Goal: Contribute content: Contribute content

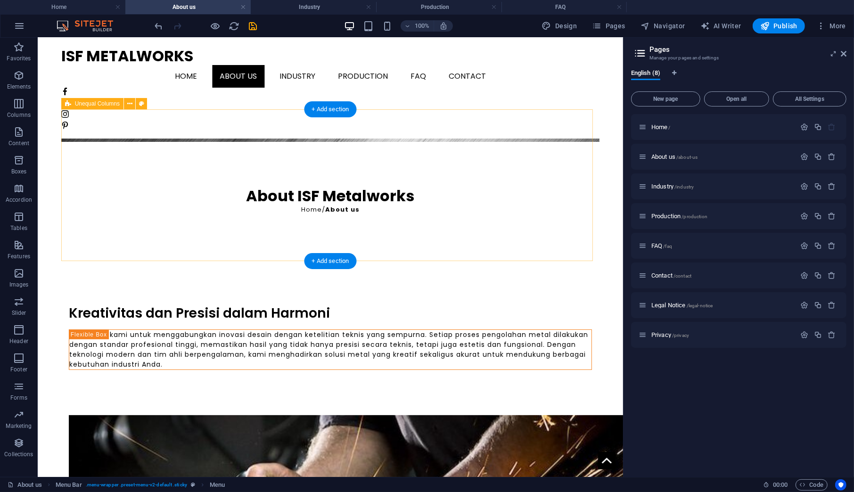
scroll to position [78, 0]
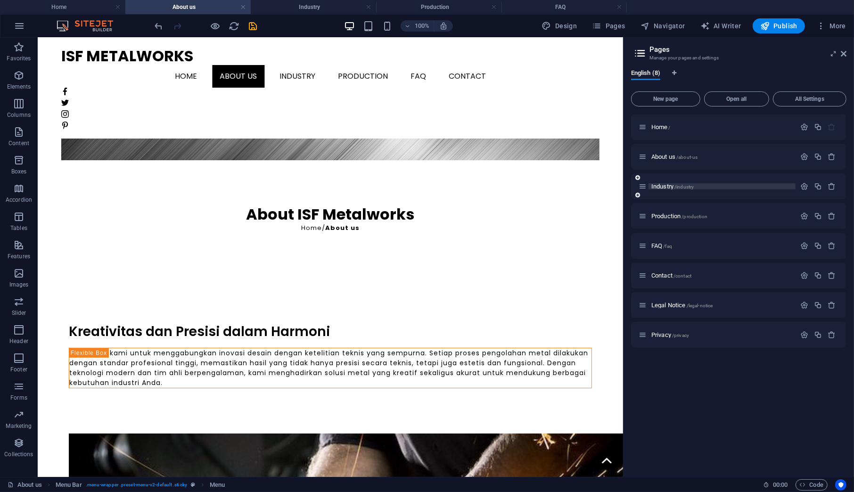
click at [660, 185] on span "Industry /industry" at bounding box center [672, 186] width 42 height 7
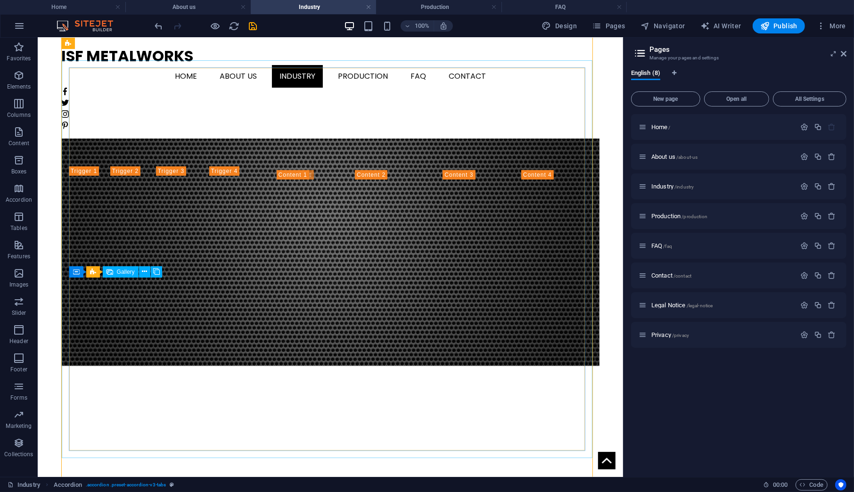
scroll to position [0, 0]
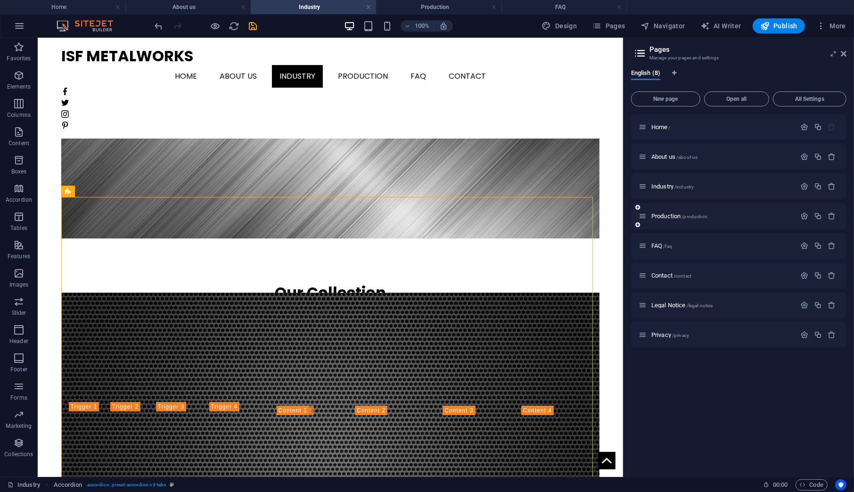
click at [668, 208] on div "Production /production" at bounding box center [738, 216] width 215 height 26
click at [668, 212] on span "Production /production" at bounding box center [679, 215] width 56 height 7
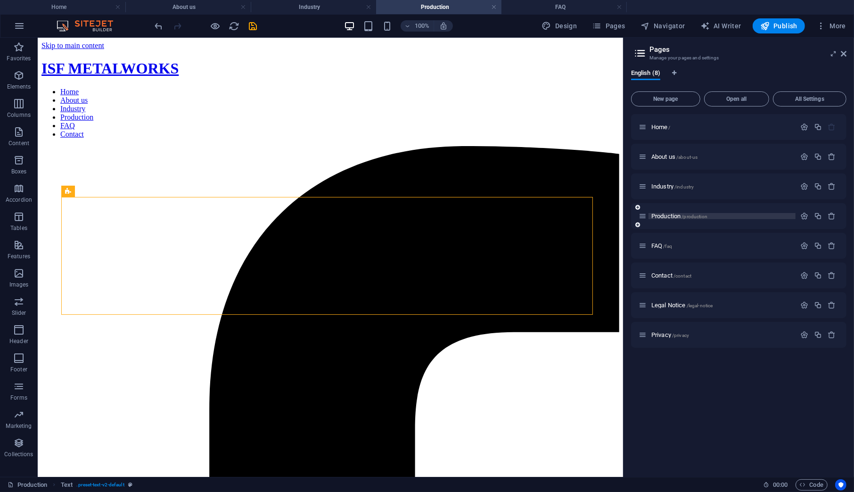
click at [672, 212] on span "Production /production" at bounding box center [679, 215] width 56 height 7
click at [802, 218] on icon "button" at bounding box center [804, 216] width 8 height 8
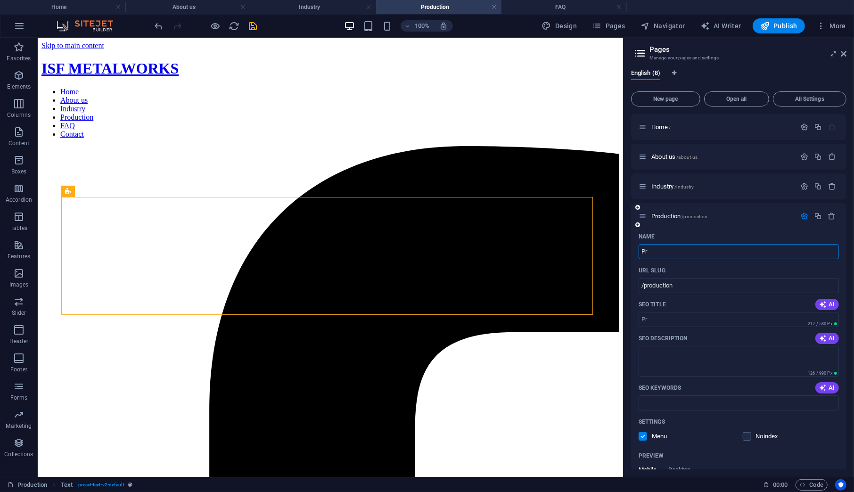
type input "P"
type input "Wo"
type input "/"
type input "Workshop"
type input "/workshop"
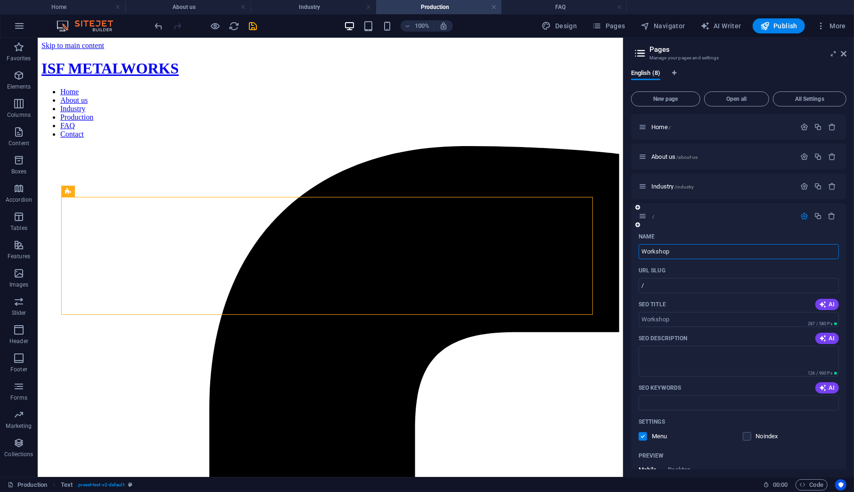
type input "Workshop"
click at [398, 87] on nav "Home About us Industry Production FAQ Contact" at bounding box center [330, 112] width 578 height 51
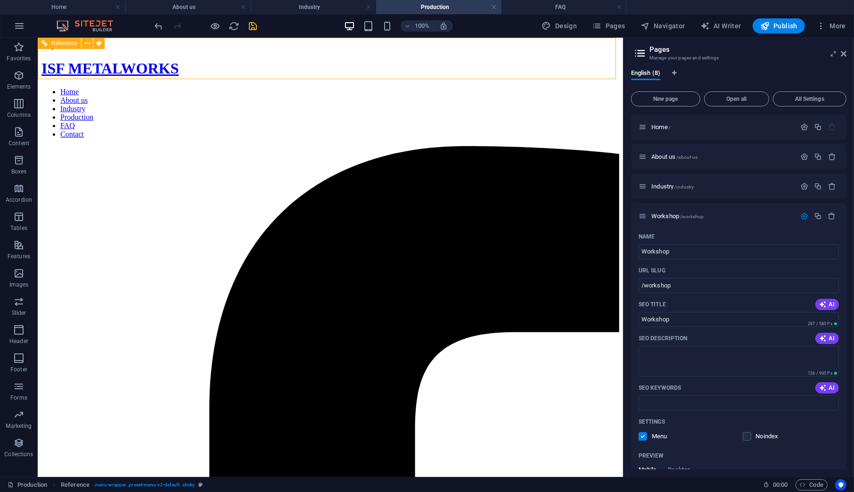
click at [398, 87] on nav "Home About us Industry Production FAQ Contact" at bounding box center [330, 112] width 578 height 51
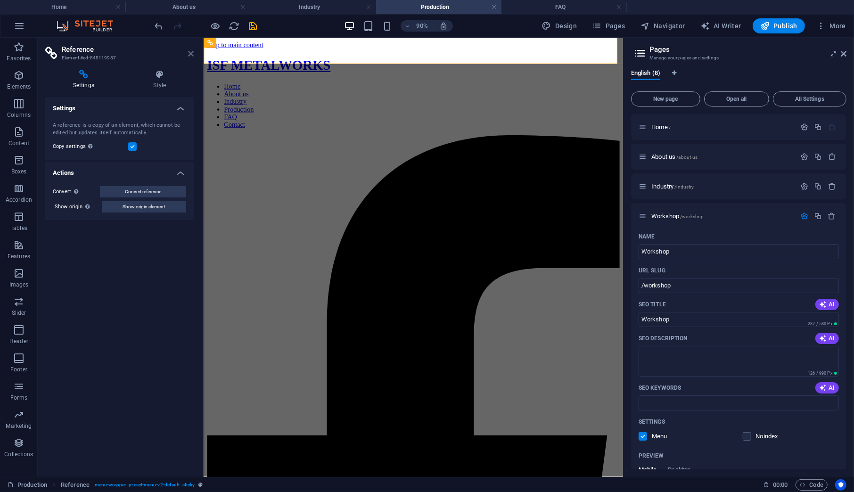
click at [190, 51] on icon at bounding box center [191, 54] width 6 height 8
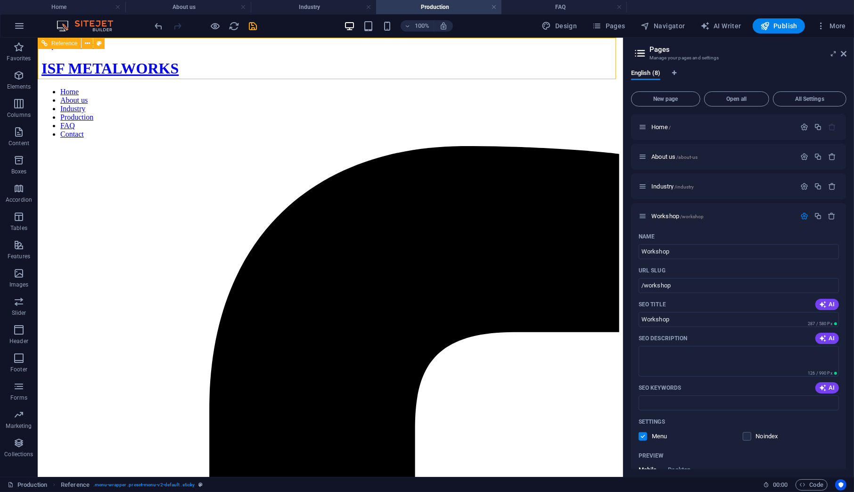
click at [415, 87] on nav "Home About us Industry Production FAQ Contact" at bounding box center [330, 112] width 578 height 51
click at [666, 216] on span "Workshop /workshop" at bounding box center [677, 215] width 52 height 7
click at [801, 217] on icon "button" at bounding box center [804, 216] width 8 height 8
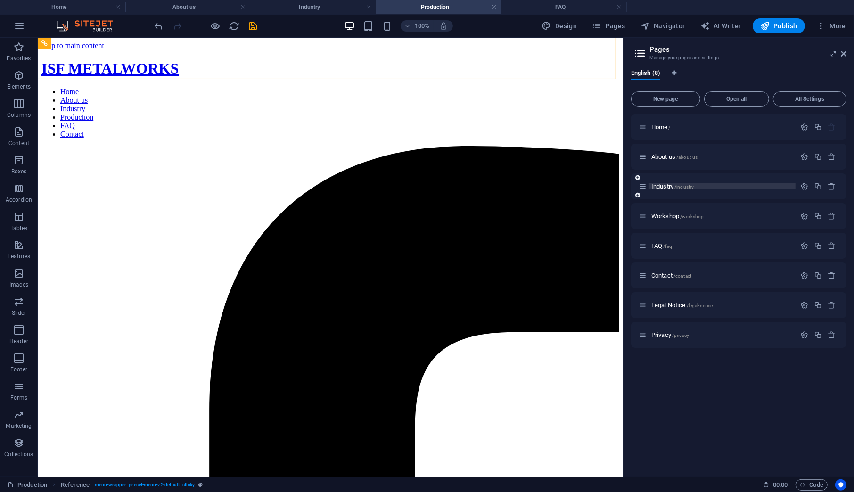
click at [657, 188] on span "Industry /industry" at bounding box center [672, 186] width 42 height 7
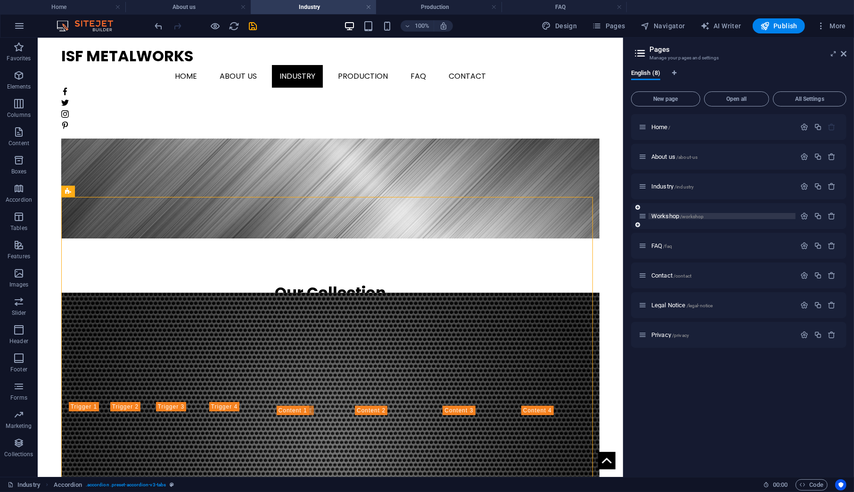
click at [661, 218] on span "Workshop /workshop" at bounding box center [677, 215] width 52 height 7
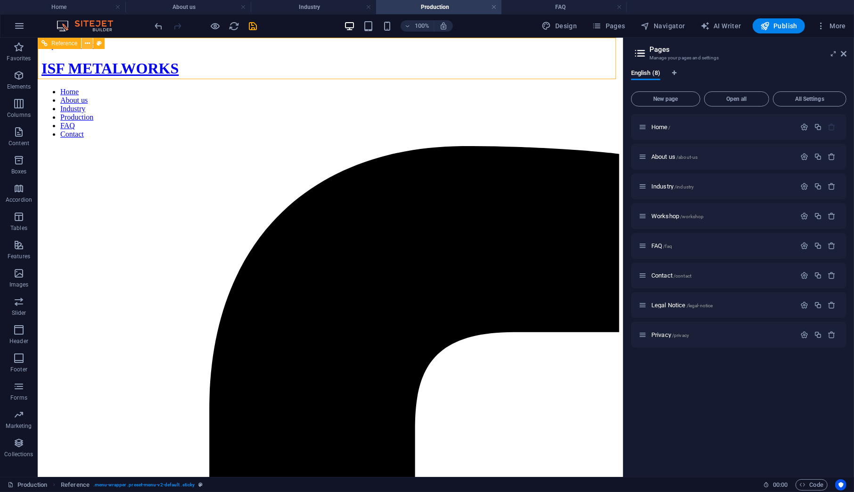
click at [83, 43] on button at bounding box center [86, 43] width 11 height 11
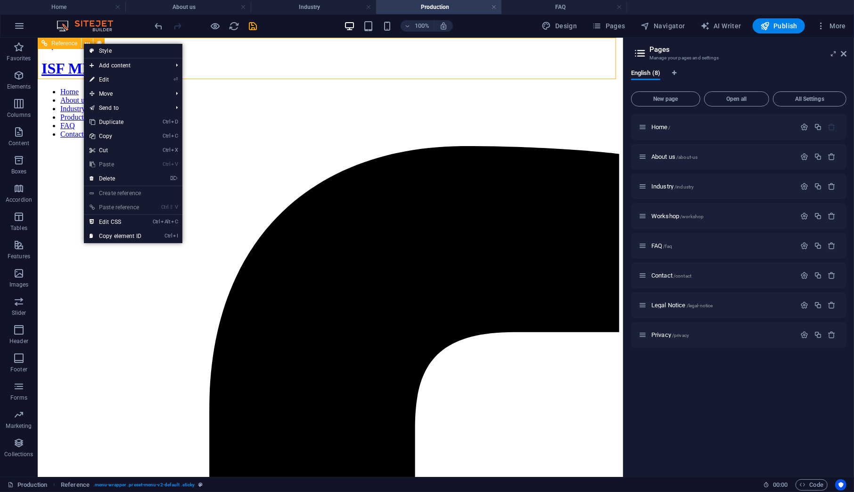
click at [71, 44] on span "Reference" at bounding box center [64, 44] width 26 height 6
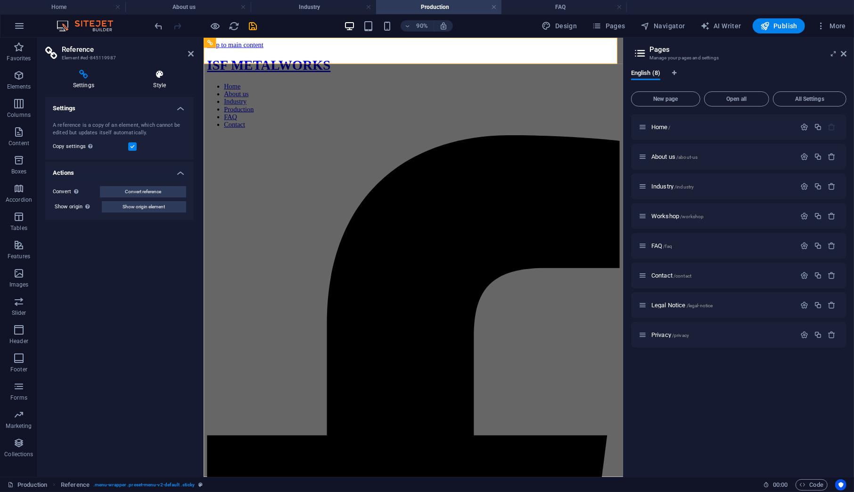
click at [150, 79] on icon at bounding box center [160, 74] width 68 height 9
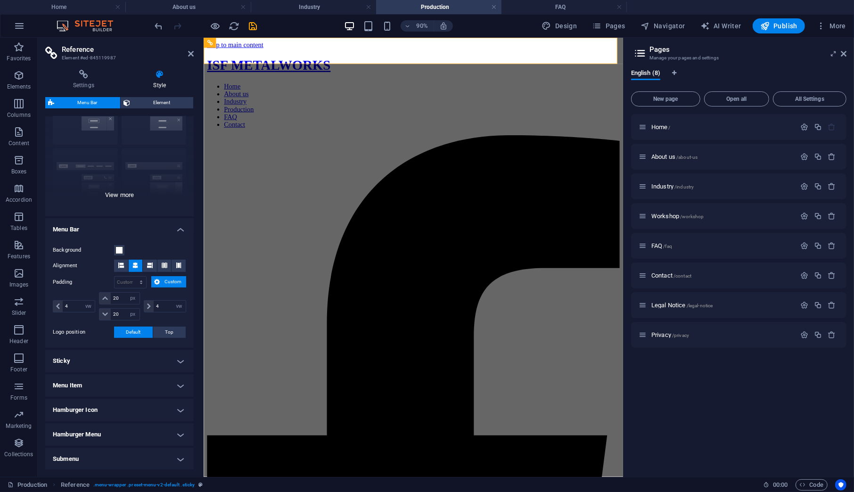
scroll to position [96, 0]
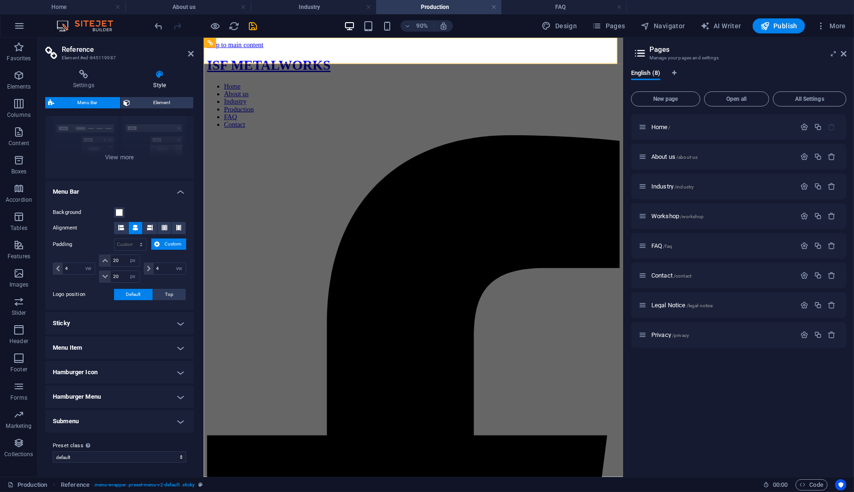
click at [141, 346] on h4 "Menu Item" at bounding box center [119, 347] width 148 height 23
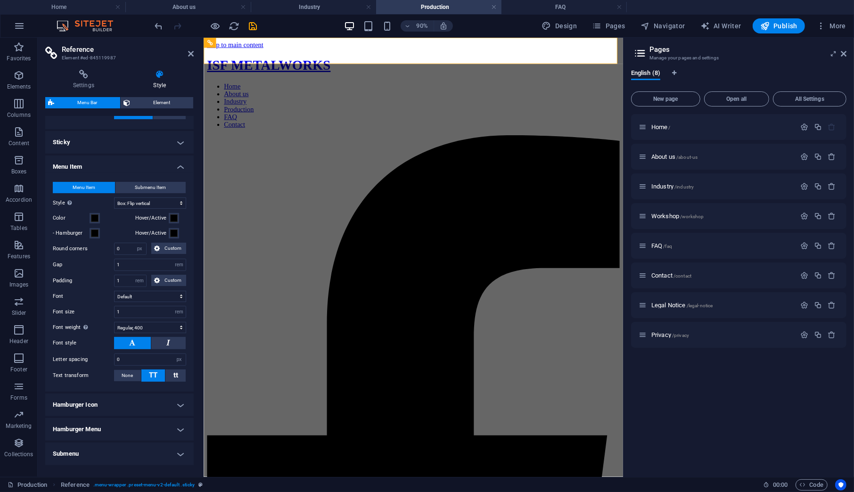
scroll to position [309, 0]
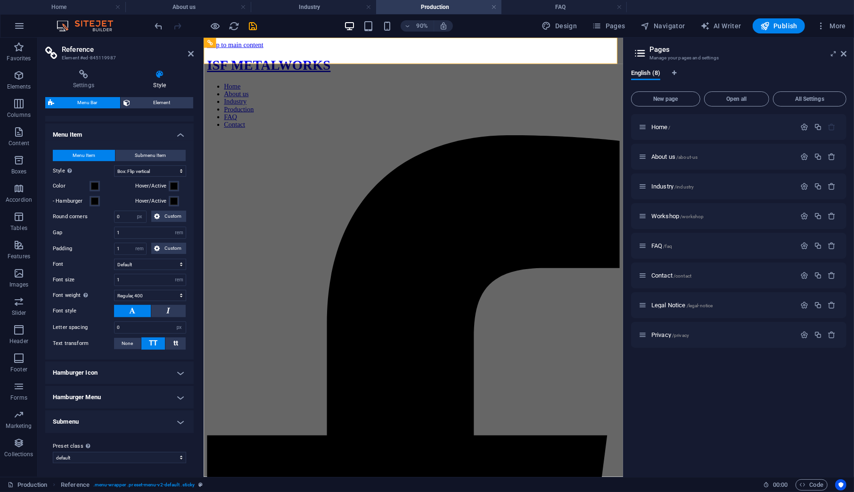
click at [132, 392] on h4 "Hamburger Menu" at bounding box center [119, 397] width 148 height 23
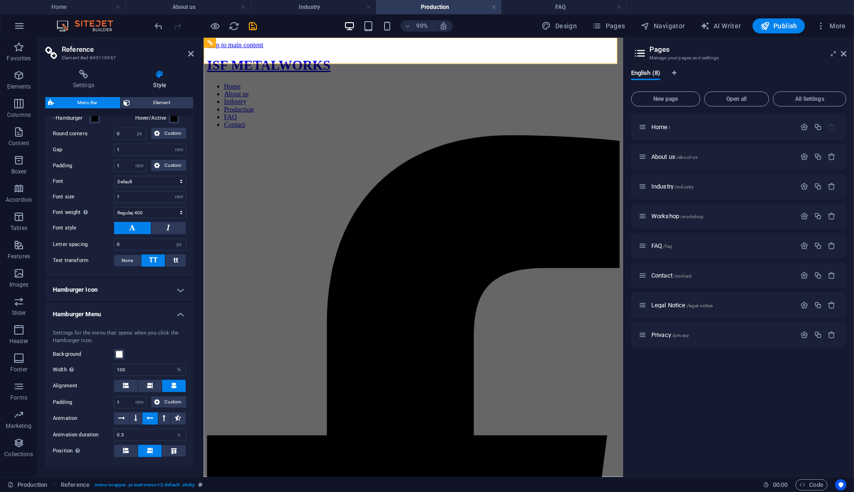
scroll to position [450, 0]
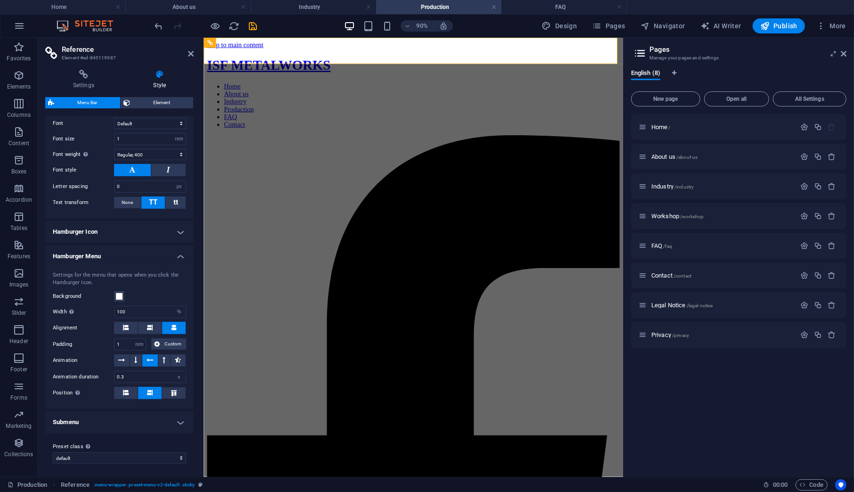
click at [143, 419] on h4 "Submenu" at bounding box center [119, 422] width 148 height 23
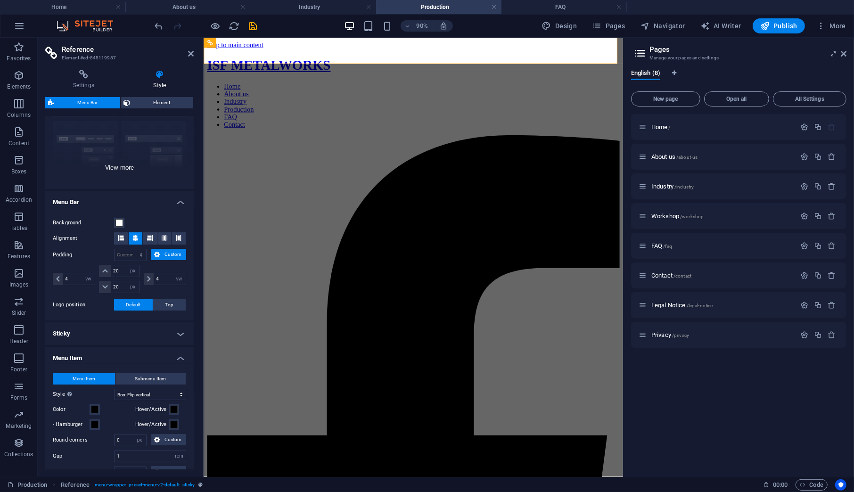
scroll to position [0, 0]
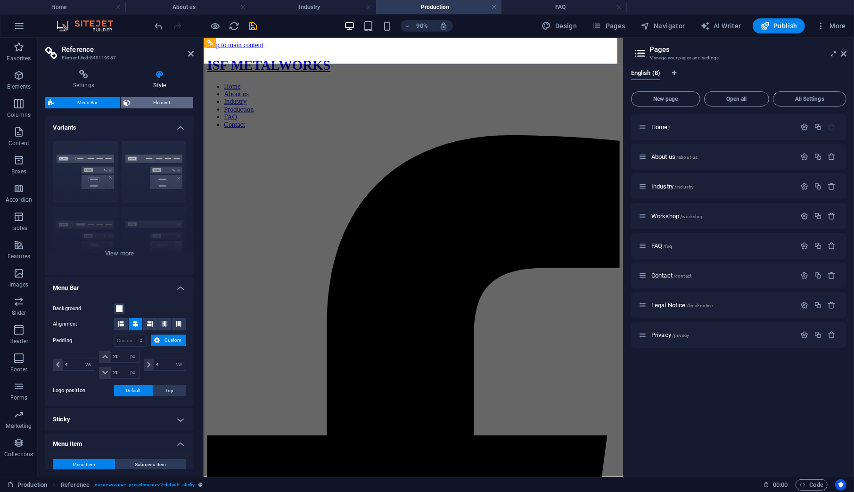
click at [153, 104] on span "Element" at bounding box center [161, 102] width 57 height 11
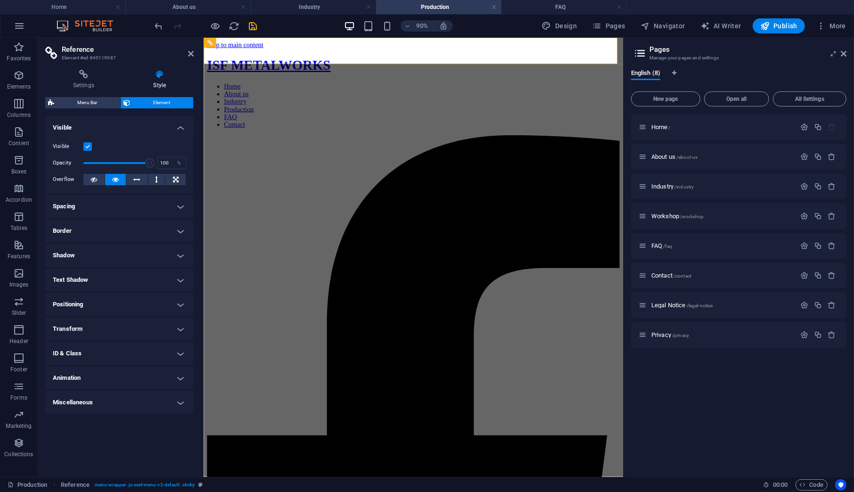
click at [90, 96] on div "Settings Style Settings A reference is a copy of an element, which cannot be ed…" at bounding box center [119, 269] width 148 height 399
click at [91, 98] on span "Menu Bar" at bounding box center [87, 102] width 60 height 11
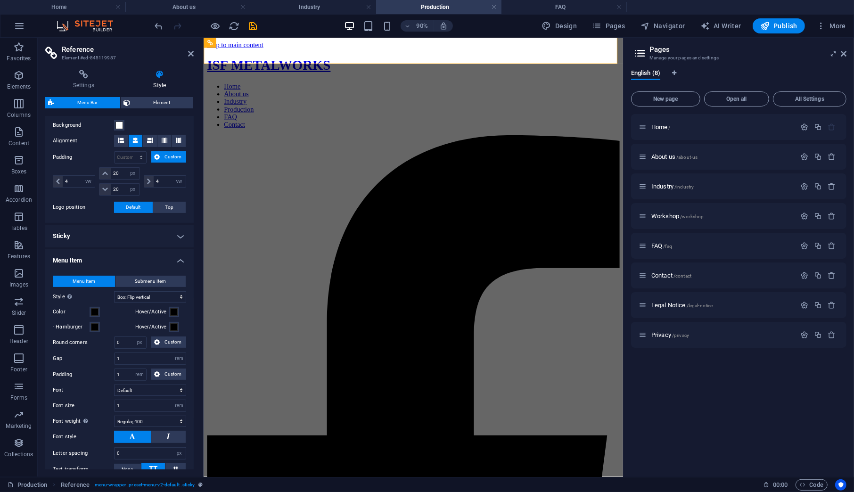
scroll to position [236, 0]
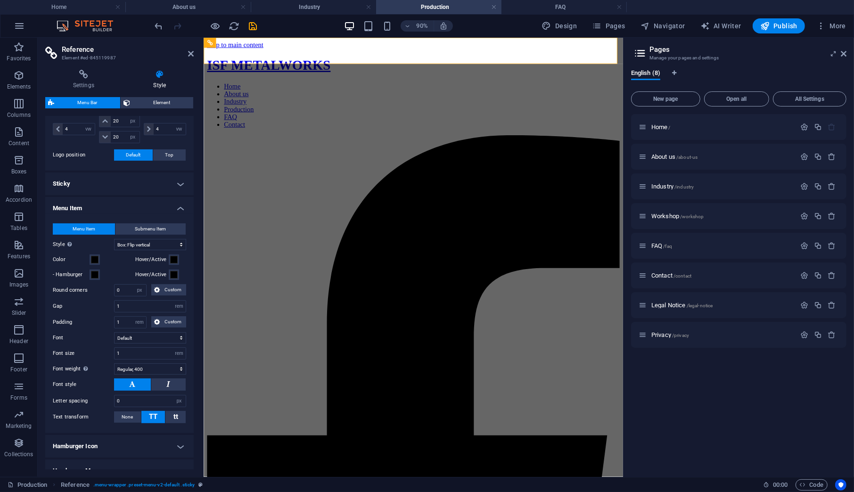
click at [144, 186] on h4 "Sticky" at bounding box center [119, 183] width 148 height 23
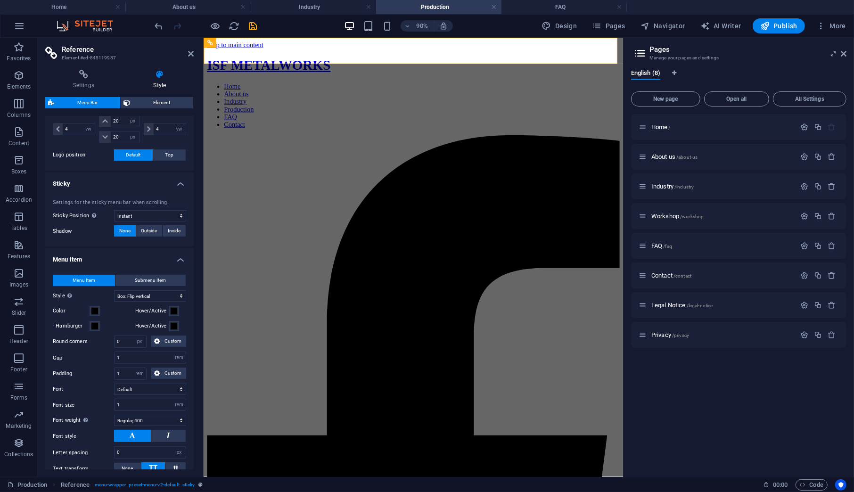
click at [144, 186] on h4 "Sticky" at bounding box center [119, 180] width 148 height 17
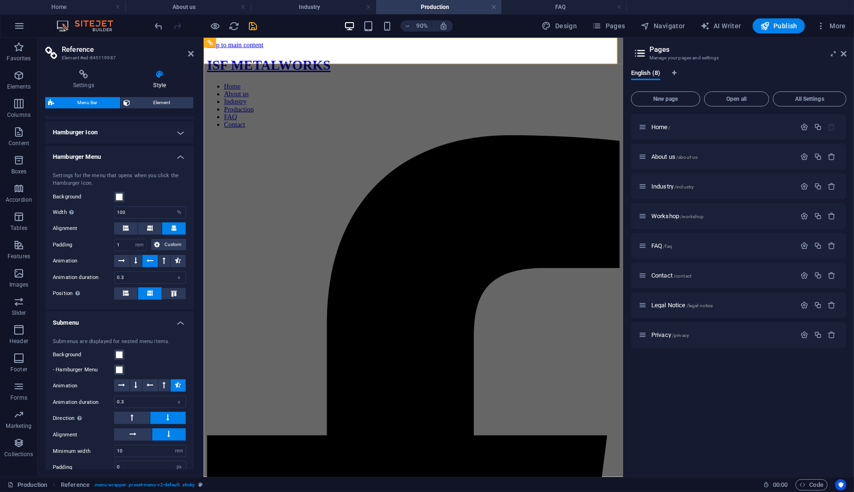
scroll to position [598, 0]
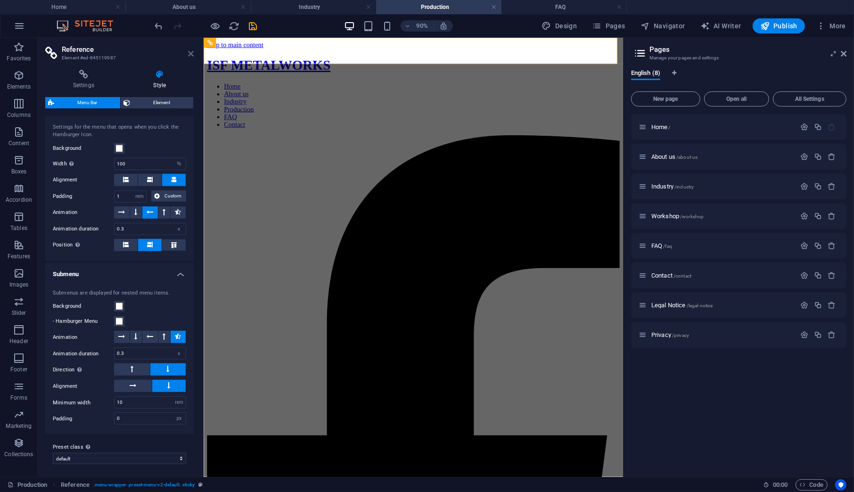
click at [190, 53] on icon at bounding box center [191, 54] width 6 height 8
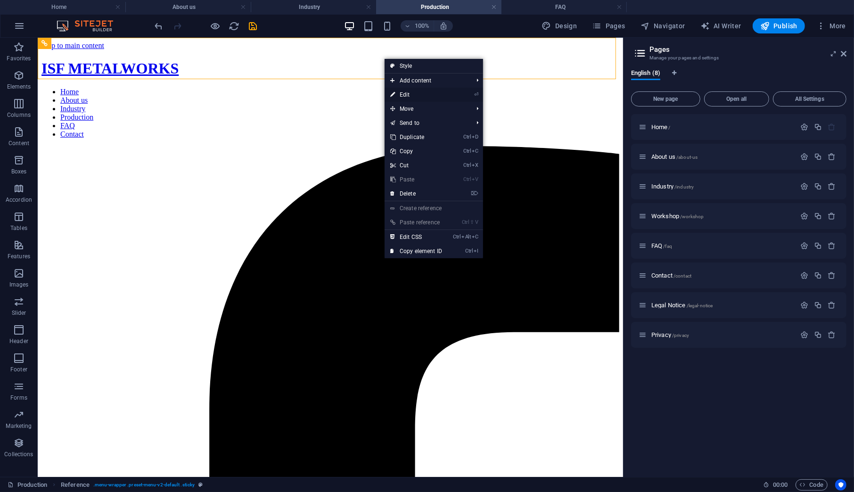
click at [420, 94] on link "⏎ Edit" at bounding box center [415, 95] width 63 height 14
select select "vw"
select select "px"
select select "vw"
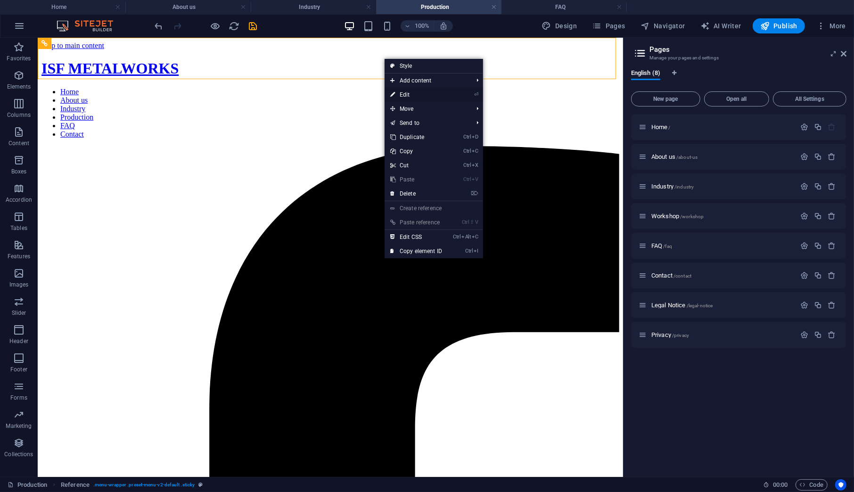
select select "hover_box_vertical"
select select "px"
select select "rem"
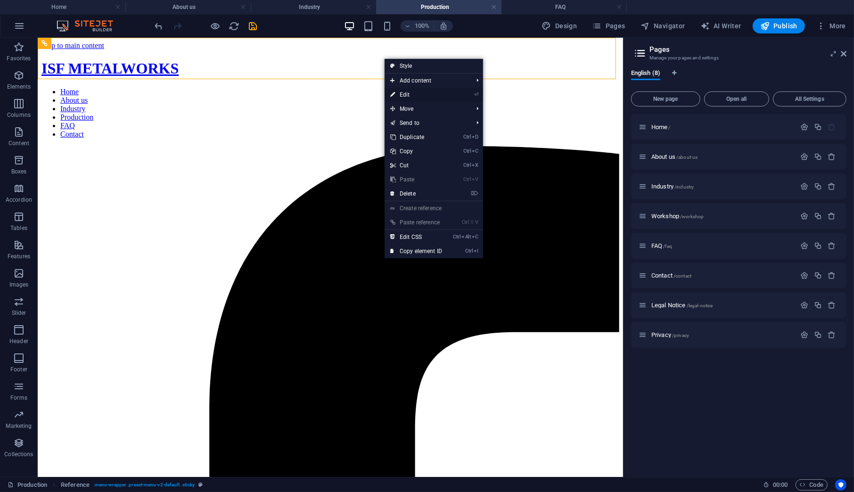
select select "400"
select select "px"
select select "%"
select select "rem"
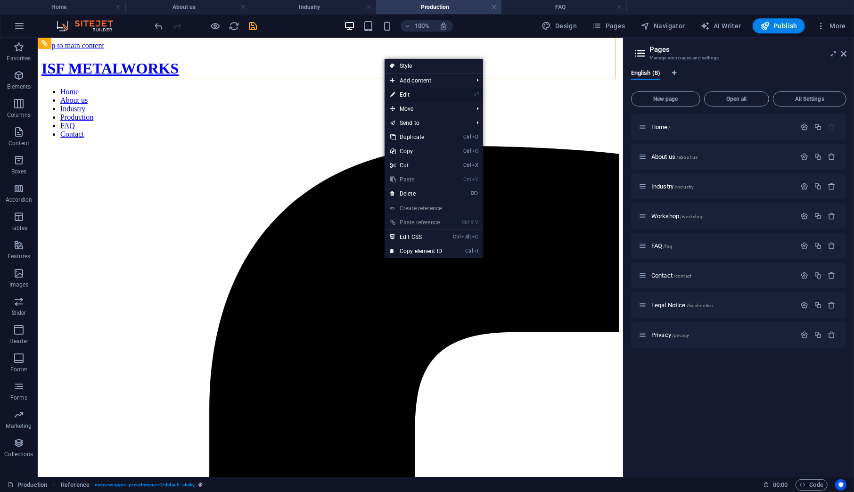
select select "px"
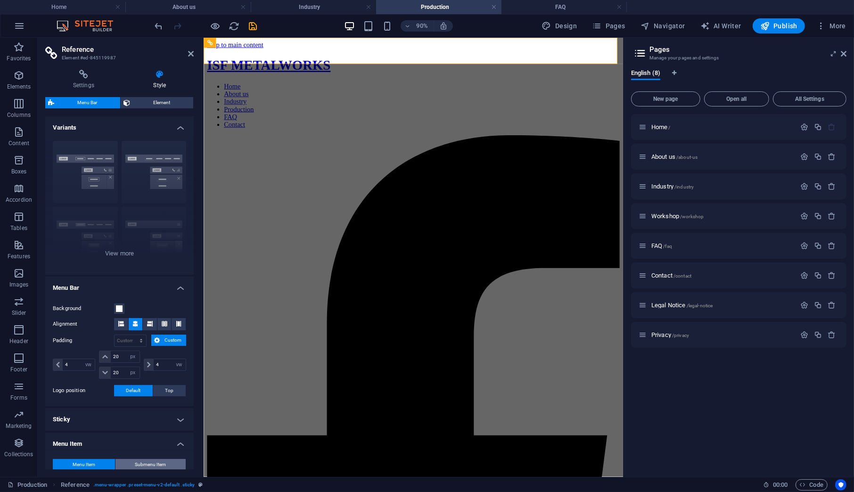
click at [145, 467] on span "Submenu Item" at bounding box center [150, 464] width 31 height 11
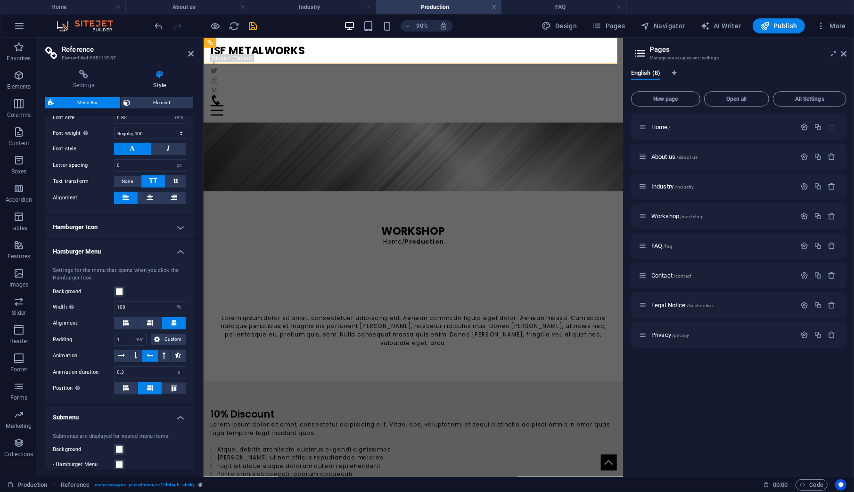
scroll to position [614, 0]
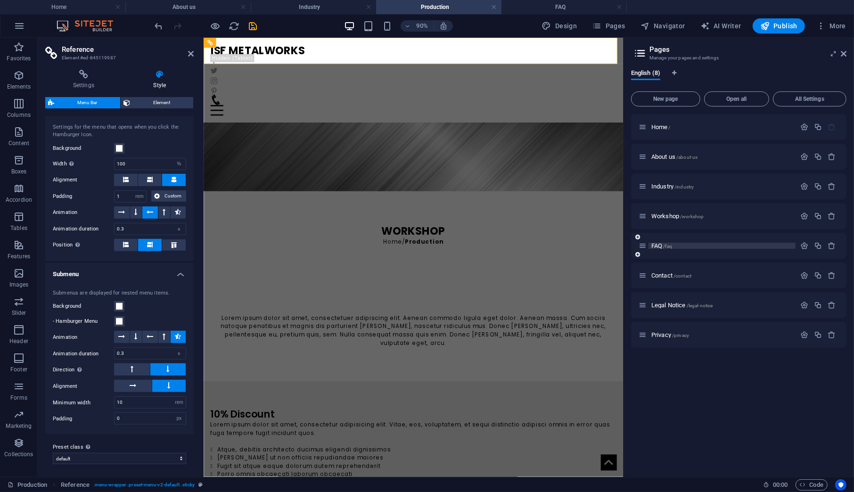
click at [652, 244] on span "FAQ /faq" at bounding box center [661, 245] width 21 height 7
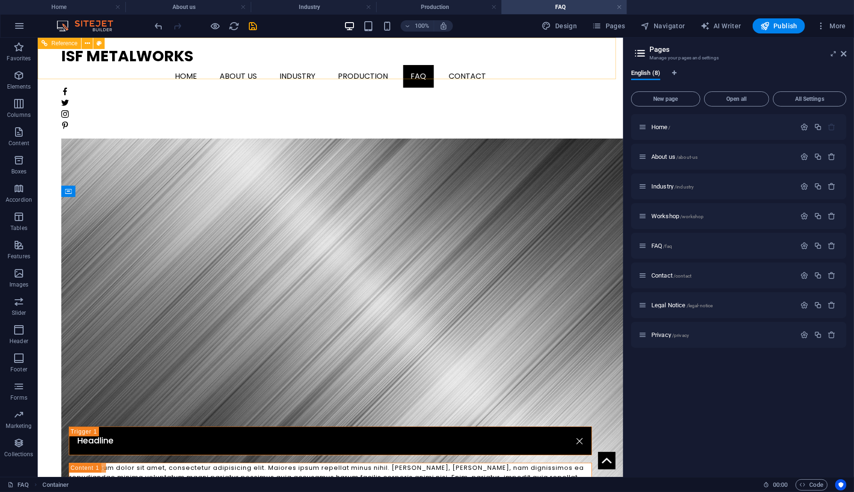
click at [385, 65] on nav "Home About us Industry Production FAQ Contact" at bounding box center [330, 76] width 538 height 23
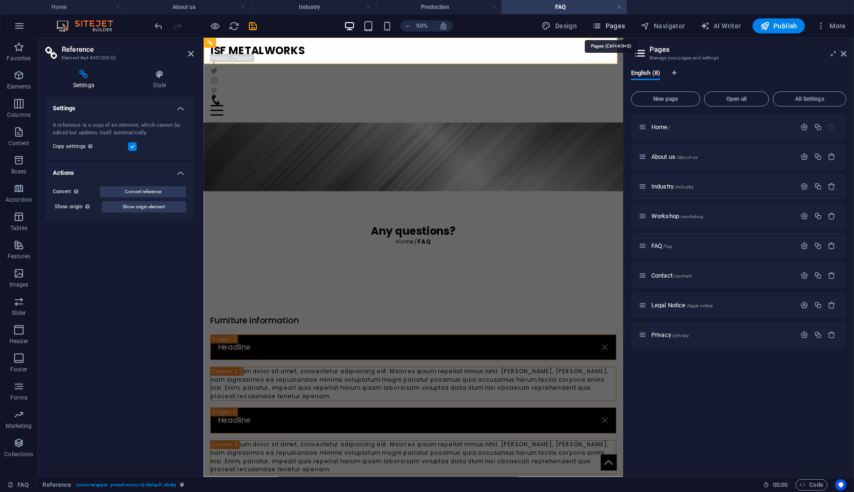
click at [598, 22] on icon "button" at bounding box center [596, 25] width 9 height 9
click at [840, 54] on icon at bounding box center [843, 54] width 6 height 8
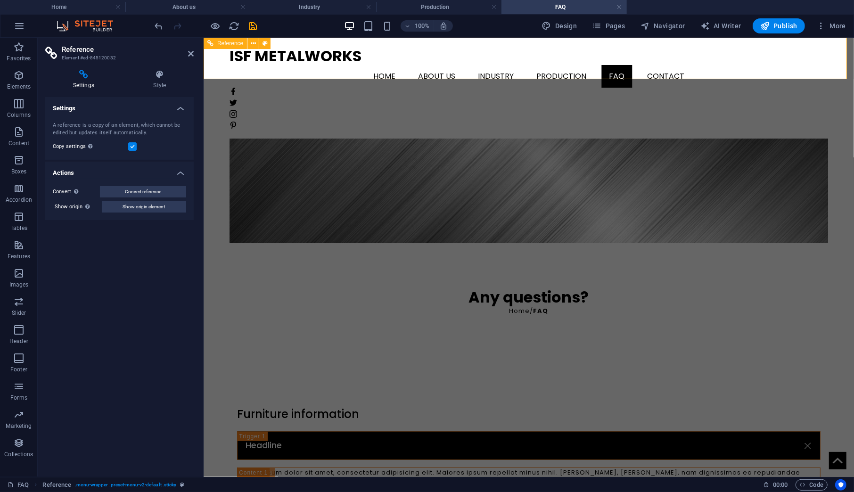
click at [600, 65] on nav "Home About us Industry Production FAQ Contact" at bounding box center [528, 76] width 598 height 23
click at [159, 77] on icon at bounding box center [160, 74] width 68 height 9
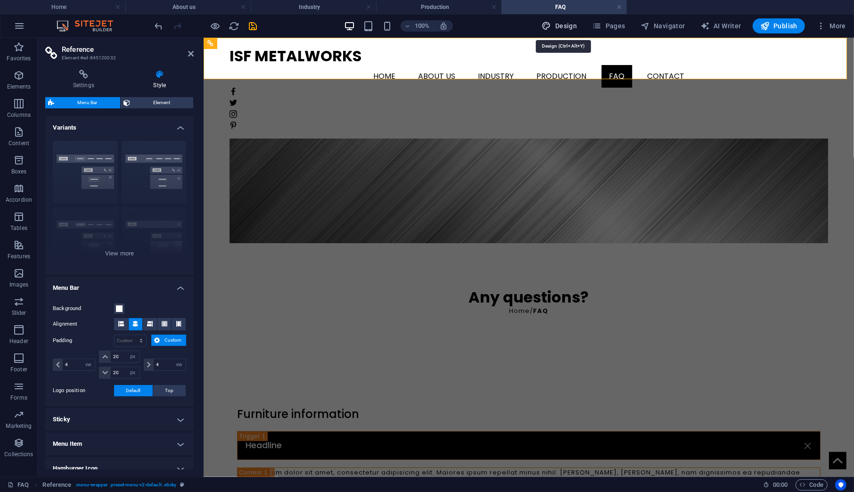
click at [571, 25] on span "Design" at bounding box center [559, 25] width 35 height 9
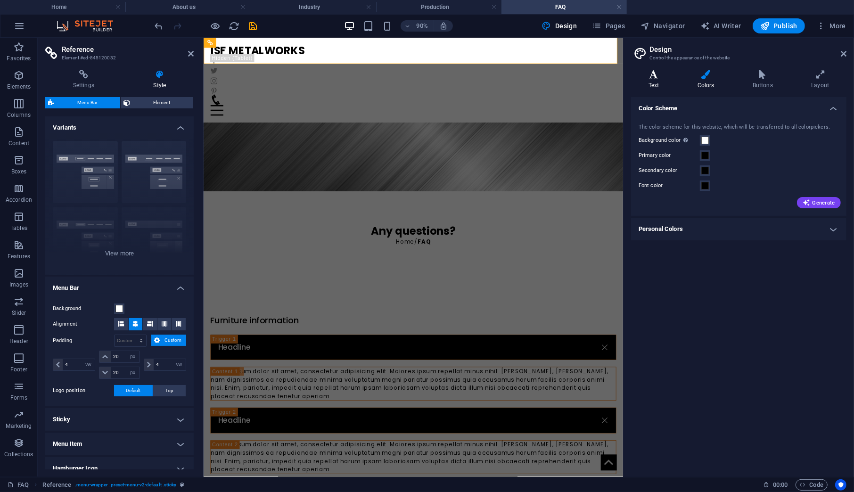
click at [657, 74] on icon at bounding box center [653, 74] width 45 height 9
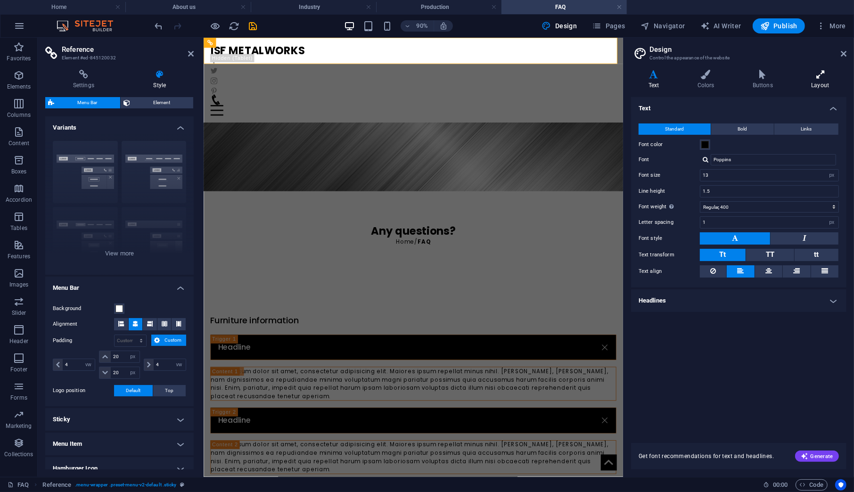
click at [807, 75] on icon at bounding box center [820, 74] width 52 height 9
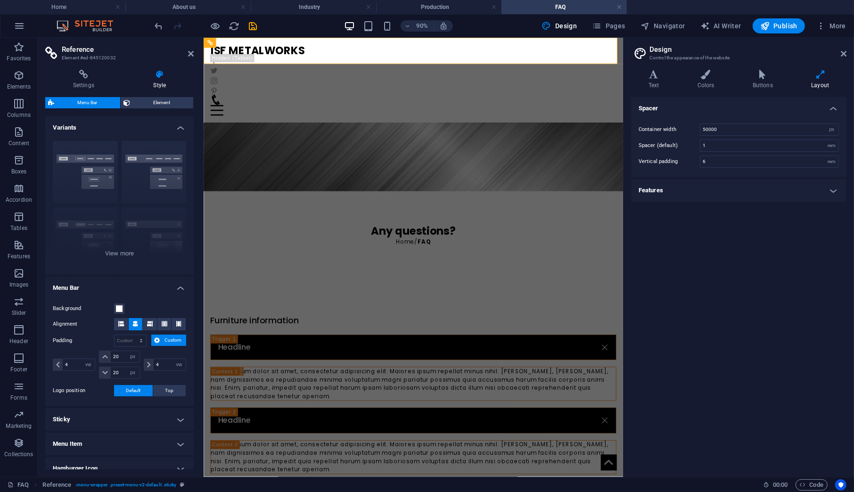
click at [161, 77] on icon at bounding box center [160, 74] width 68 height 9
click at [88, 75] on icon at bounding box center [83, 74] width 77 height 9
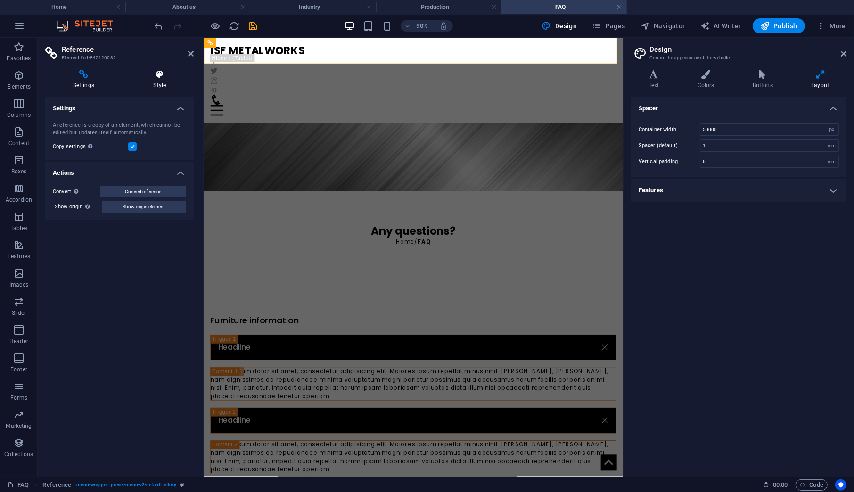
click at [165, 81] on h4 "Style" at bounding box center [160, 80] width 68 height 20
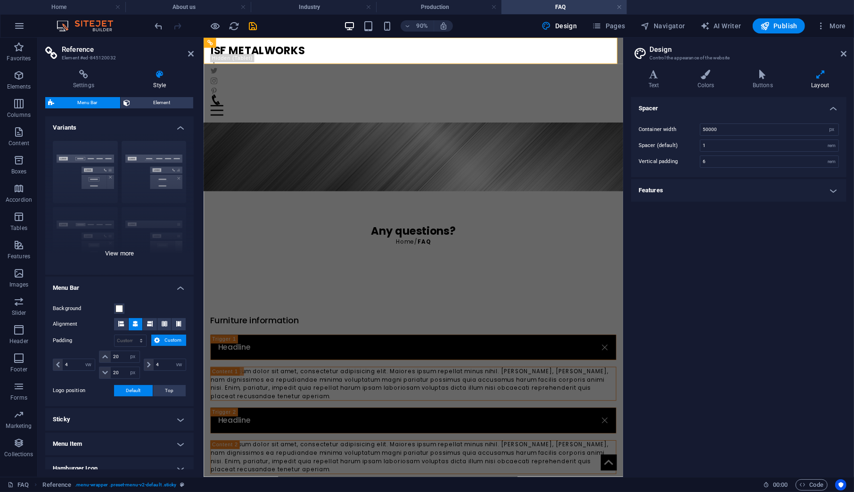
scroll to position [96, 0]
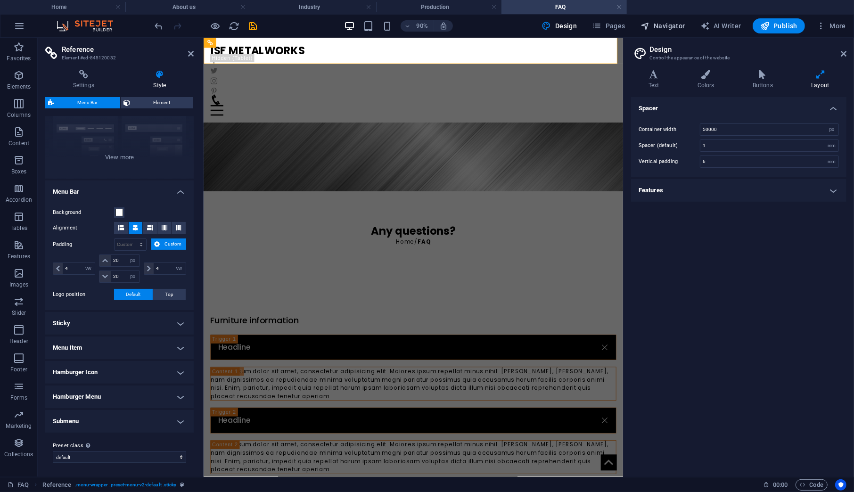
click at [679, 21] on span "Navigator" at bounding box center [662, 25] width 45 height 9
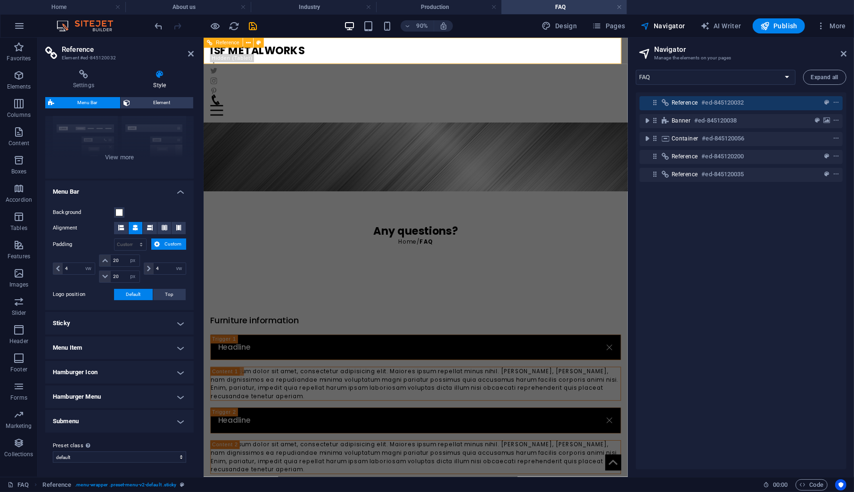
click at [693, 103] on span "Reference" at bounding box center [684, 103] width 26 height 8
click at [195, 53] on aside "Reference Element #ed-845120032 Settings Style Settings A reference is a copy o…" at bounding box center [121, 257] width 166 height 439
click at [192, 53] on icon at bounding box center [191, 54] width 6 height 8
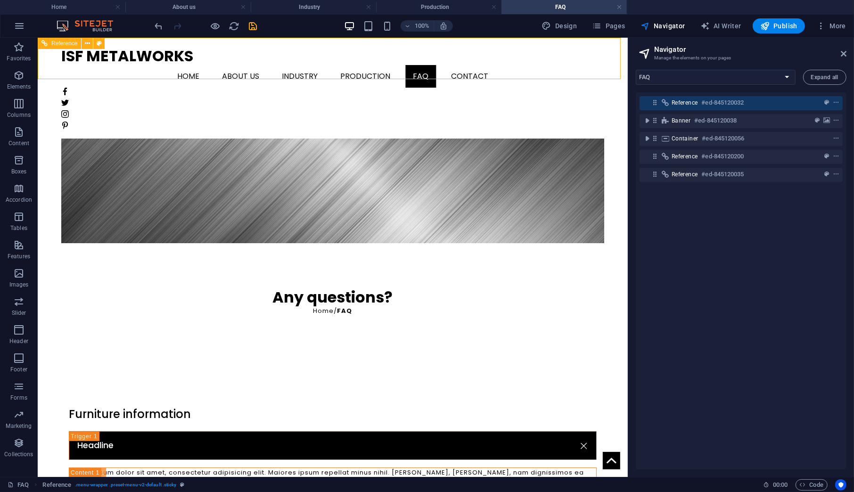
click at [383, 65] on nav "Home About us Industry Production FAQ Contact" at bounding box center [332, 76] width 543 height 23
click at [413, 6] on h4 "Production" at bounding box center [438, 7] width 125 height 10
select select "16218343-en"
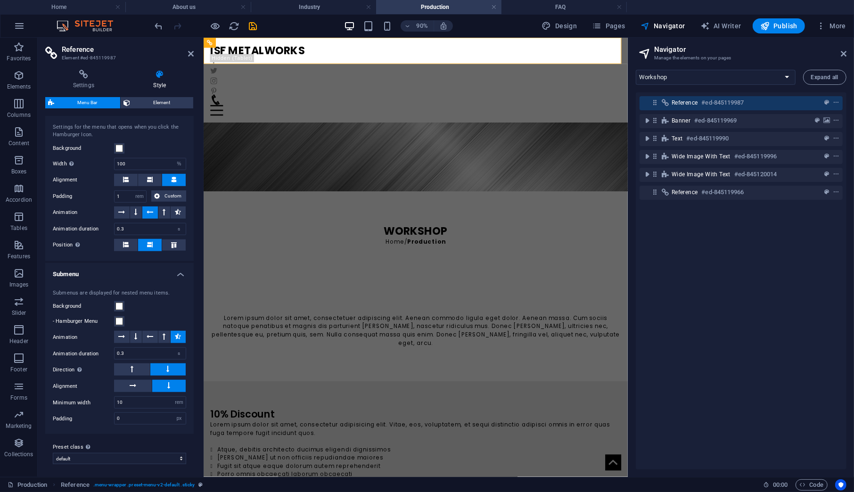
click at [496, 11] on h4 "Production" at bounding box center [438, 7] width 125 height 10
click at [494, 6] on link at bounding box center [494, 7] width 6 height 9
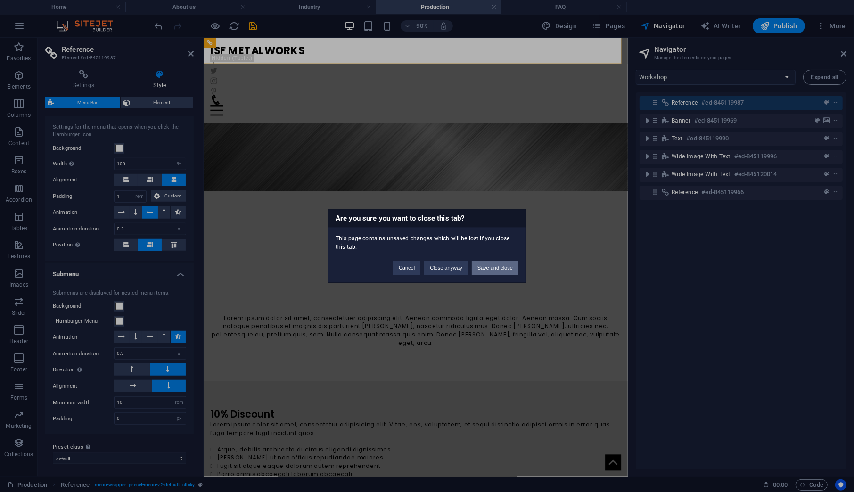
click at [489, 262] on button "Save and close" at bounding box center [495, 268] width 47 height 14
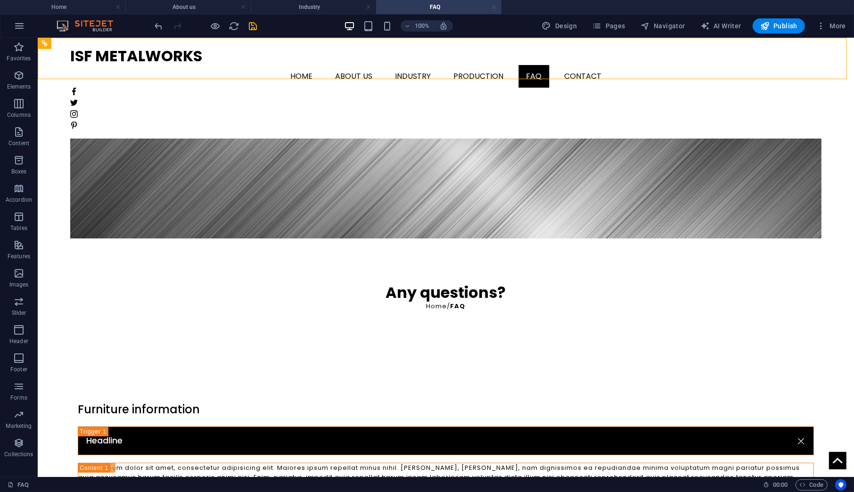
click at [492, 3] on link at bounding box center [494, 7] width 6 height 9
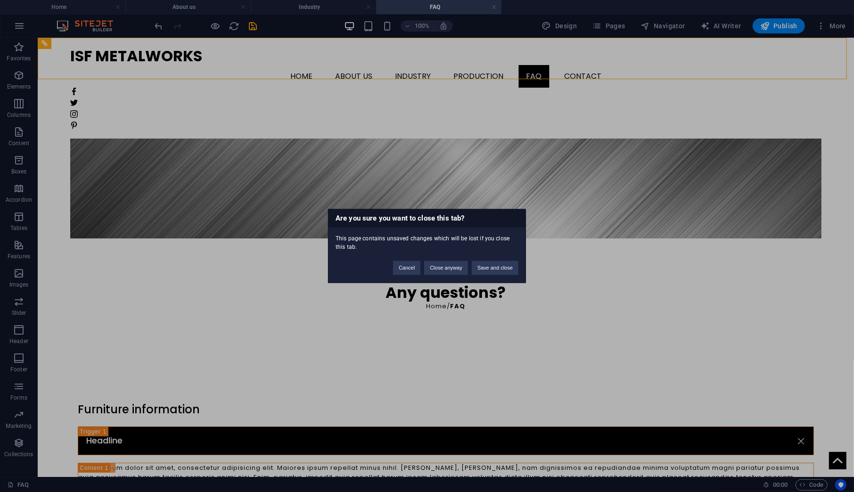
click at [494, 258] on div "Cancel Close anyway Save and close" at bounding box center [455, 264] width 139 height 24
click at [495, 266] on button "Save and close" at bounding box center [495, 268] width 47 height 14
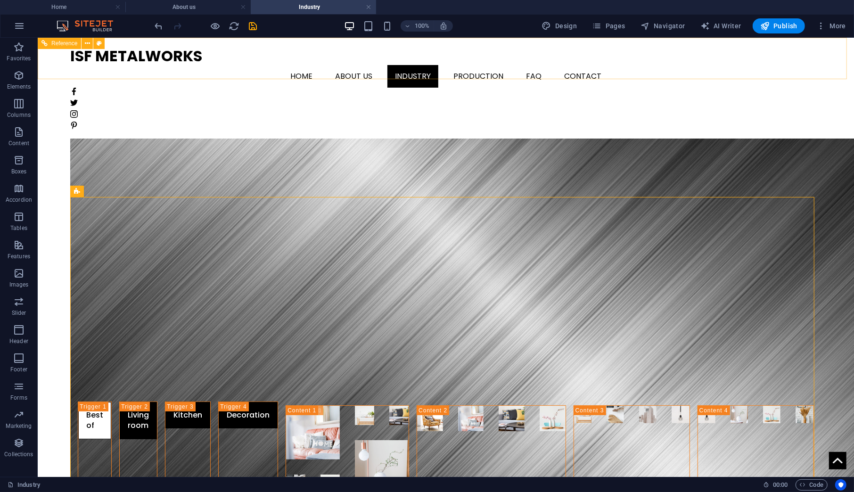
click at [514, 65] on nav "Home About us Industry Production FAQ Contact" at bounding box center [445, 76] width 750 height 23
click at [369, 6] on link at bounding box center [369, 7] width 6 height 9
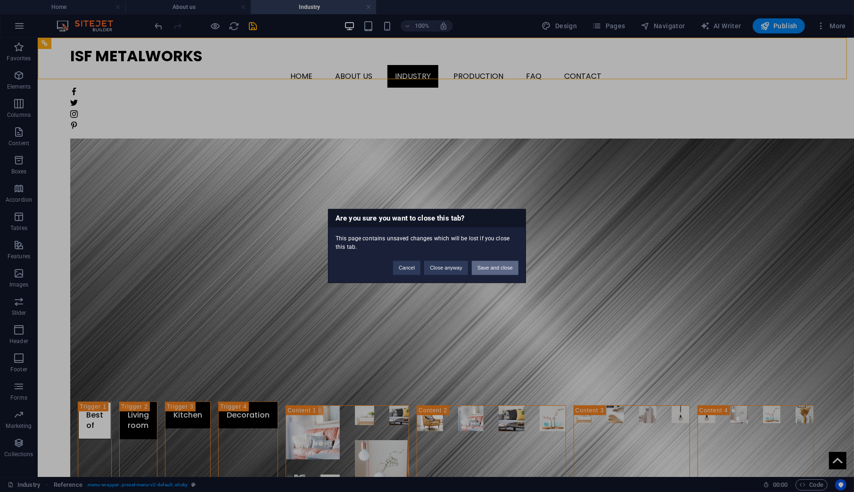
click at [481, 269] on button "Save and close" at bounding box center [495, 268] width 47 height 14
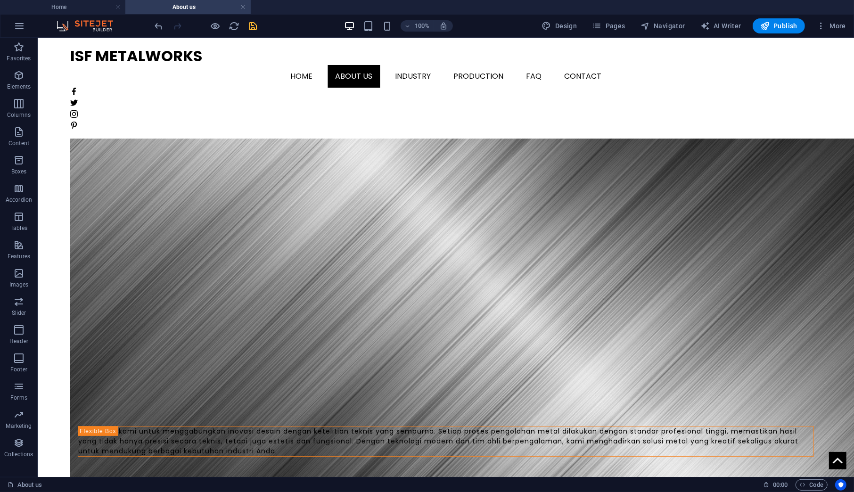
scroll to position [78, 0]
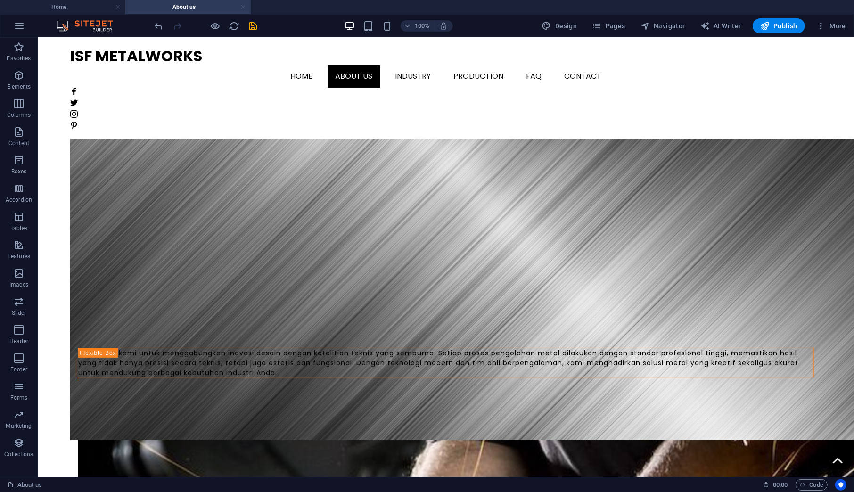
click at [240, 6] on link at bounding box center [243, 7] width 6 height 9
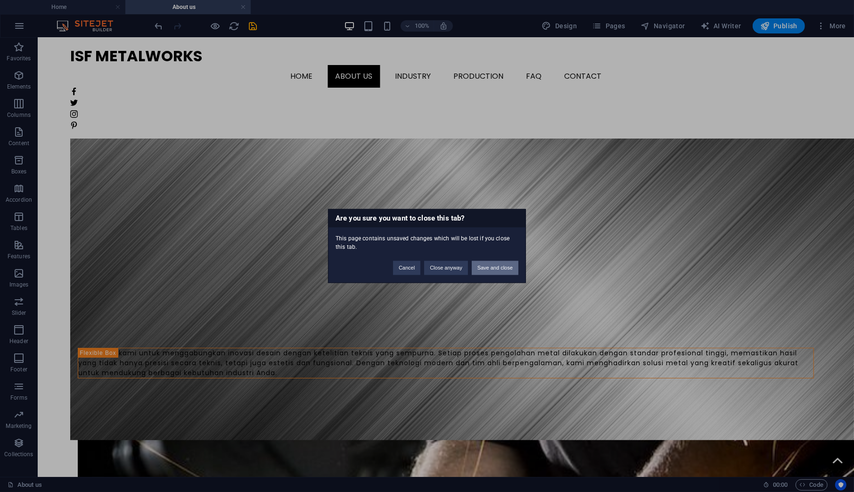
click at [491, 270] on button "Save and close" at bounding box center [495, 268] width 47 height 14
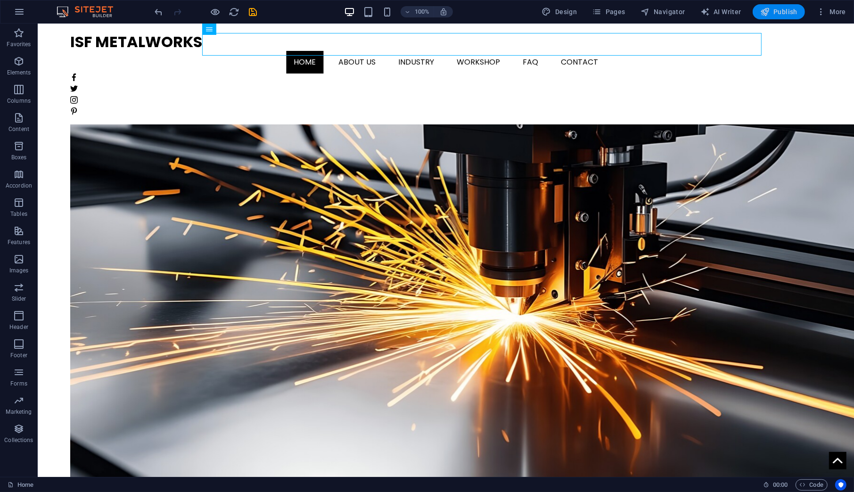
click at [774, 13] on span "Publish" at bounding box center [778, 11] width 37 height 9
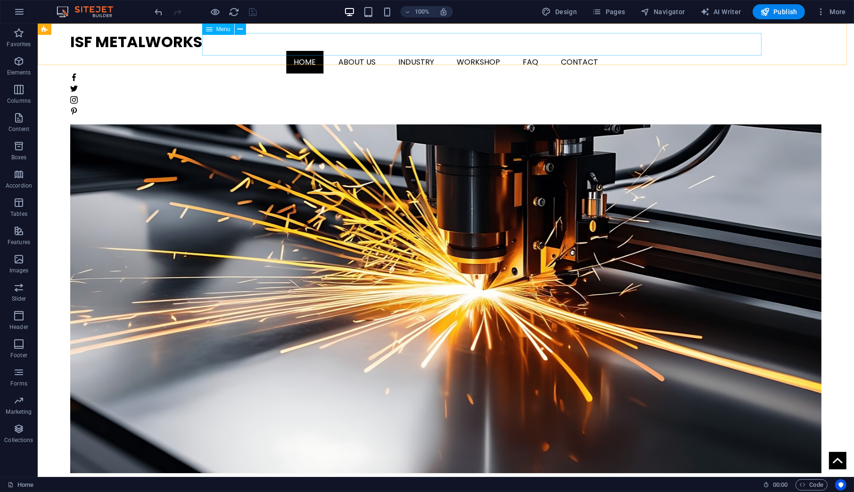
click at [318, 51] on nav "Home About us Industry Workshop FAQ Contact" at bounding box center [445, 62] width 750 height 23
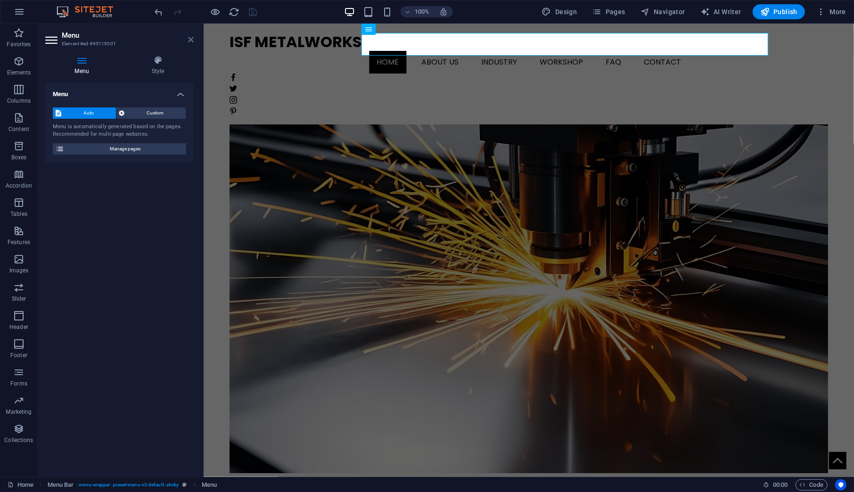
click at [188, 42] on icon at bounding box center [191, 40] width 6 height 8
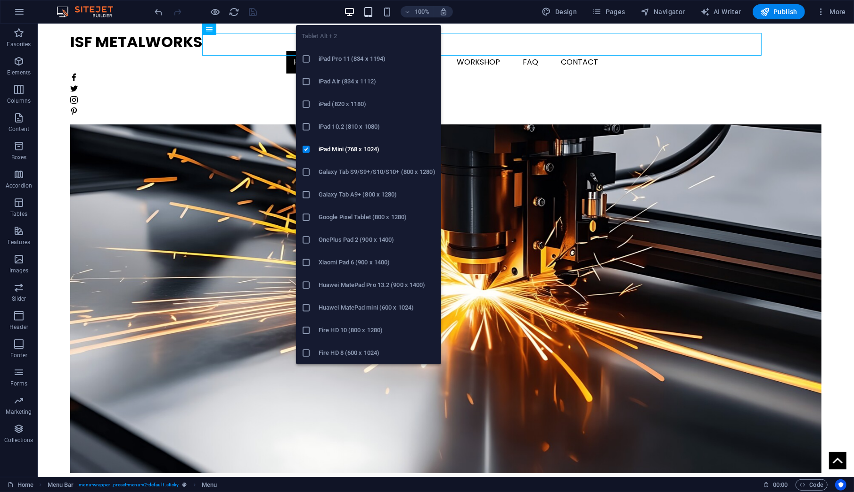
click at [371, 12] on icon "button" at bounding box center [368, 12] width 11 height 11
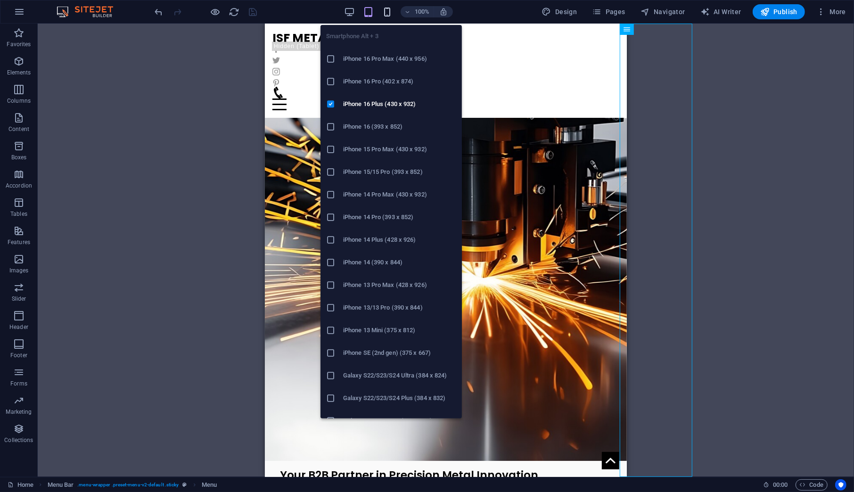
click at [388, 13] on icon "button" at bounding box center [387, 12] width 11 height 11
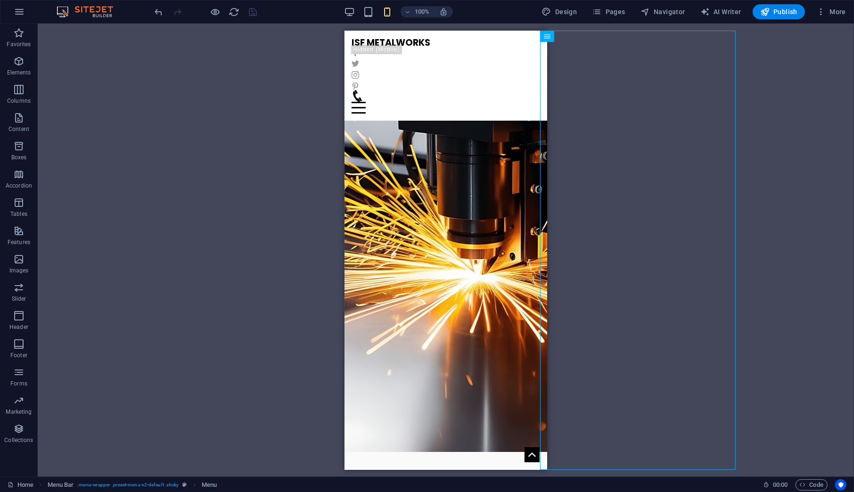
click at [770, 146] on div "H2 Banner Container Menu Bar Menu Button 3 columns Container Text image overlap…" at bounding box center [446, 250] width 816 height 453
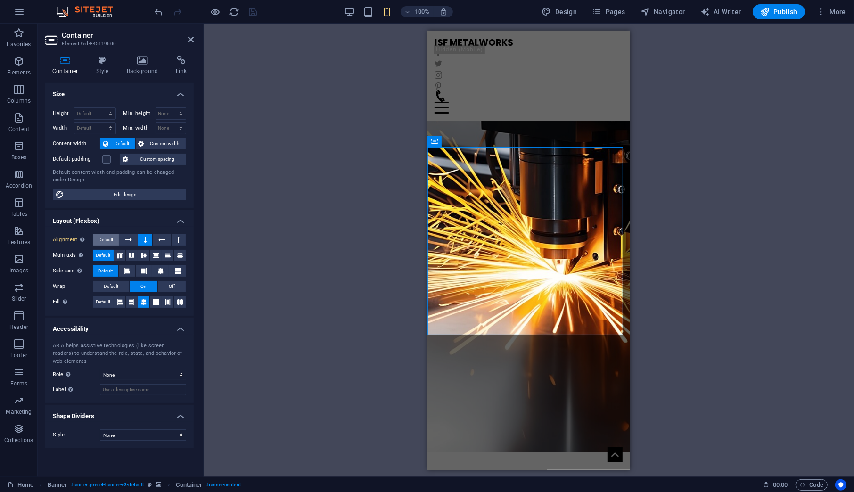
click at [108, 237] on span "Default" at bounding box center [105, 239] width 15 height 11
click at [106, 68] on h4 "Style" at bounding box center [104, 66] width 31 height 20
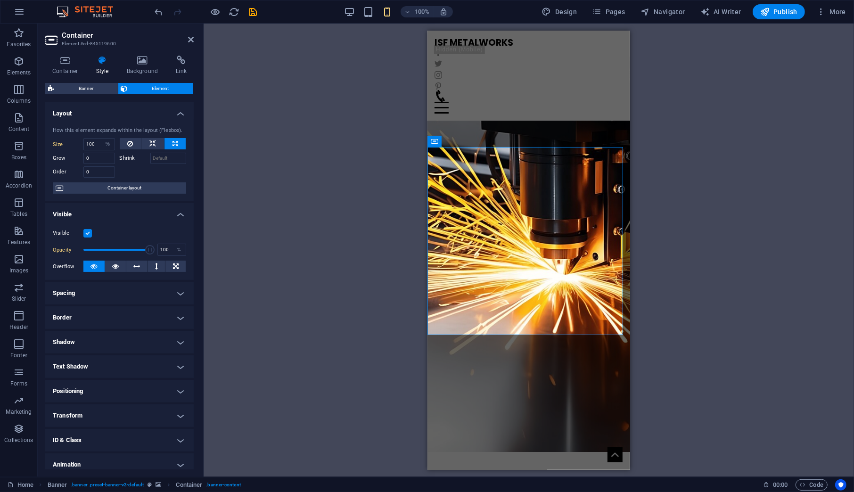
click at [104, 298] on h4 "Spacing" at bounding box center [119, 293] width 148 height 23
click at [104, 298] on h4 "Spacing" at bounding box center [119, 290] width 148 height 17
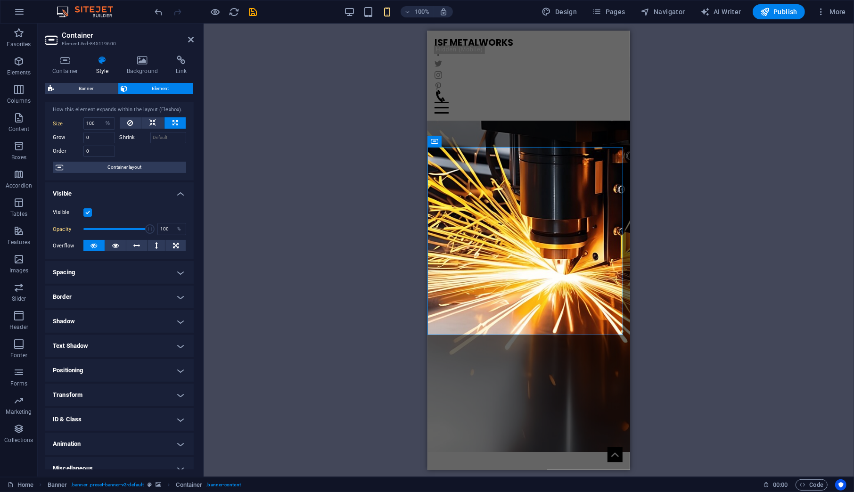
scroll to position [31, 0]
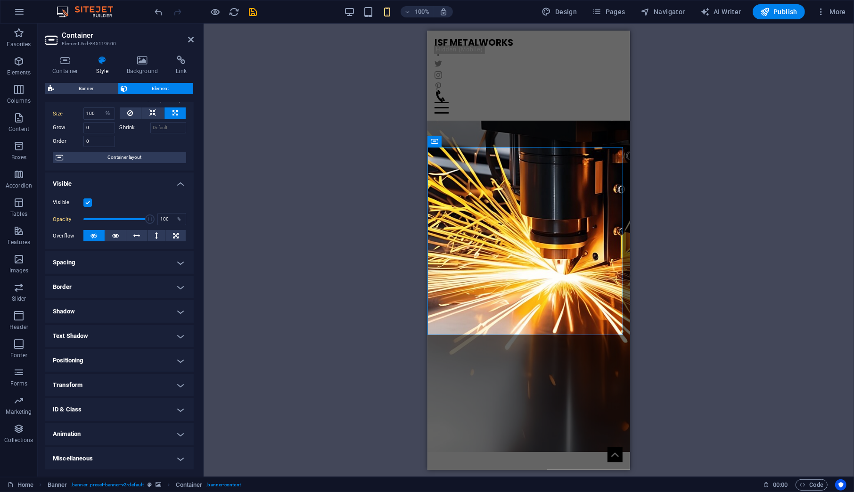
click at [105, 359] on h4 "Positioning" at bounding box center [119, 360] width 148 height 23
click at [85, 376] on span "Static" at bounding box center [85, 379] width 11 height 11
click at [71, 377] on span "Default" at bounding box center [64, 379] width 15 height 11
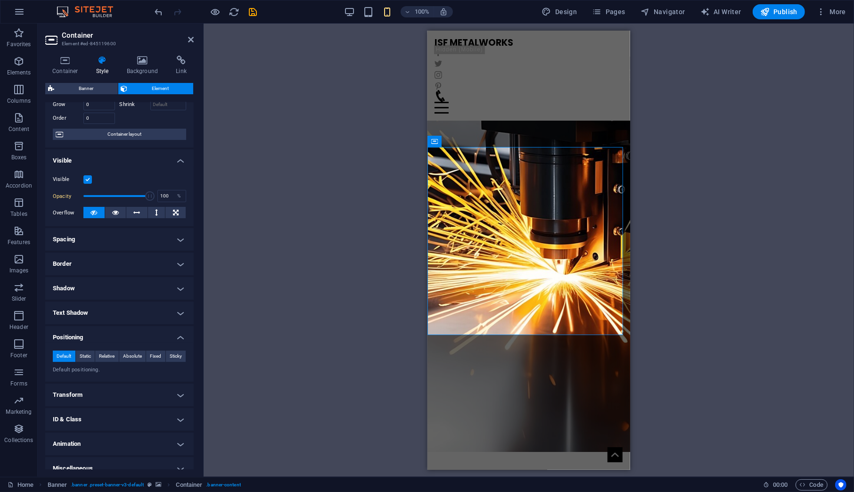
scroll to position [63, 0]
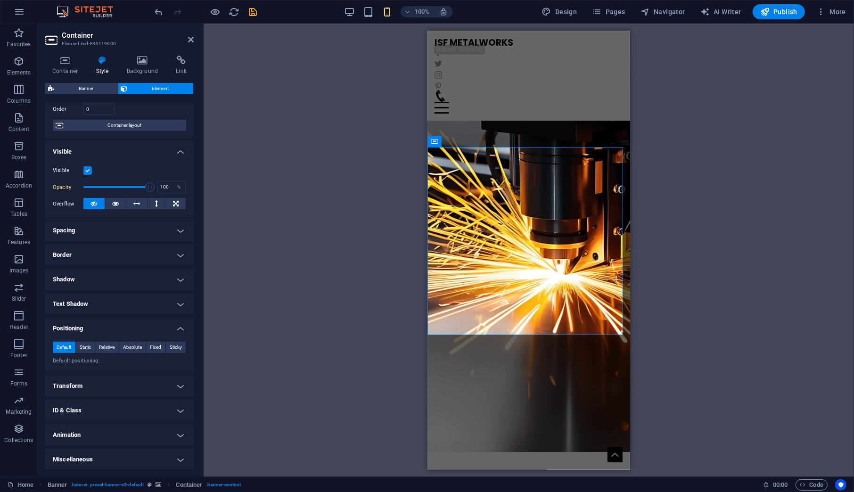
click at [121, 382] on h4 "Transform" at bounding box center [119, 386] width 148 height 23
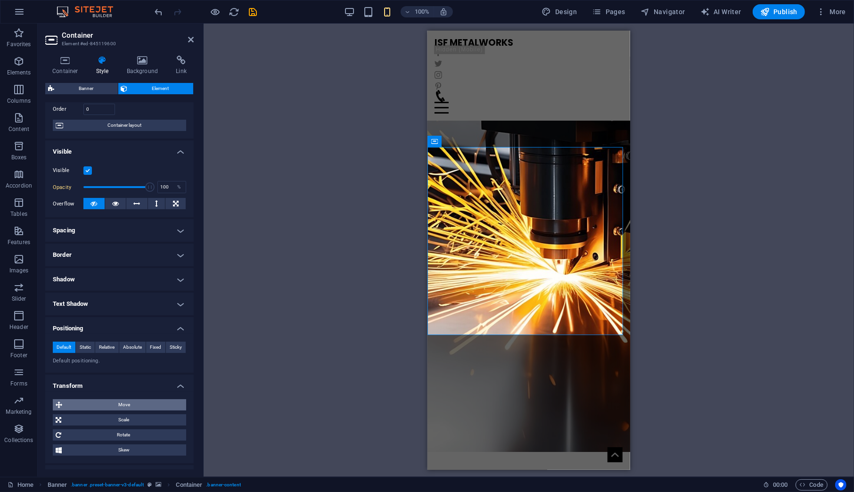
click at [126, 400] on span "Move" at bounding box center [124, 404] width 118 height 11
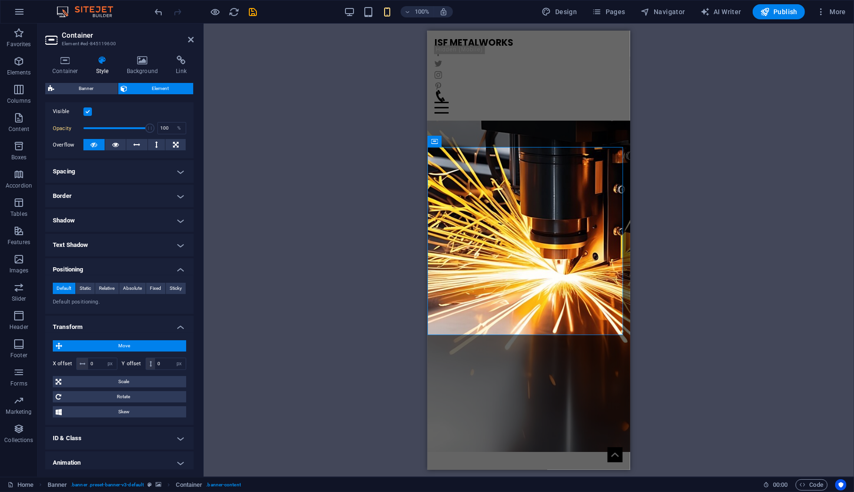
scroll to position [141, 0]
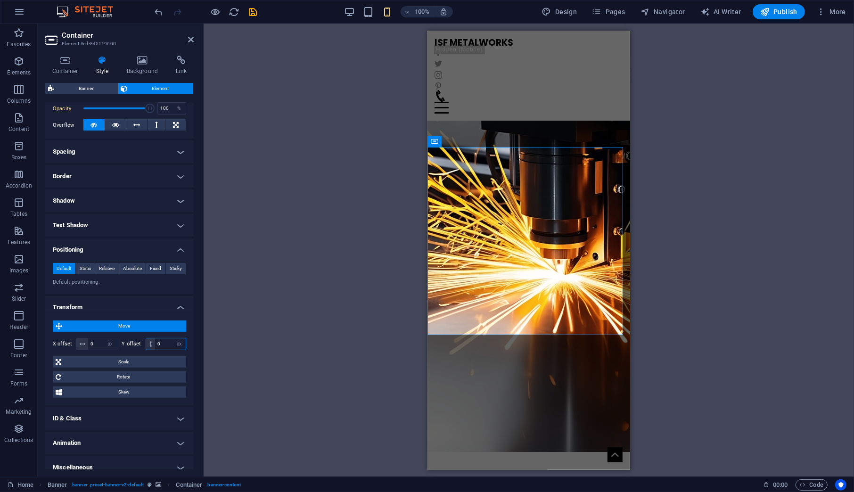
drag, startPoint x: 166, startPoint y: 340, endPoint x: 150, endPoint y: 340, distance: 15.6
click at [150, 340] on div "0 px rem % em vh vw" at bounding box center [166, 344] width 41 height 12
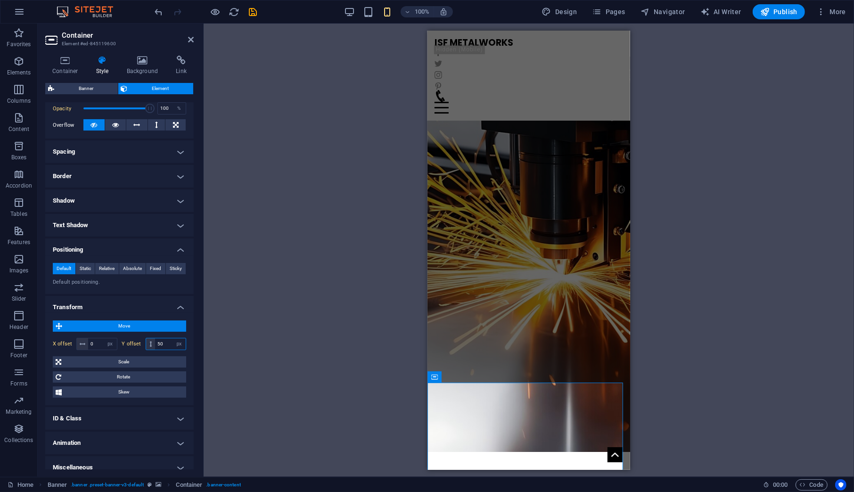
type input "5"
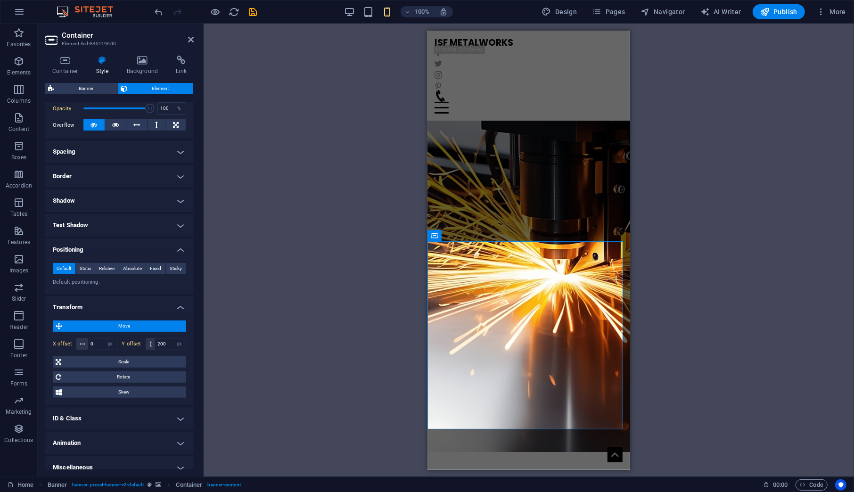
click at [255, 267] on div "Drag here to replace the existing content. Press “Ctrl” if you want to create a…" at bounding box center [529, 250] width 650 height 453
drag, startPoint x: 165, startPoint y: 345, endPoint x: 143, endPoint y: 342, distance: 22.3
click at [143, 342] on div "Y offset 200 px rem % em vh vw" at bounding box center [154, 344] width 65 height 12
type input "150"
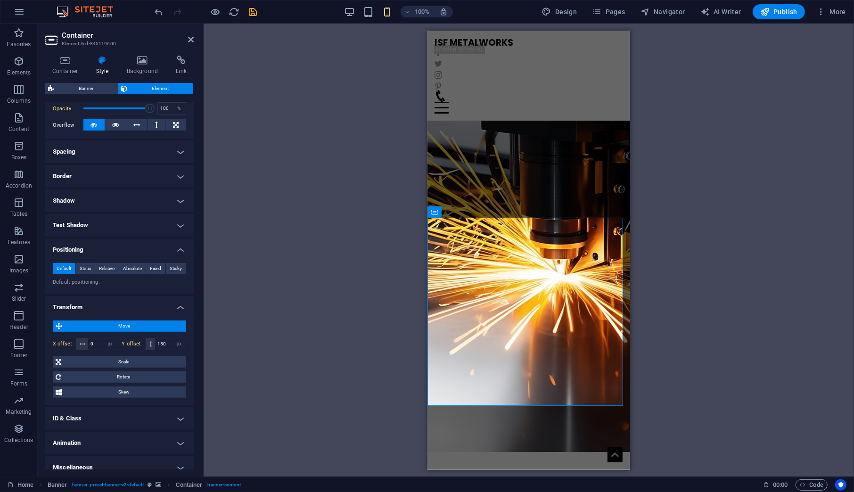
click at [321, 242] on div "Drag here to replace the existing content. Press “Ctrl” if you want to create a…" at bounding box center [529, 250] width 650 height 453
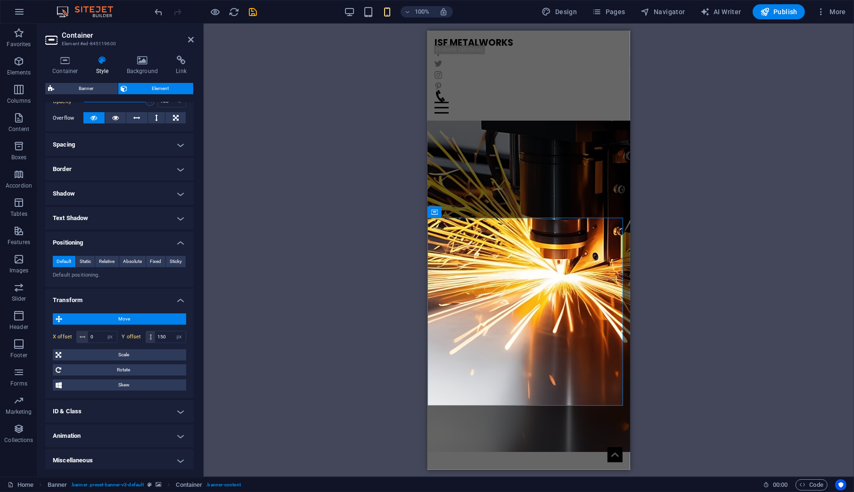
scroll to position [149, 0]
click at [777, 13] on span "Publish" at bounding box center [778, 11] width 37 height 9
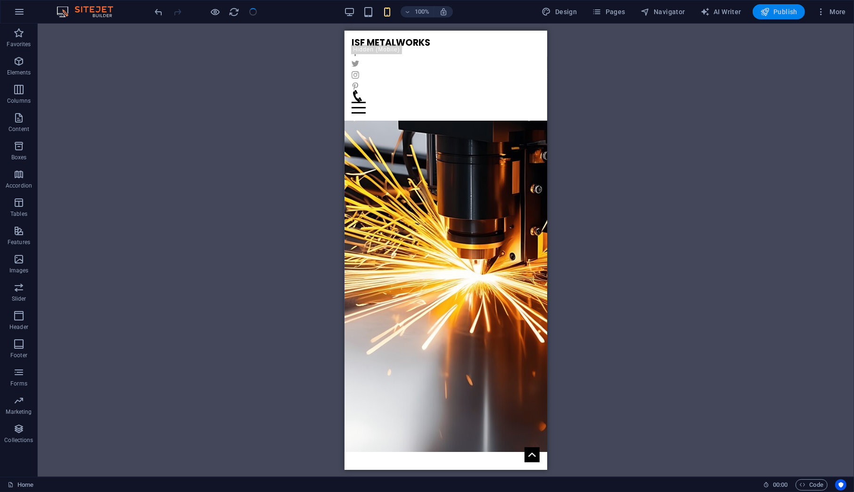
click at [776, 13] on span "Publish" at bounding box center [778, 11] width 37 height 9
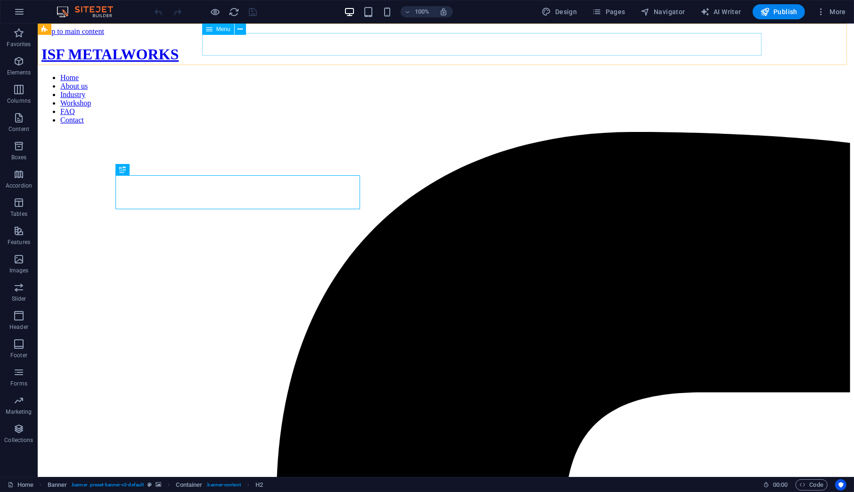
click at [619, 73] on nav "Home About us Industry Workshop FAQ Contact" at bounding box center [445, 98] width 808 height 51
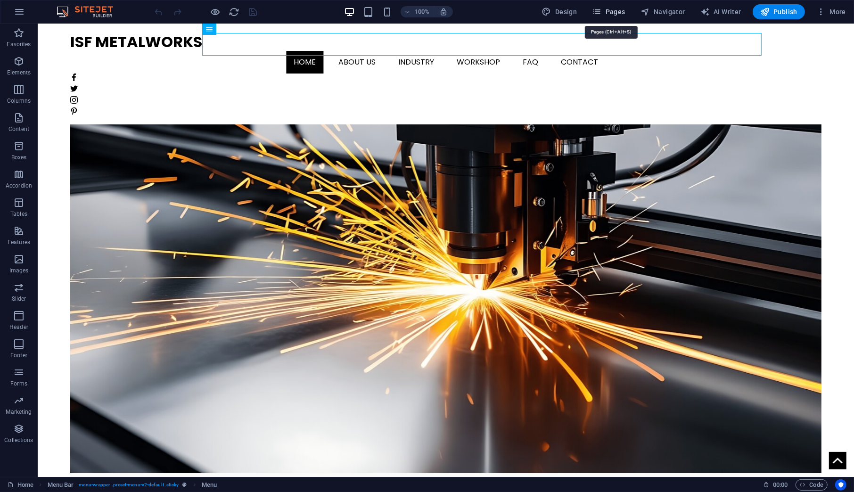
click at [613, 16] on span "Pages" at bounding box center [608, 11] width 33 height 9
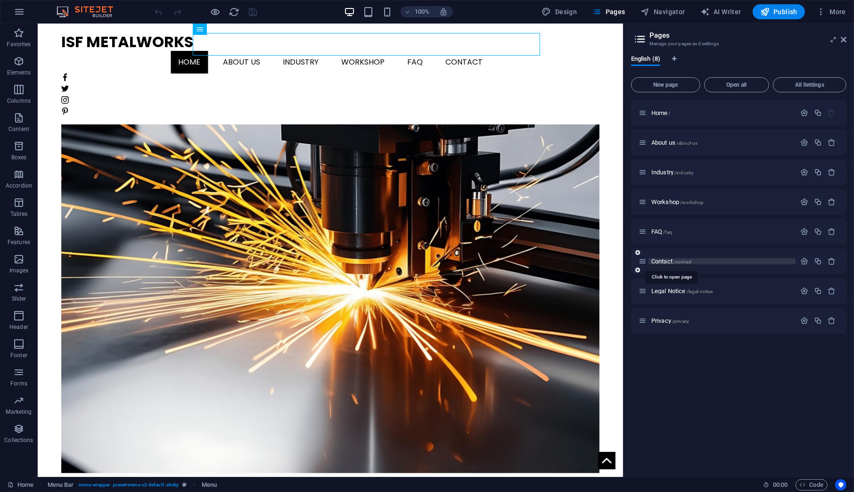
click at [660, 260] on span "Contact /contact" at bounding box center [671, 261] width 40 height 7
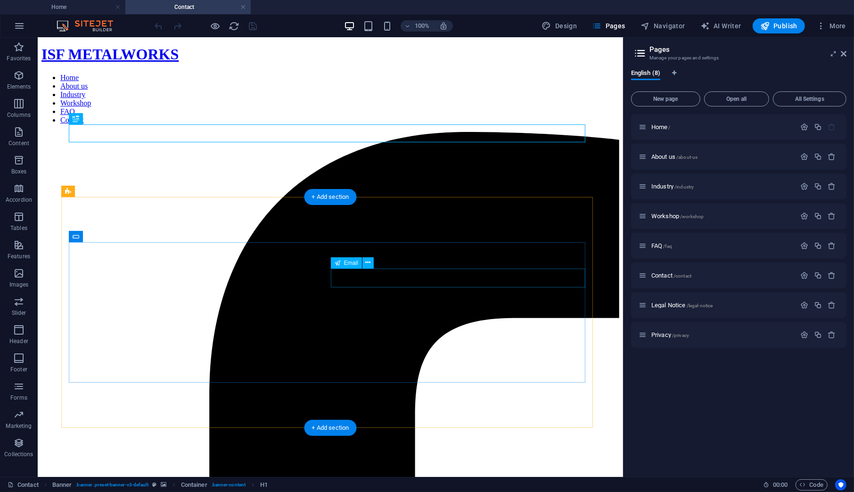
scroll to position [78, 0]
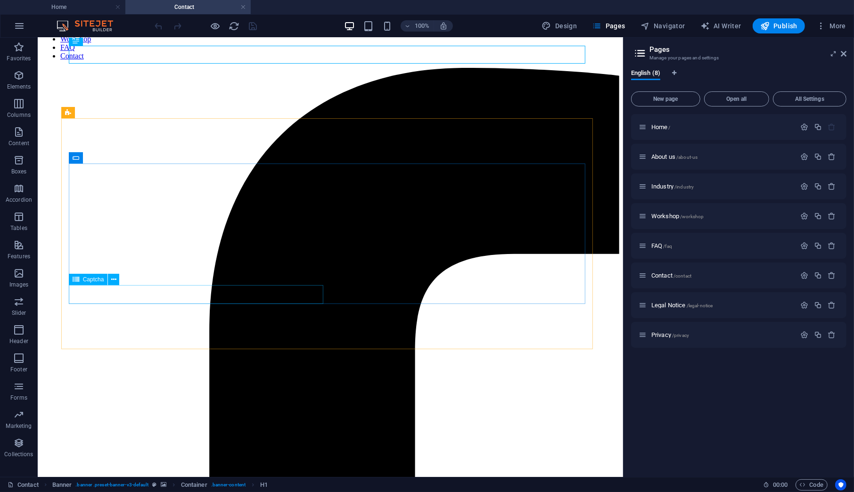
click at [84, 279] on span "Captcha" at bounding box center [93, 280] width 21 height 6
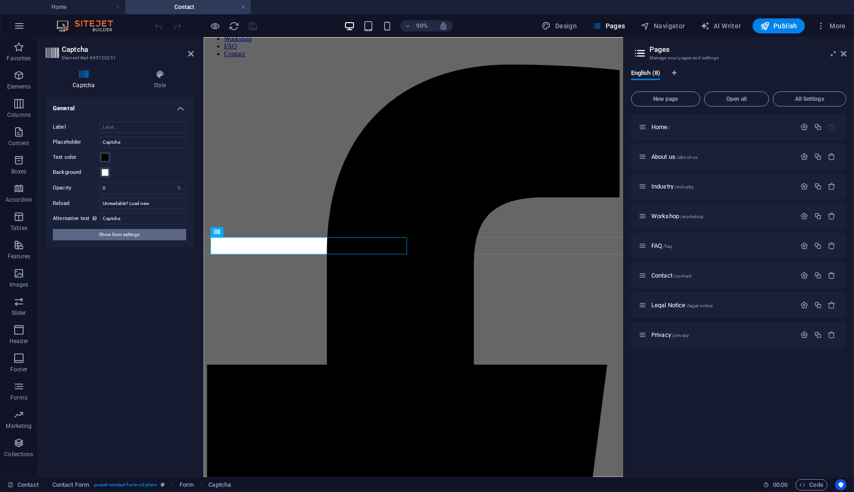
click at [138, 234] on span "Show form settings" at bounding box center [119, 234] width 41 height 11
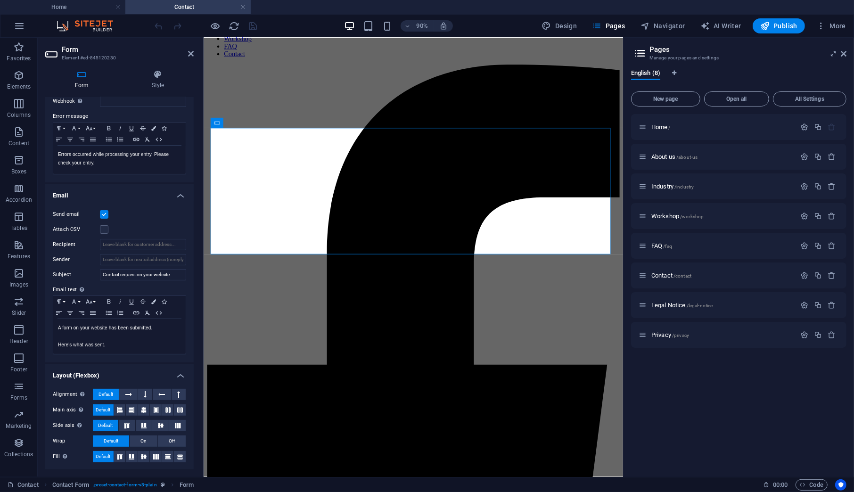
scroll to position [0, 0]
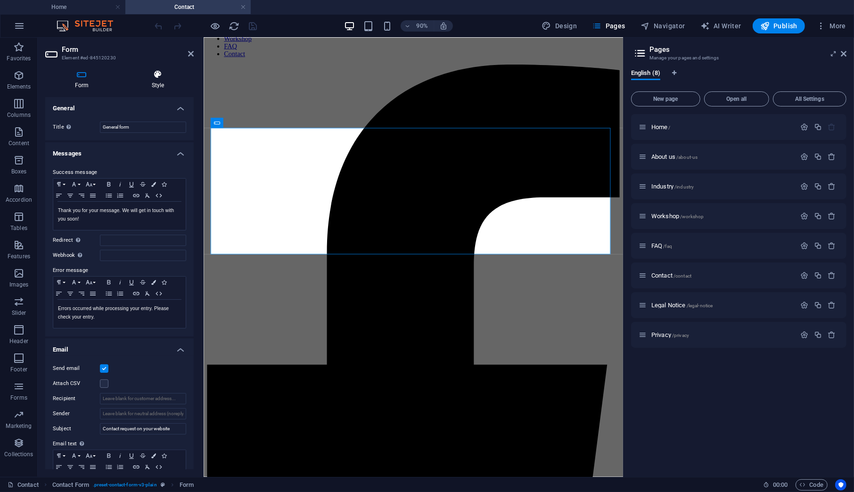
click at [155, 82] on h4 "Style" at bounding box center [158, 80] width 72 height 20
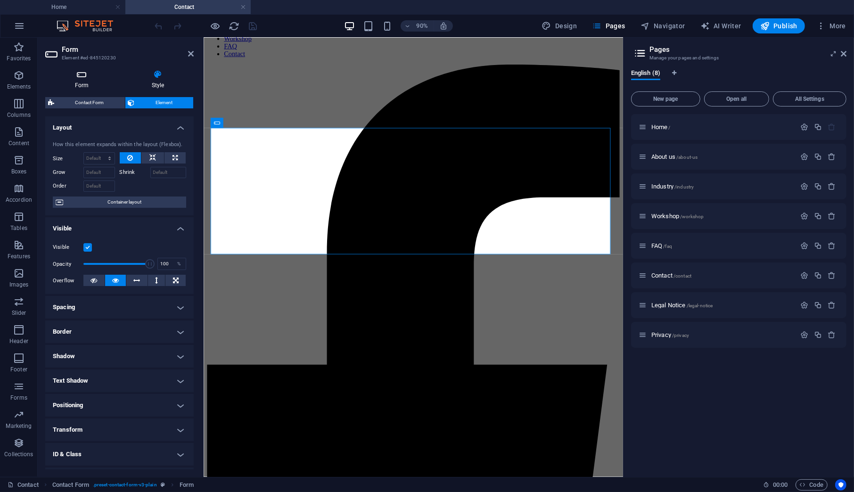
click at [86, 77] on icon at bounding box center [81, 74] width 73 height 9
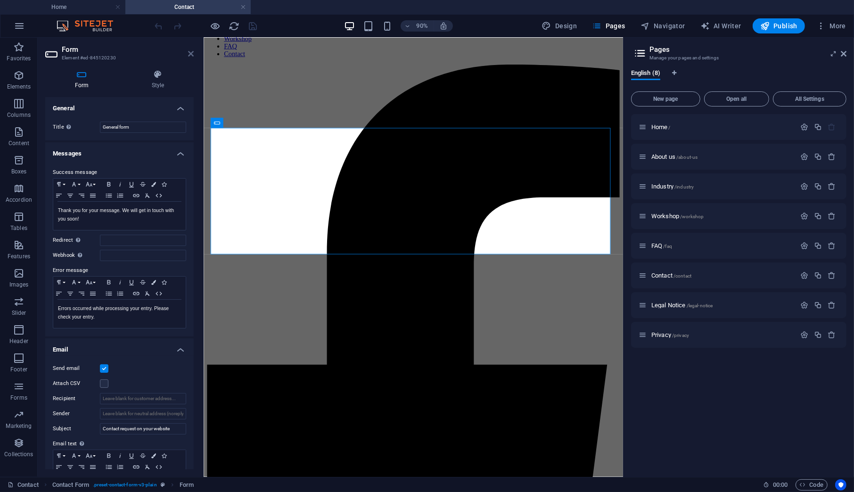
click at [191, 55] on icon at bounding box center [191, 54] width 6 height 8
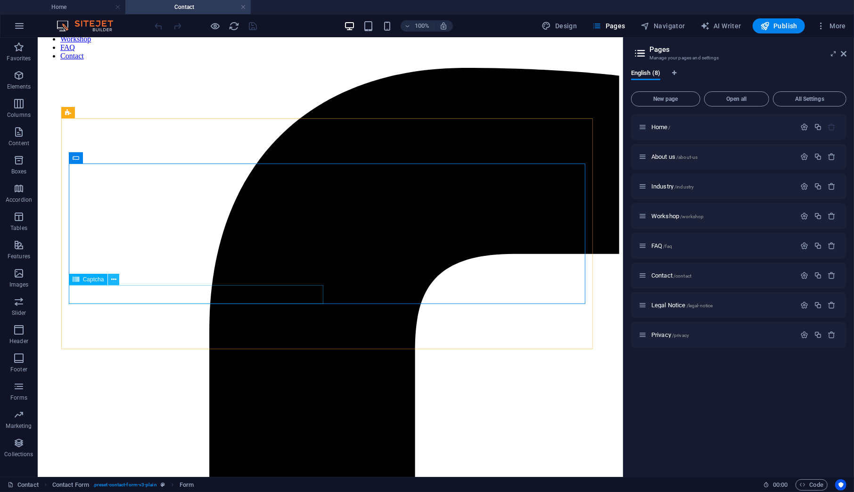
click at [112, 279] on icon at bounding box center [113, 280] width 5 height 10
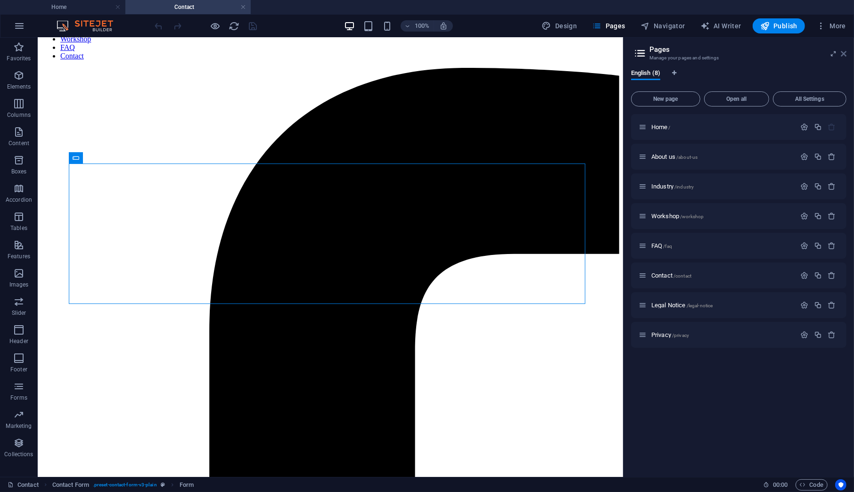
click at [844, 50] on icon at bounding box center [843, 54] width 6 height 8
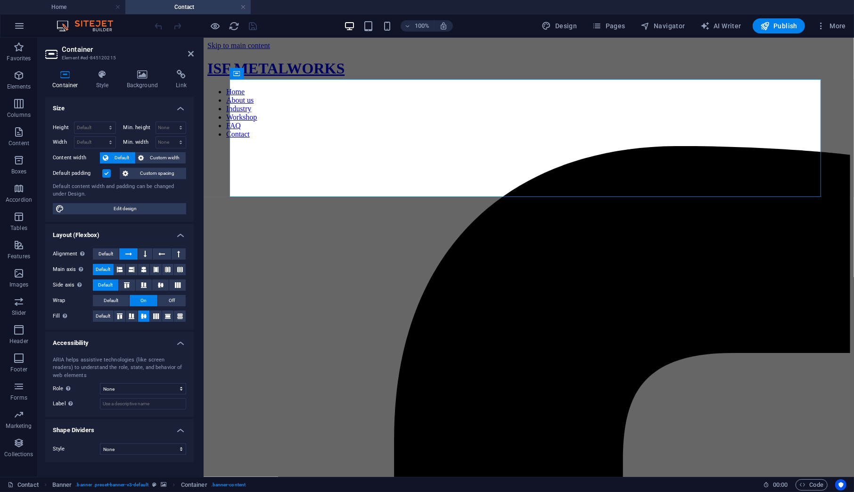
click at [147, 68] on div "Container Style Background Link Size Height Default px rem % vh vw Min. height …" at bounding box center [119, 269] width 163 height 415
click at [142, 73] on icon at bounding box center [143, 74] width 46 height 9
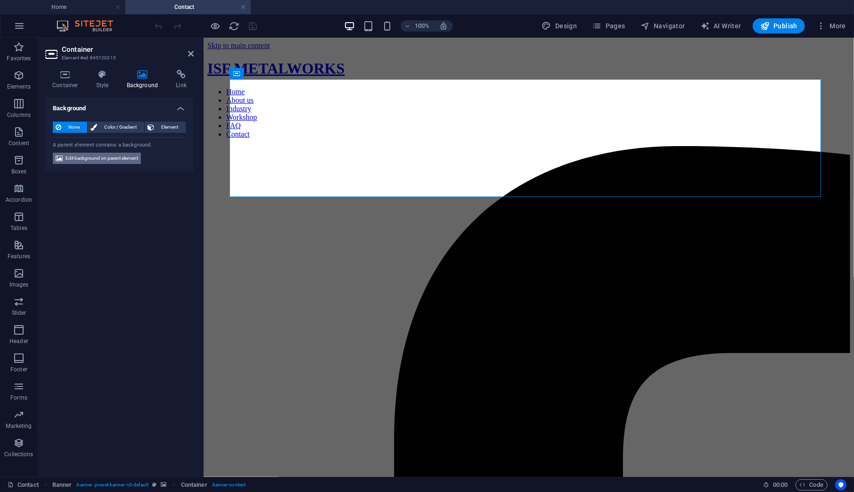
click at [91, 155] on span "Edit background on parent element" at bounding box center [101, 158] width 73 height 11
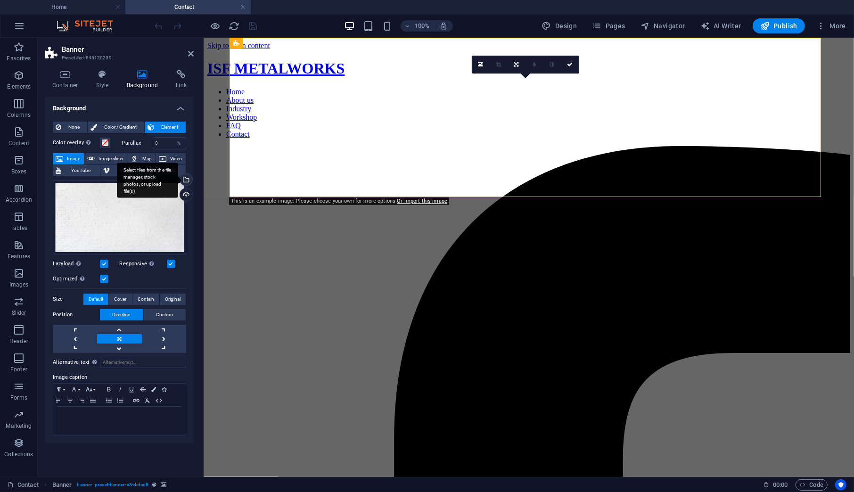
click at [178, 179] on div "Select files from the file manager, stock photos, or upload file(s)" at bounding box center [147, 180] width 61 height 35
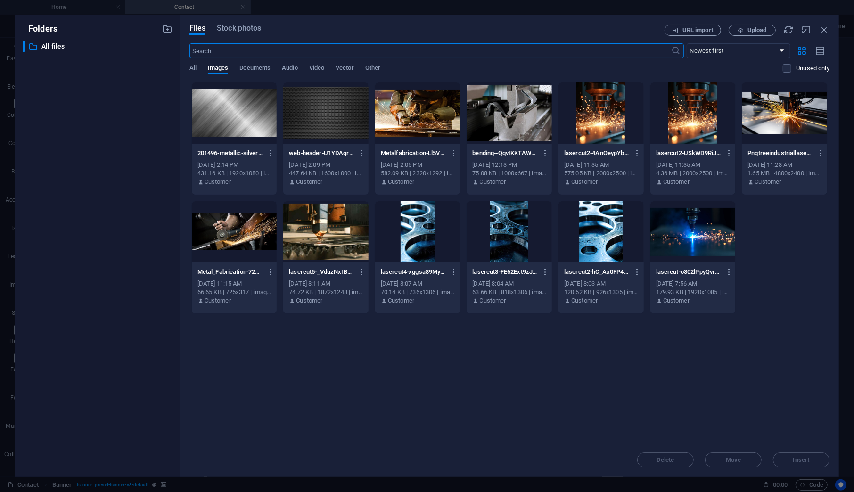
click at [243, 117] on div at bounding box center [234, 112] width 85 height 61
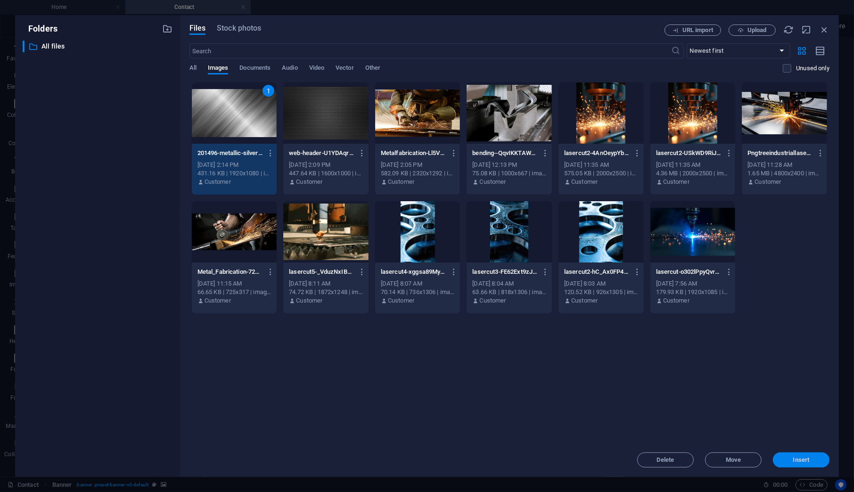
click at [788, 461] on span "Insert" at bounding box center [800, 460] width 49 height 6
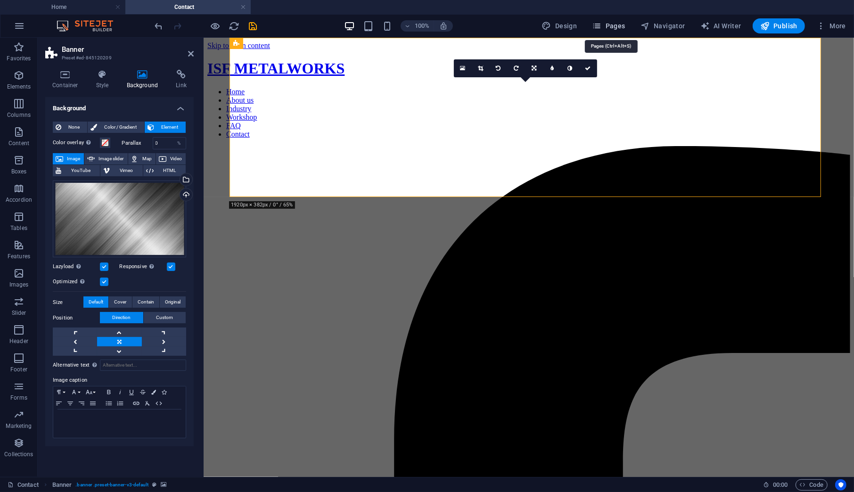
click at [611, 24] on span "Pages" at bounding box center [608, 25] width 33 height 9
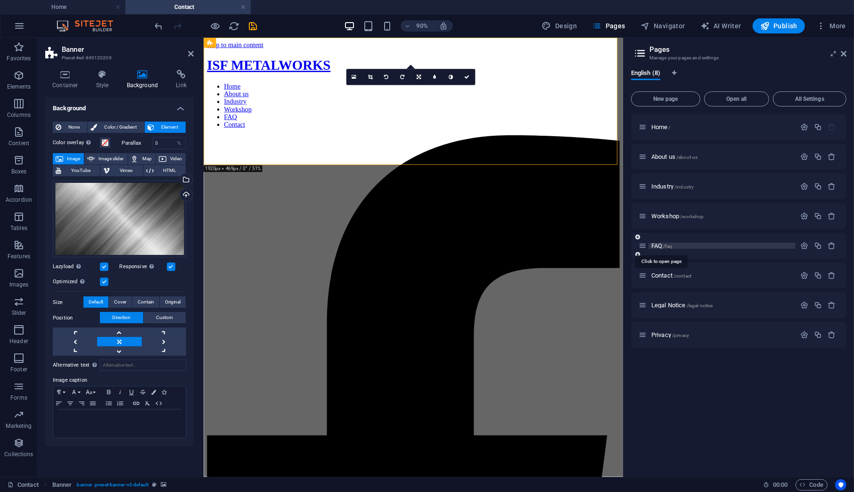
click at [660, 244] on span "FAQ /faq" at bounding box center [661, 245] width 21 height 7
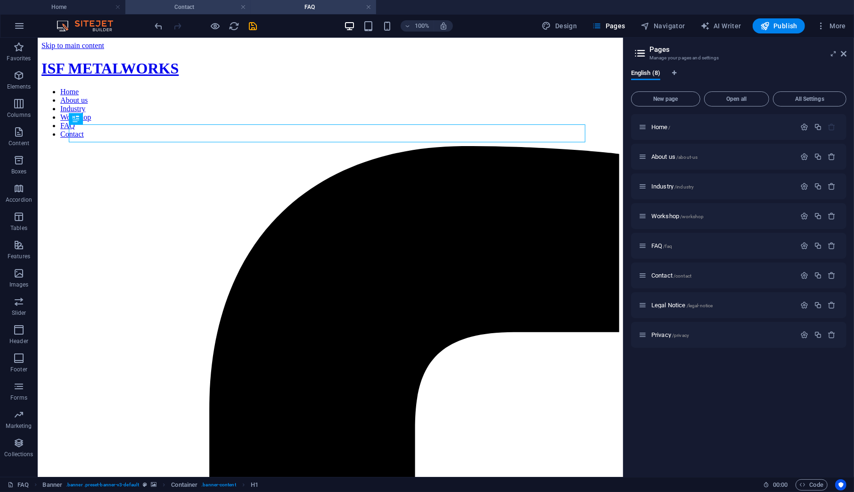
click at [209, 8] on h4 "Contact" at bounding box center [187, 7] width 125 height 10
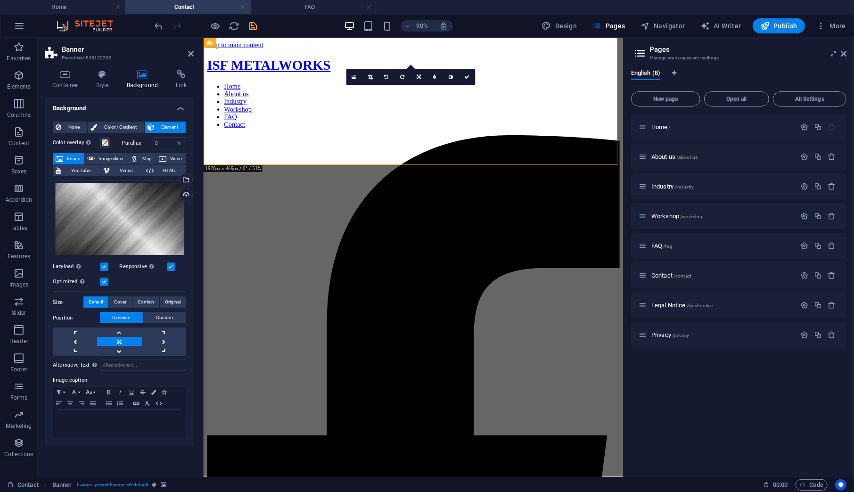
click at [243, 8] on link at bounding box center [243, 7] width 6 height 9
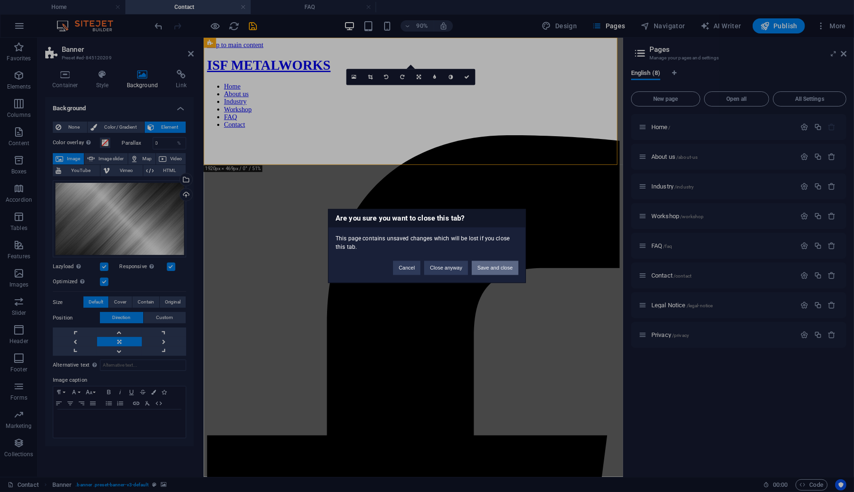
click at [509, 263] on button "Save and close" at bounding box center [495, 268] width 47 height 14
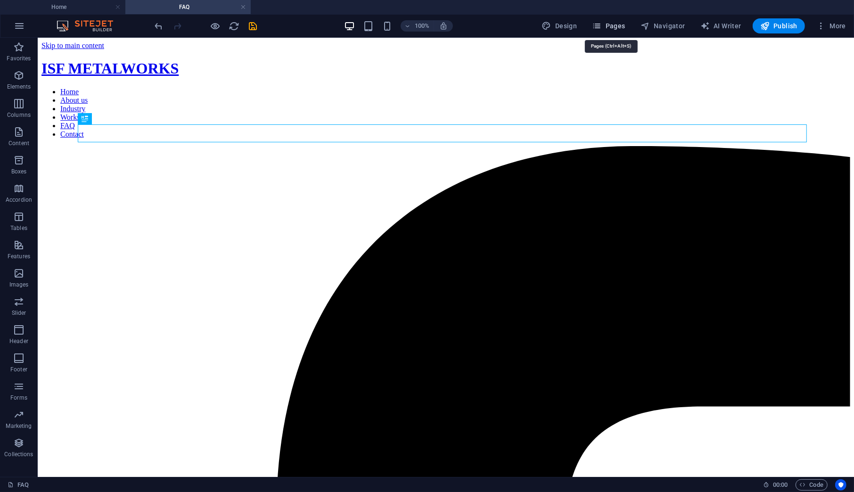
click at [599, 24] on icon "button" at bounding box center [596, 25] width 9 height 9
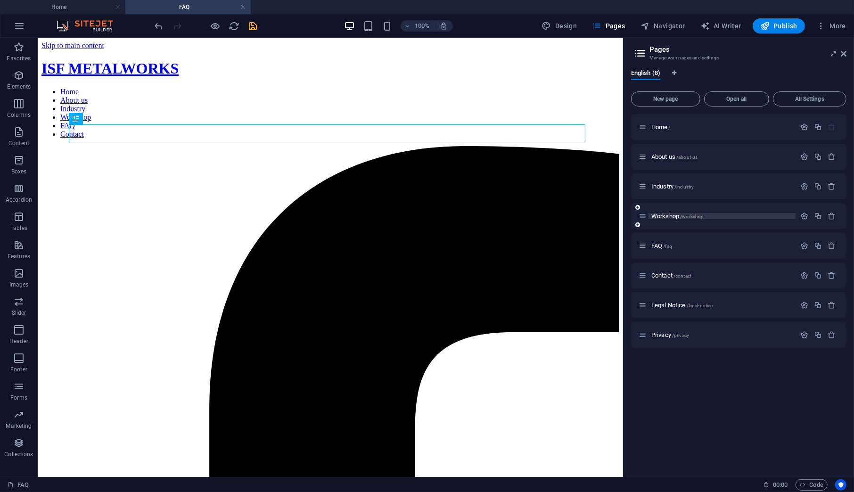
click at [661, 215] on span "Workshop /workshop" at bounding box center [677, 215] width 52 height 7
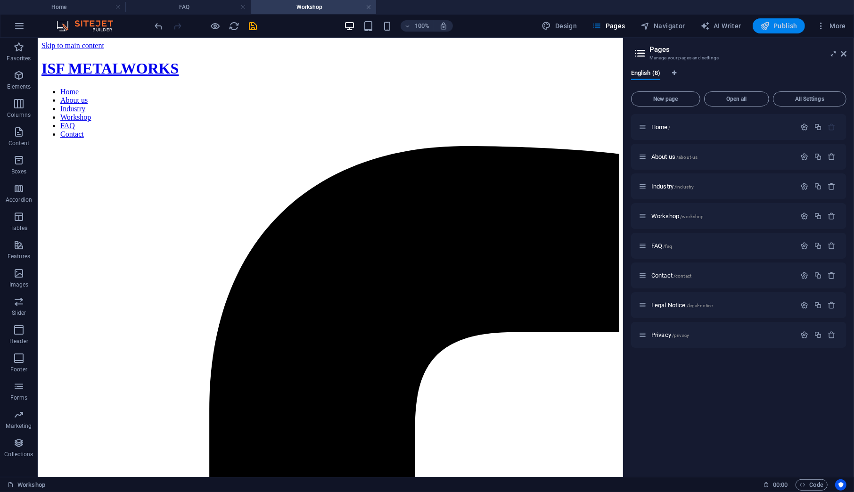
click at [783, 27] on span "Publish" at bounding box center [778, 25] width 37 height 9
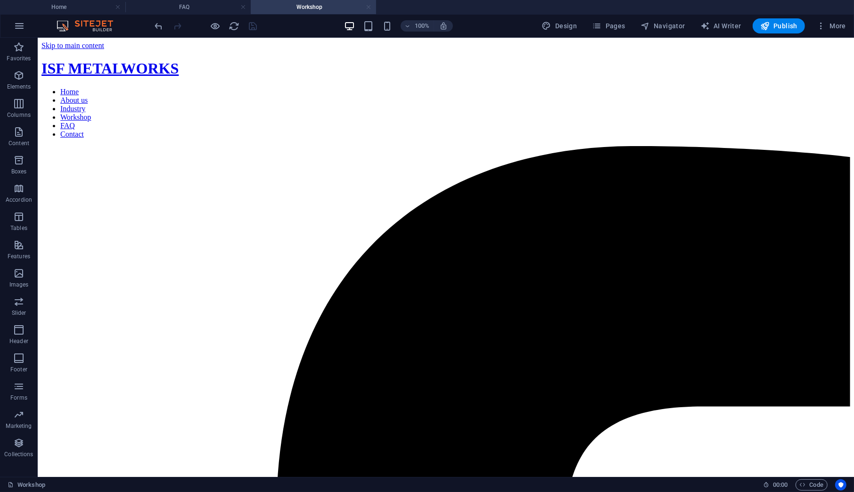
click at [368, 6] on link at bounding box center [369, 7] width 6 height 9
click at [244, 6] on link at bounding box center [243, 7] width 6 height 9
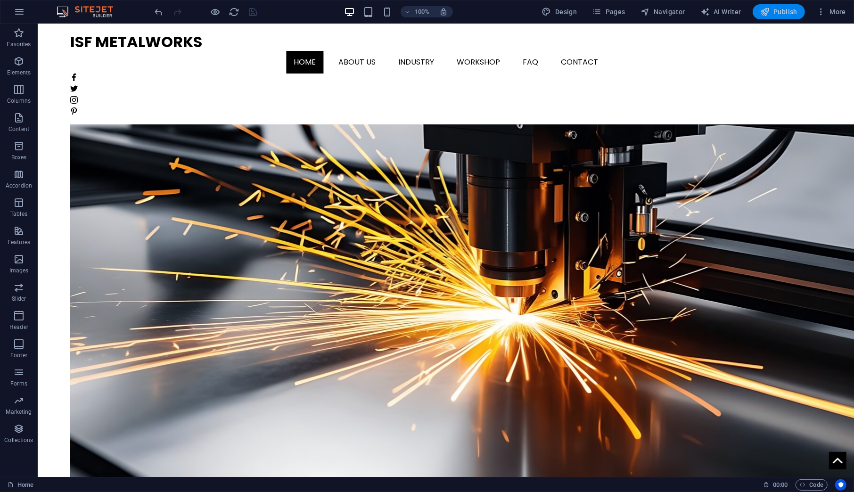
click at [785, 8] on span "Publish" at bounding box center [778, 11] width 37 height 9
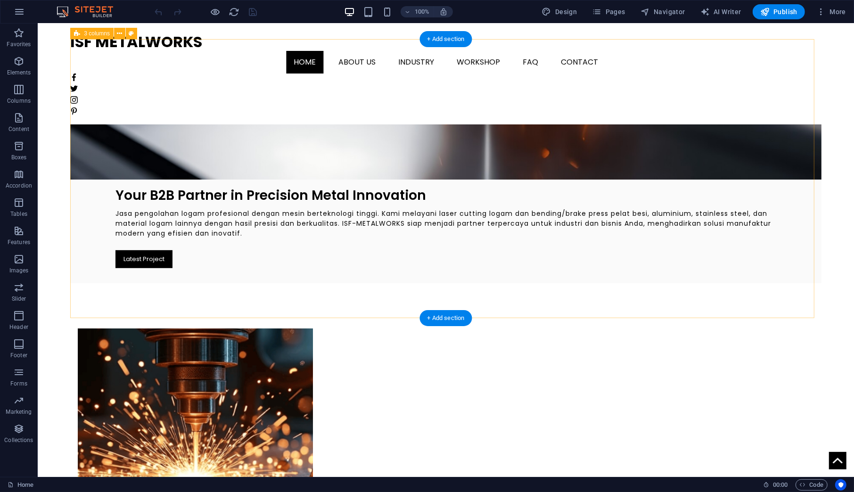
scroll to position [236, 0]
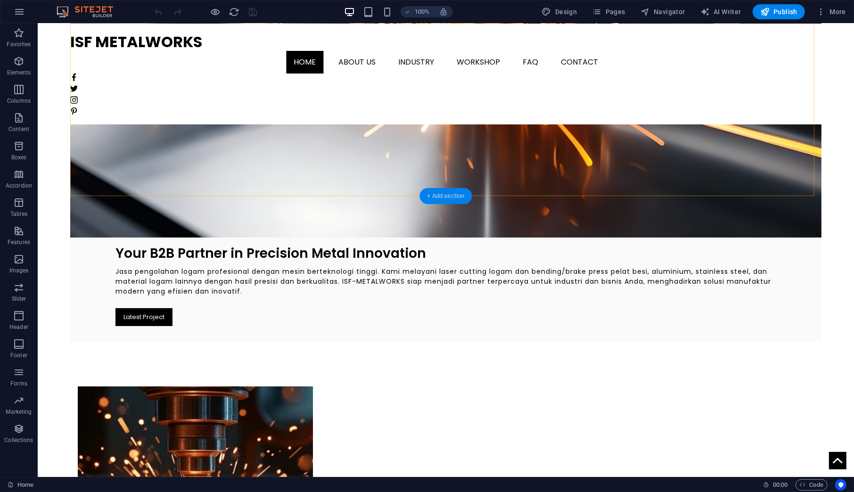
click at [440, 195] on div "+ Add section" at bounding box center [446, 196] width 52 height 16
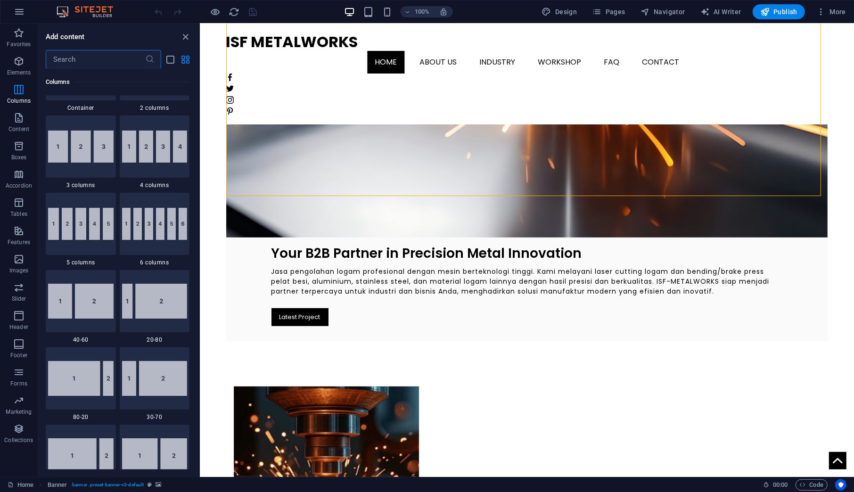
scroll to position [470, 0]
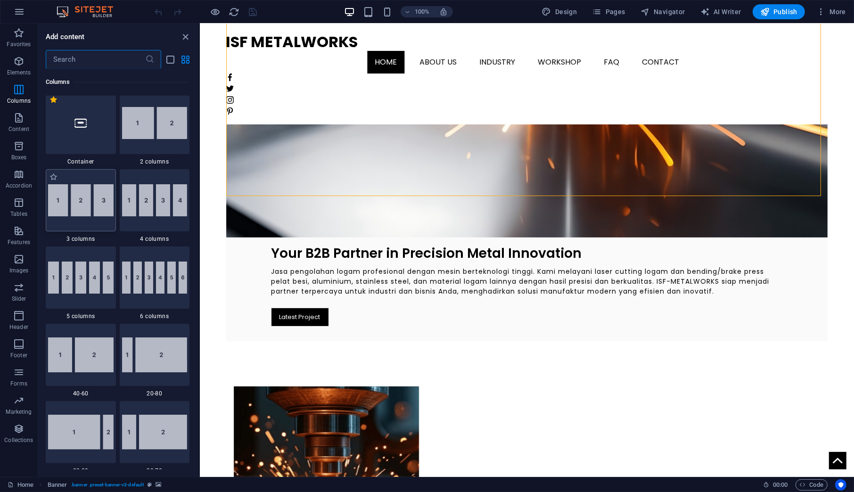
click at [74, 214] on img at bounding box center [80, 200] width 65 height 32
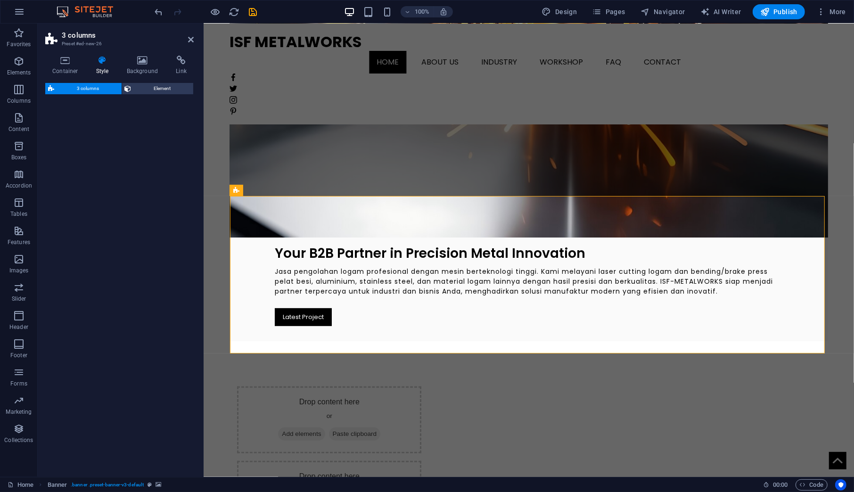
select select "rem"
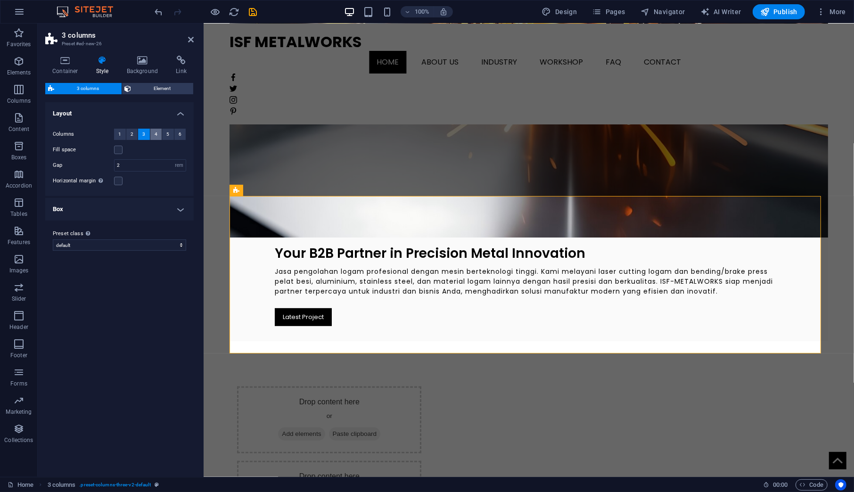
click at [154, 130] on button "4" at bounding box center [156, 134] width 12 height 11
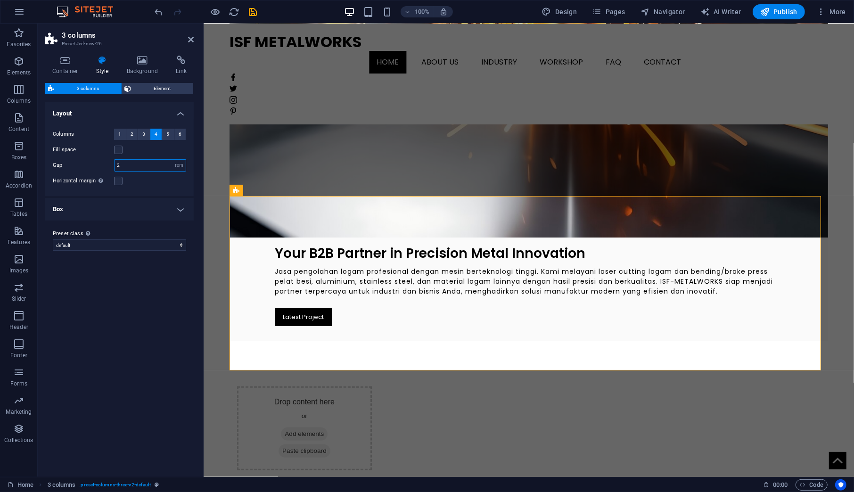
drag, startPoint x: 144, startPoint y: 163, endPoint x: 96, endPoint y: 166, distance: 48.1
click at [96, 166] on div "Gap 2 px rem % vw vh" at bounding box center [119, 165] width 133 height 12
type input "1"
click at [140, 215] on h4 "Box" at bounding box center [119, 209] width 148 height 23
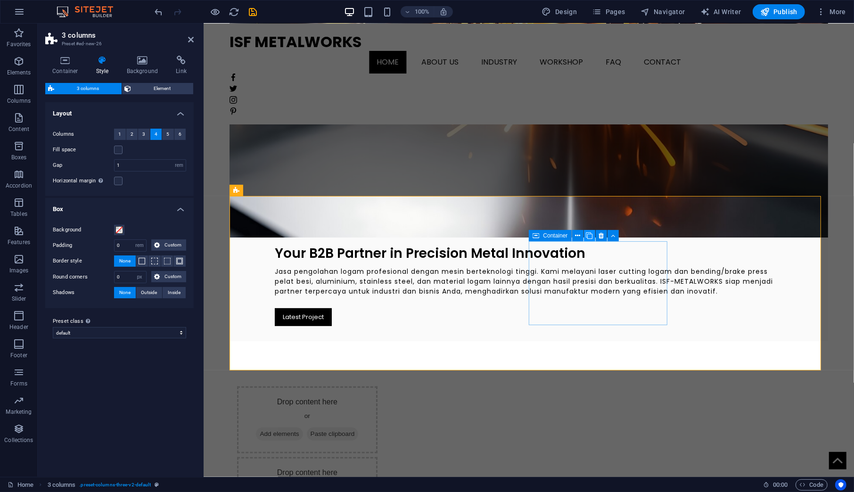
click at [586, 236] on icon at bounding box center [589, 236] width 7 height 10
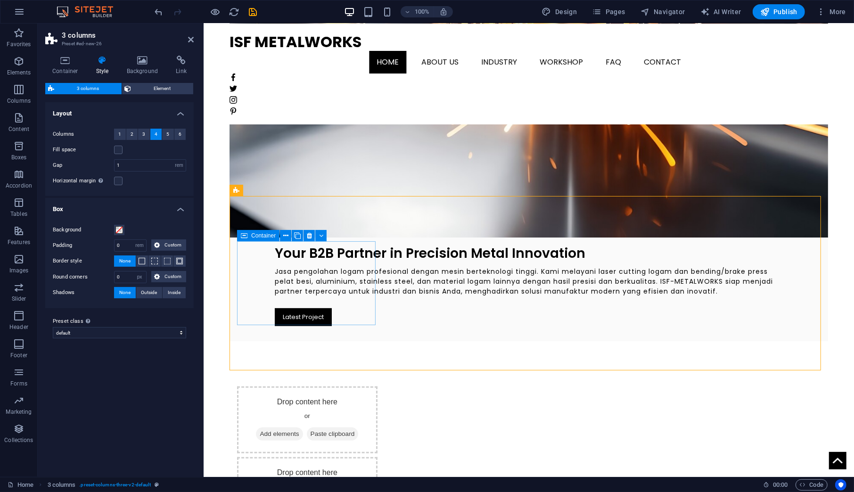
click at [259, 236] on span "Container" at bounding box center [263, 236] width 24 height 6
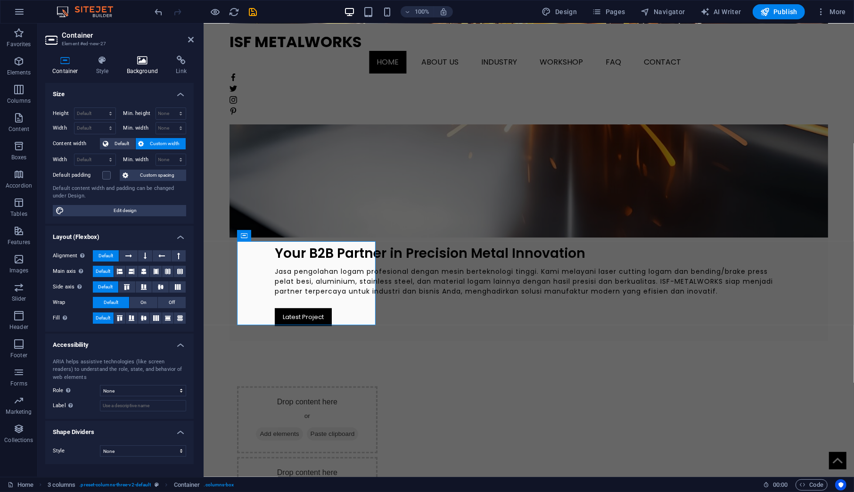
click at [134, 57] on icon at bounding box center [143, 60] width 46 height 9
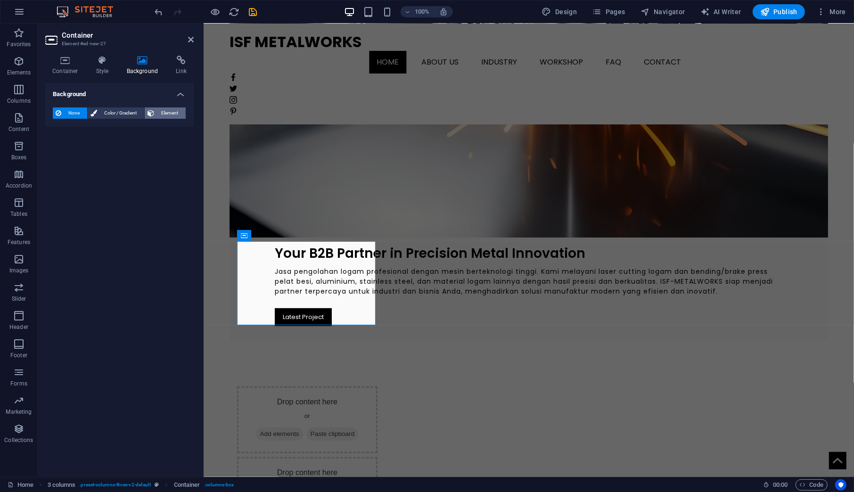
click at [162, 109] on span "Element" at bounding box center [170, 112] width 26 height 11
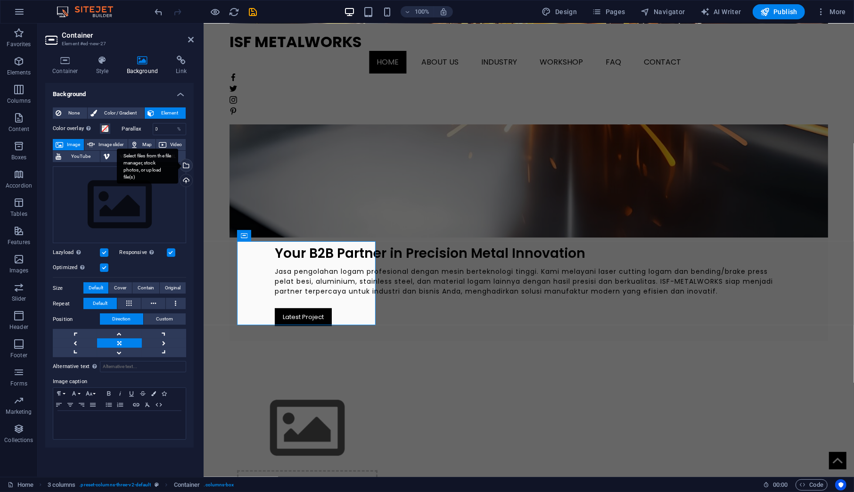
click at [187, 163] on div "Select files from the file manager, stock photos, or upload file(s)" at bounding box center [185, 166] width 14 height 14
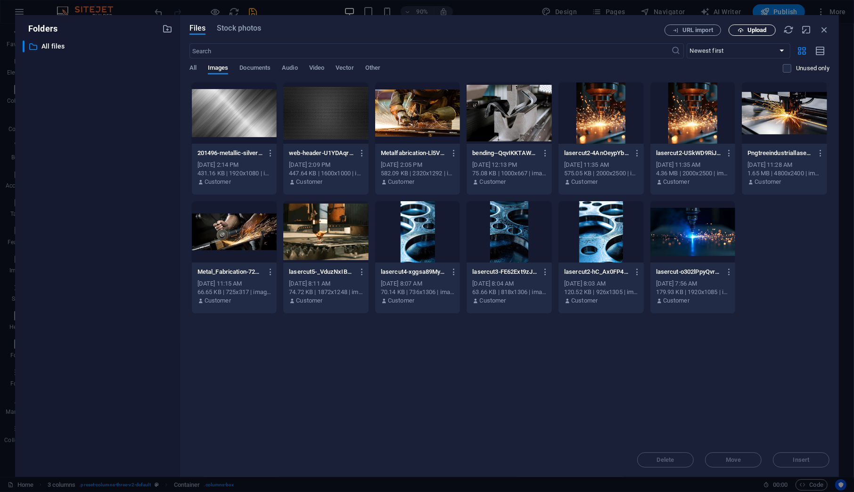
click at [740, 29] on icon "button" at bounding box center [740, 30] width 6 height 6
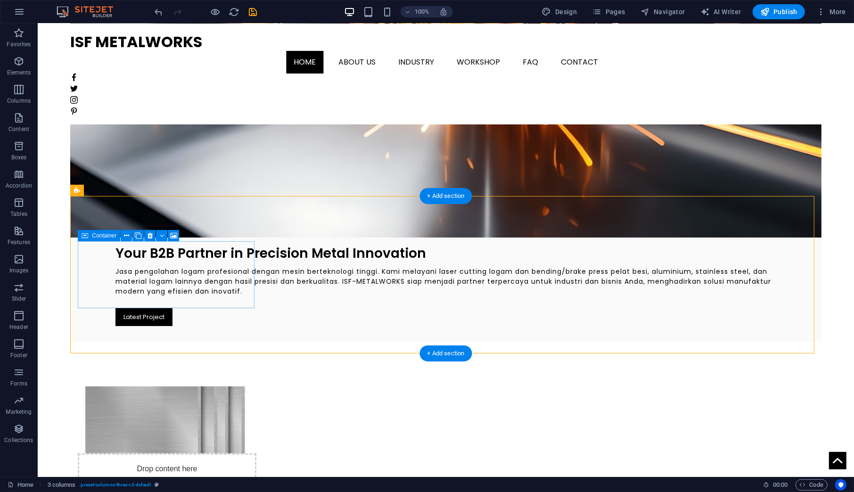
click at [220, 453] on div "Drop content here or Add elements Paste clipboard" at bounding box center [166, 486] width 178 height 67
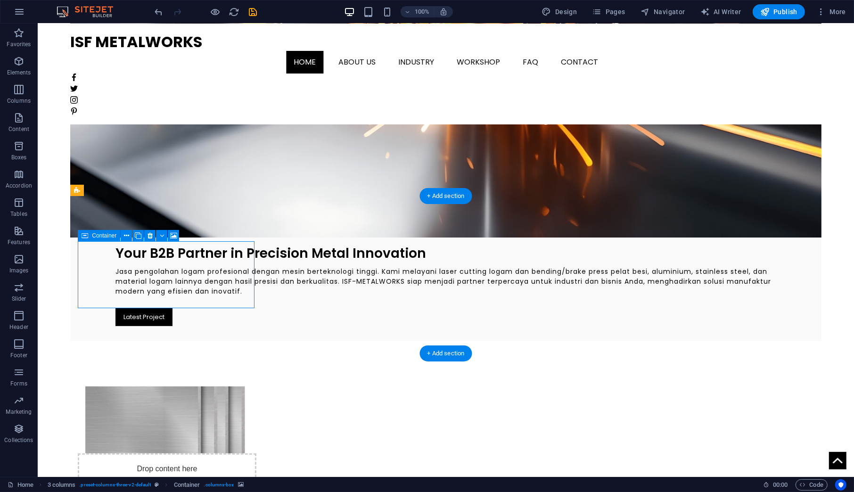
click at [220, 453] on div "Drop content here or Add elements Paste clipboard" at bounding box center [166, 486] width 178 height 67
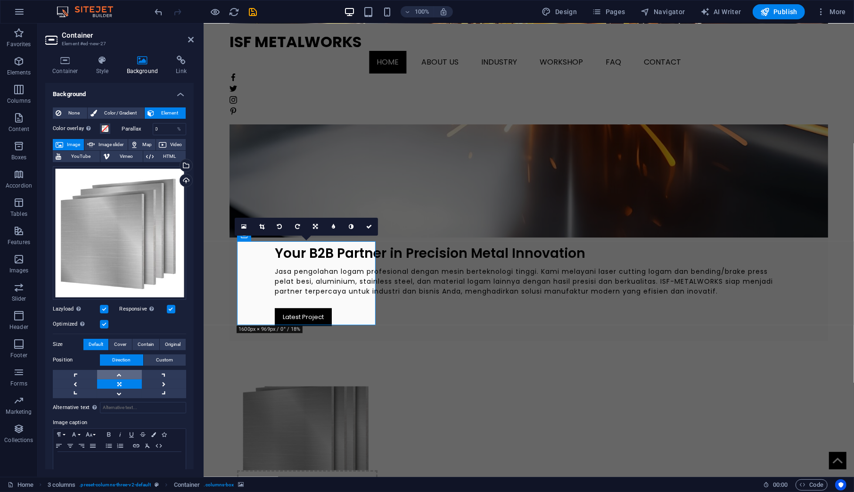
click at [122, 372] on link at bounding box center [119, 374] width 44 height 9
click at [121, 389] on link at bounding box center [119, 393] width 44 height 9
click at [119, 380] on link at bounding box center [119, 383] width 44 height 9
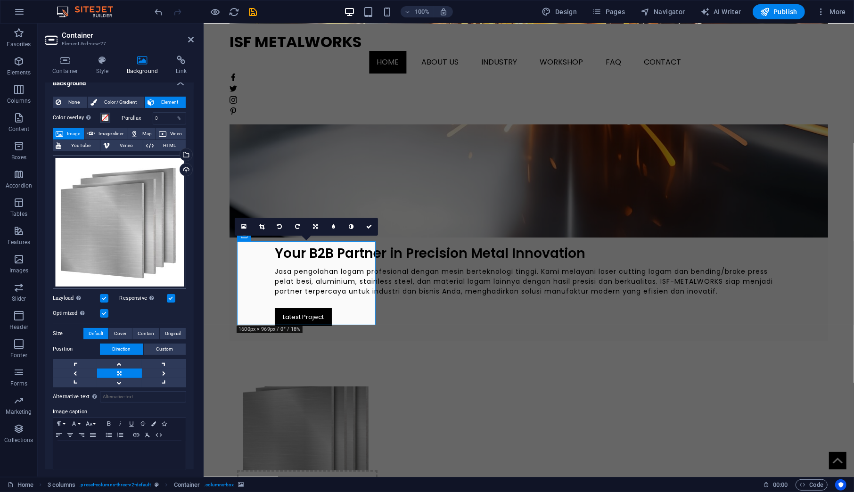
scroll to position [16, 0]
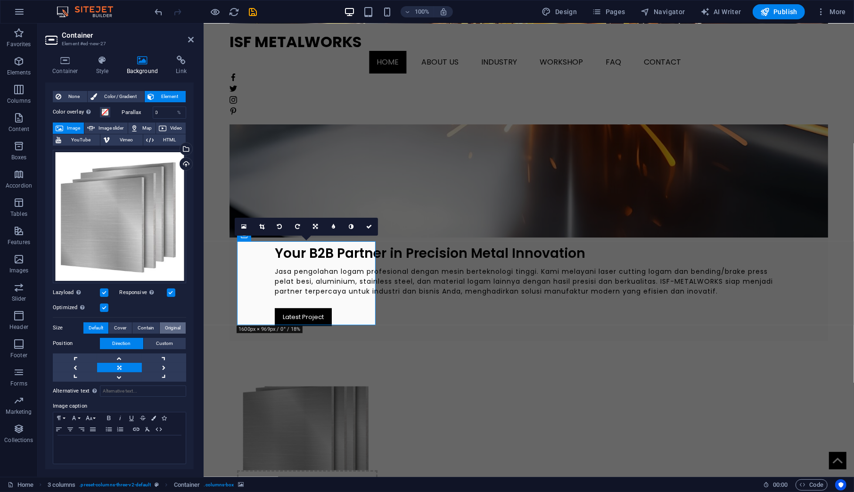
click at [169, 326] on span "Original" at bounding box center [173, 327] width 16 height 11
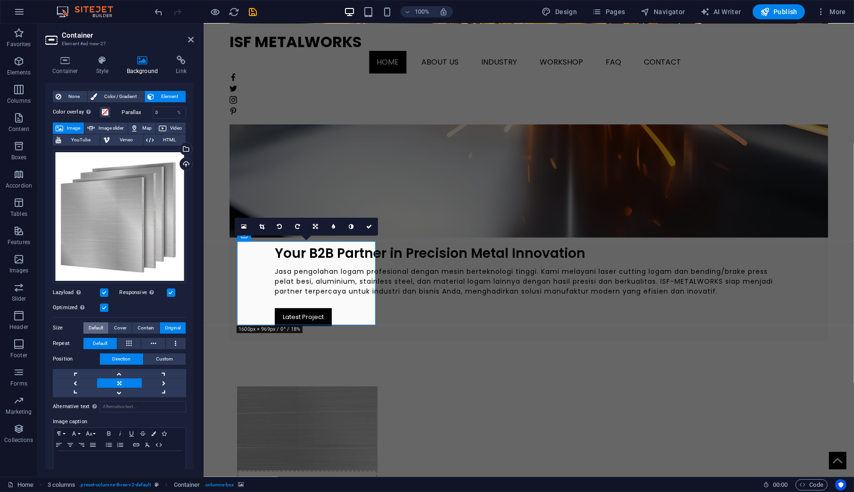
click at [87, 322] on button "Default" at bounding box center [95, 327] width 25 height 11
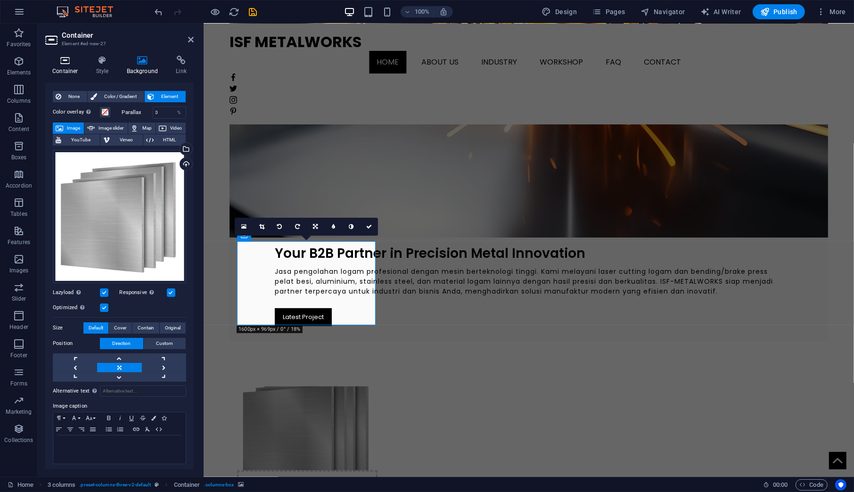
click at [71, 64] on icon at bounding box center [65, 60] width 40 height 9
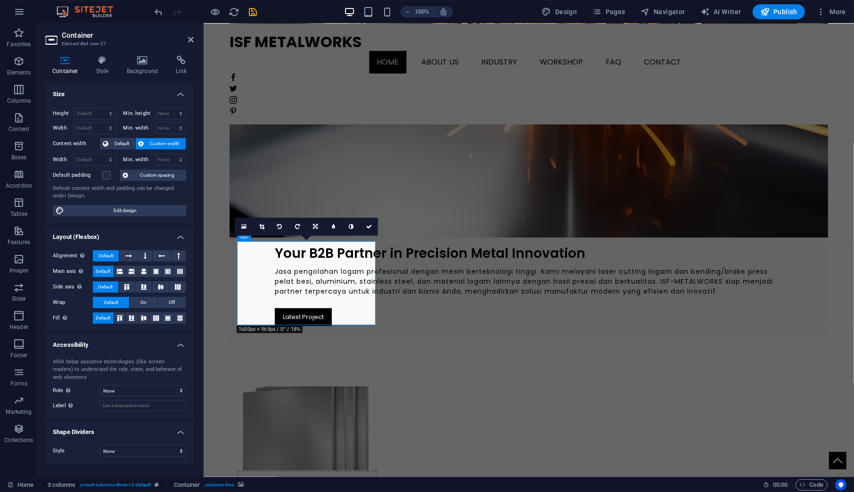
click at [155, 146] on span "Custom width" at bounding box center [165, 143] width 36 height 11
click at [105, 159] on select "Default px rem % em vh vw" at bounding box center [94, 159] width 41 height 11
select select "px"
click at [102, 154] on select "Default px rem % em vh vw" at bounding box center [94, 159] width 41 height 11
type input "294"
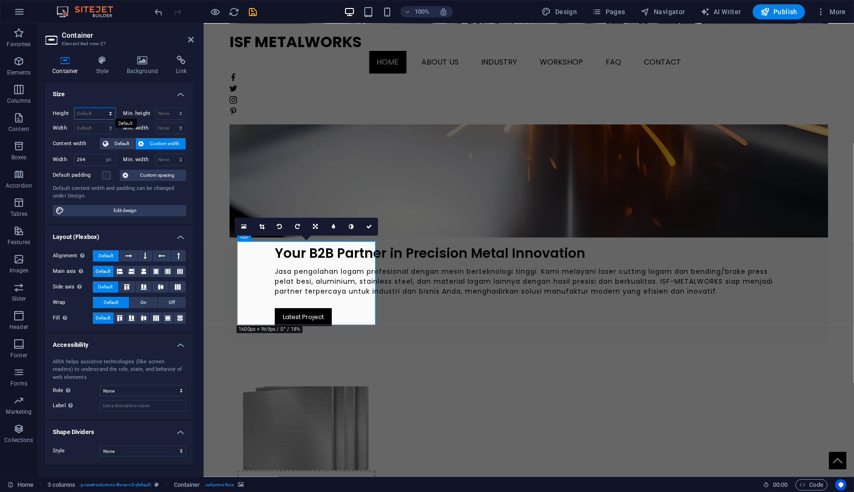
click at [92, 111] on select "Default px rem % vh vw" at bounding box center [94, 113] width 41 height 11
select select "px"
click at [102, 108] on select "Default px rem % vh vw" at bounding box center [94, 113] width 41 height 11
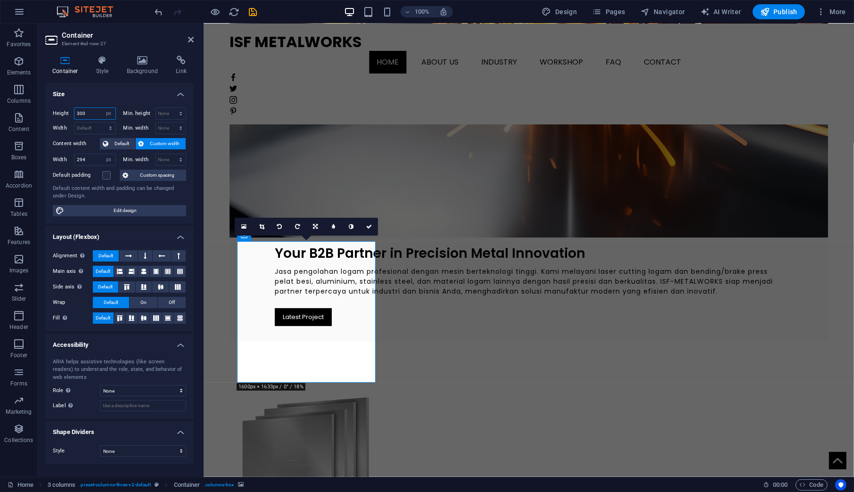
type input "300"
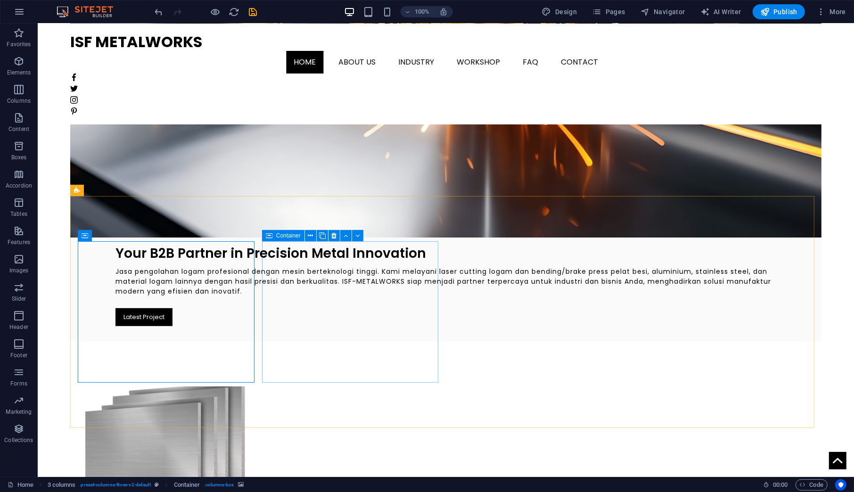
click at [289, 233] on span "Container" at bounding box center [288, 236] width 24 height 6
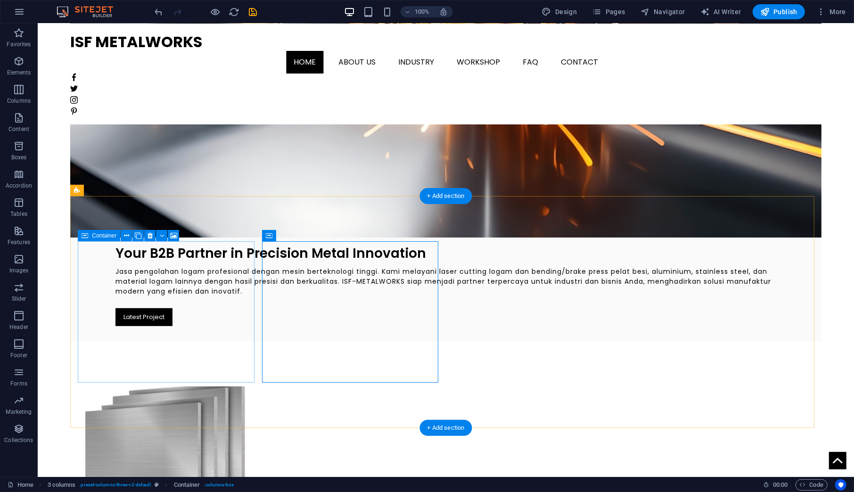
select select "px"
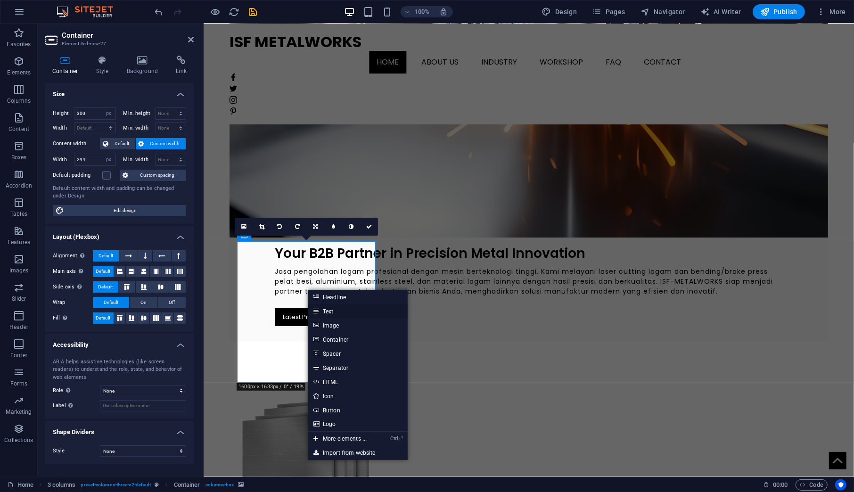
click at [338, 310] on link "Text" at bounding box center [358, 311] width 100 height 14
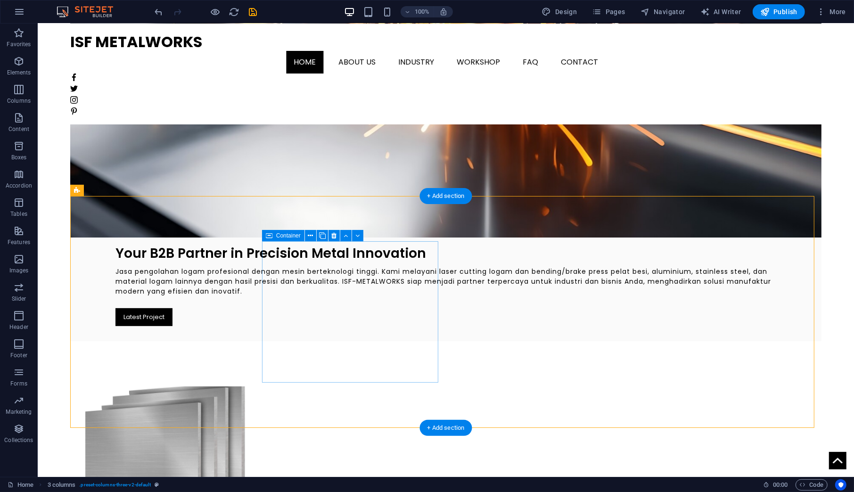
click at [285, 235] on span "Container" at bounding box center [288, 236] width 24 height 6
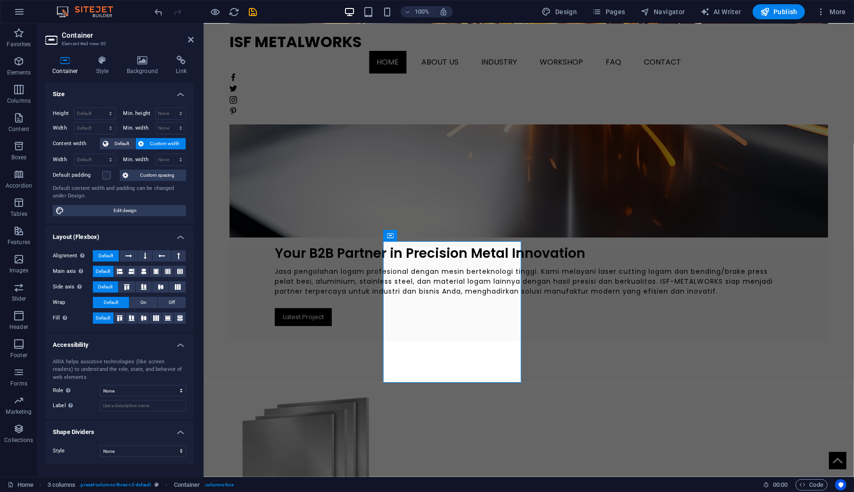
click at [139, 50] on div "Container Style Background Link Size Height Default px rem % vh vw Min. height …" at bounding box center [119, 262] width 163 height 429
click at [142, 60] on icon at bounding box center [143, 60] width 46 height 9
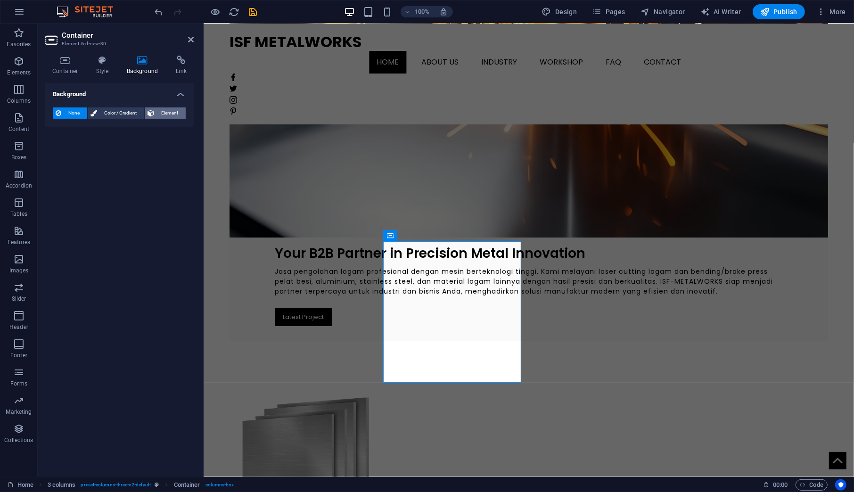
click at [164, 107] on span "Element" at bounding box center [170, 112] width 26 height 11
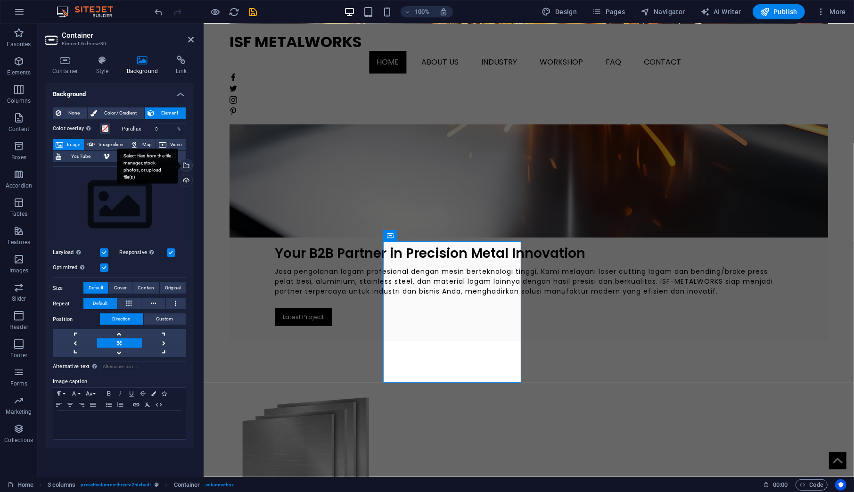
click at [178, 163] on div "Select files from the file manager, stock photos, or upload file(s)" at bounding box center [147, 165] width 61 height 35
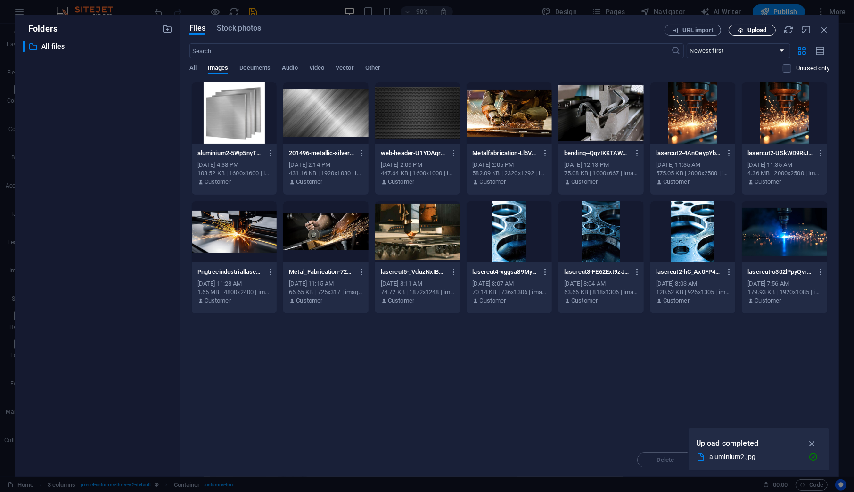
click at [741, 30] on icon "button" at bounding box center [740, 30] width 6 height 6
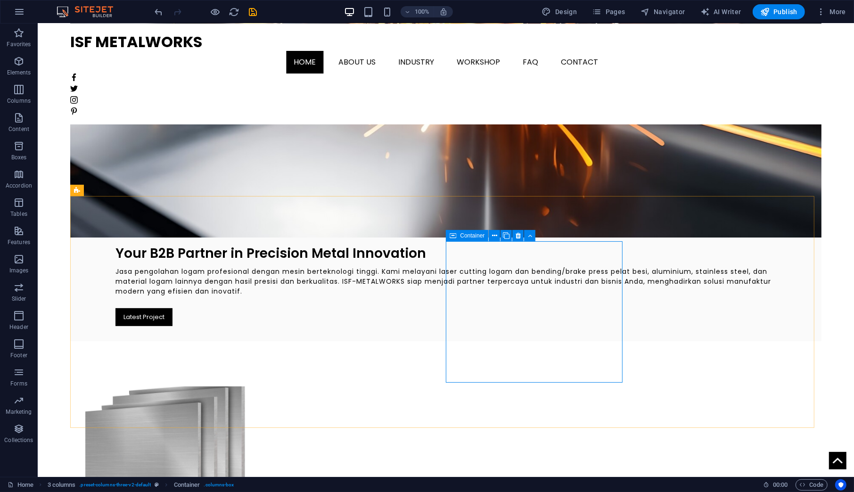
click at [477, 236] on span "Container" at bounding box center [472, 236] width 24 height 6
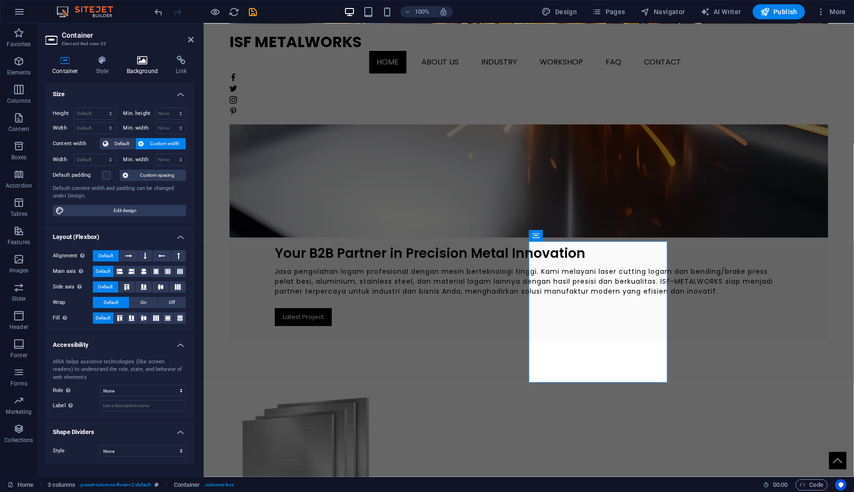
click at [144, 63] on icon at bounding box center [143, 60] width 46 height 9
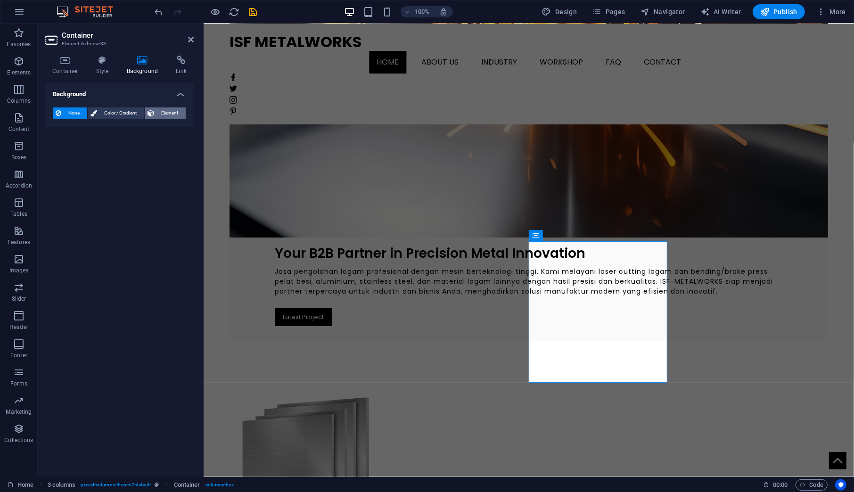
click at [158, 112] on span "Element" at bounding box center [170, 112] width 26 height 11
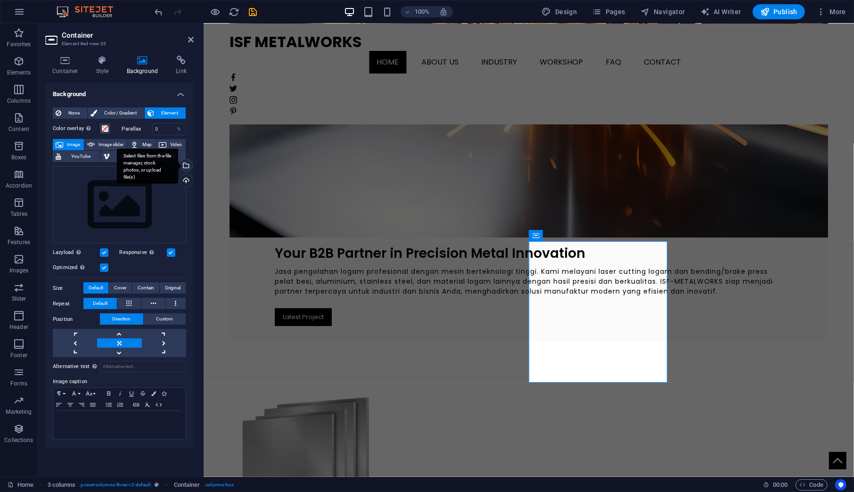
click at [186, 164] on div "Select files from the file manager, stock photos, or upload file(s)" at bounding box center [185, 166] width 14 height 14
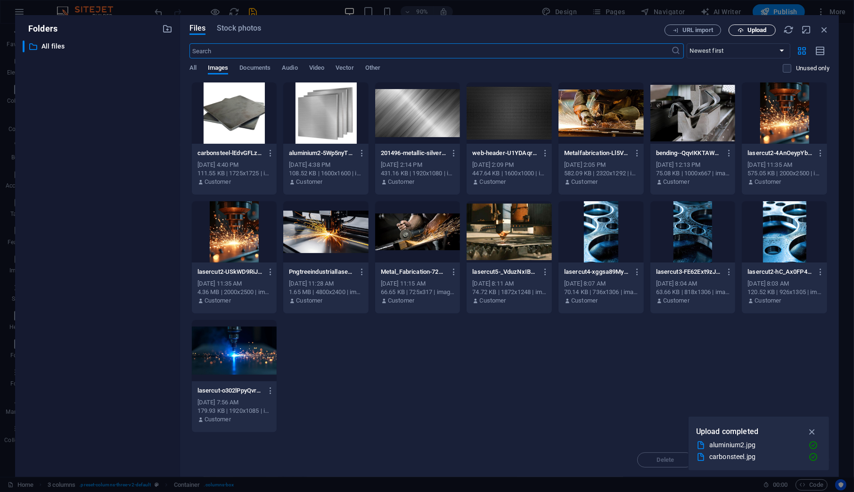
click at [757, 30] on span "Upload" at bounding box center [756, 30] width 19 height 6
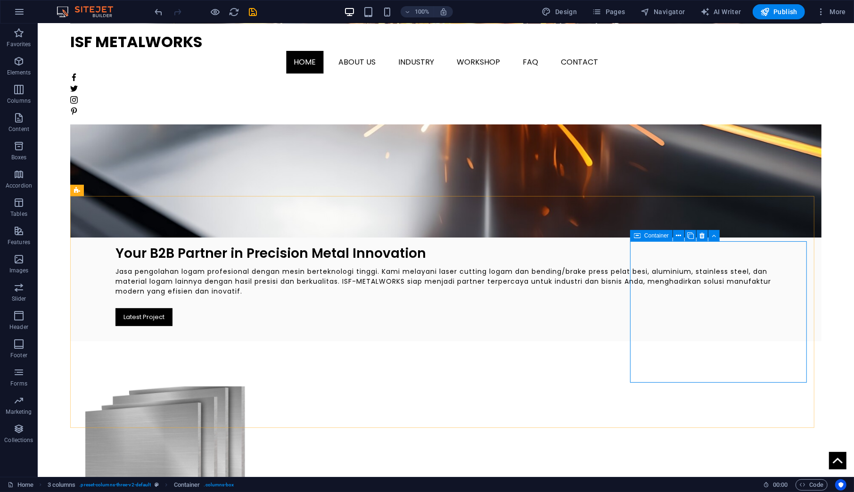
click at [656, 233] on span "Container" at bounding box center [656, 236] width 24 height 6
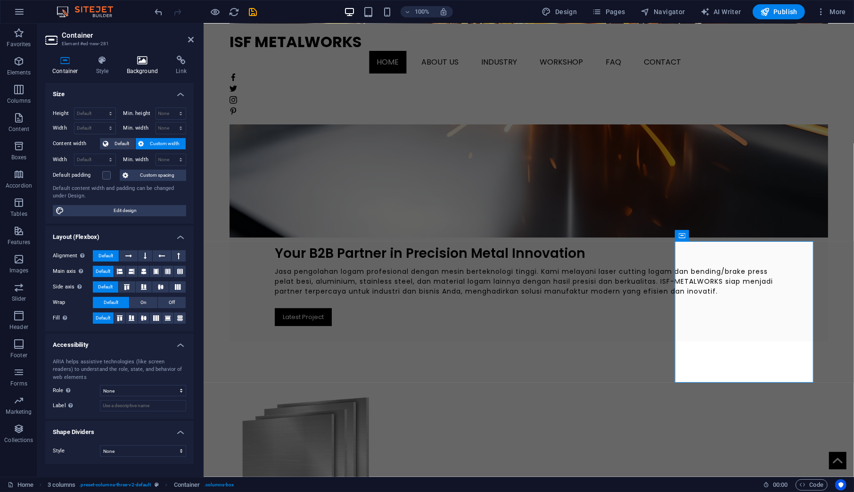
click at [144, 59] on icon at bounding box center [143, 60] width 46 height 9
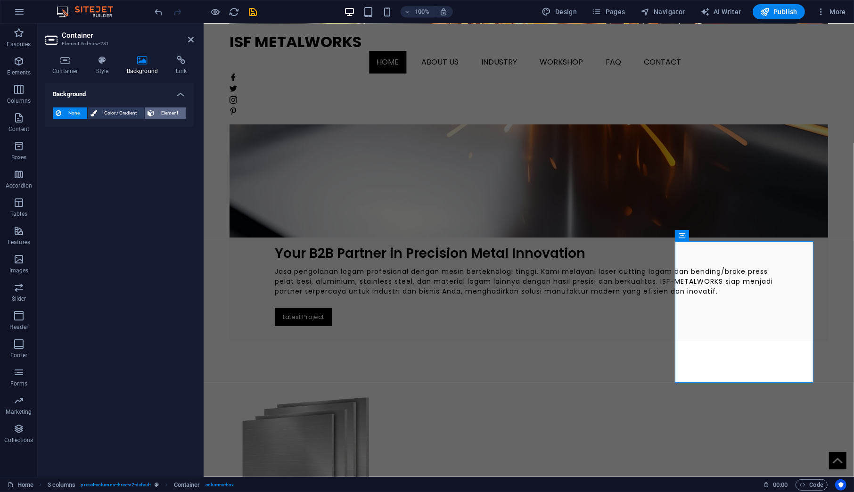
click at [154, 109] on button "Element" at bounding box center [165, 112] width 41 height 11
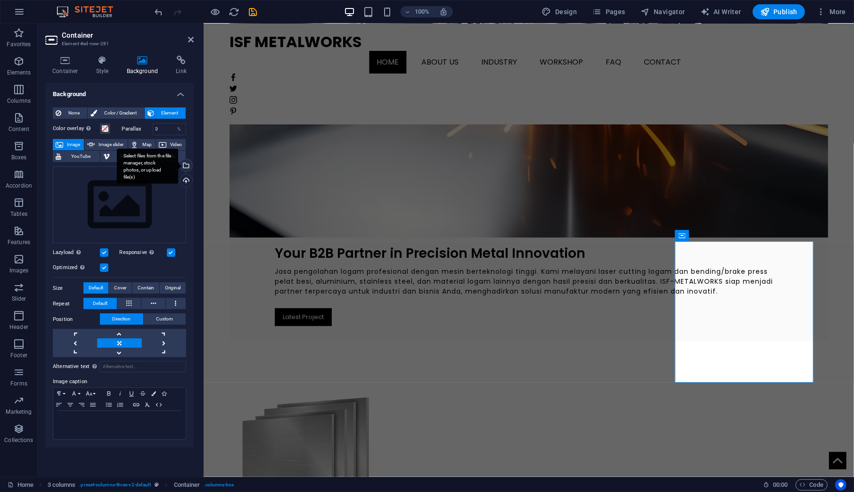
click at [178, 162] on div "Select files from the file manager, stock photos, or upload file(s)" at bounding box center [147, 165] width 61 height 35
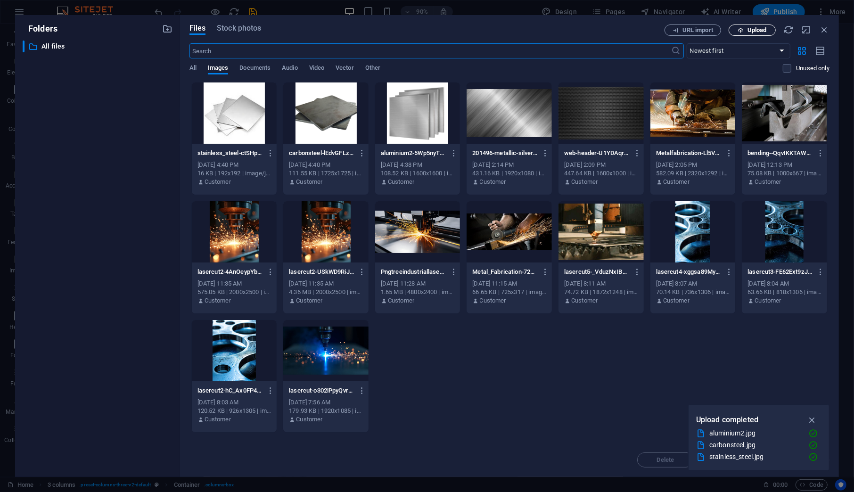
click at [745, 32] on span "Upload" at bounding box center [752, 30] width 39 height 6
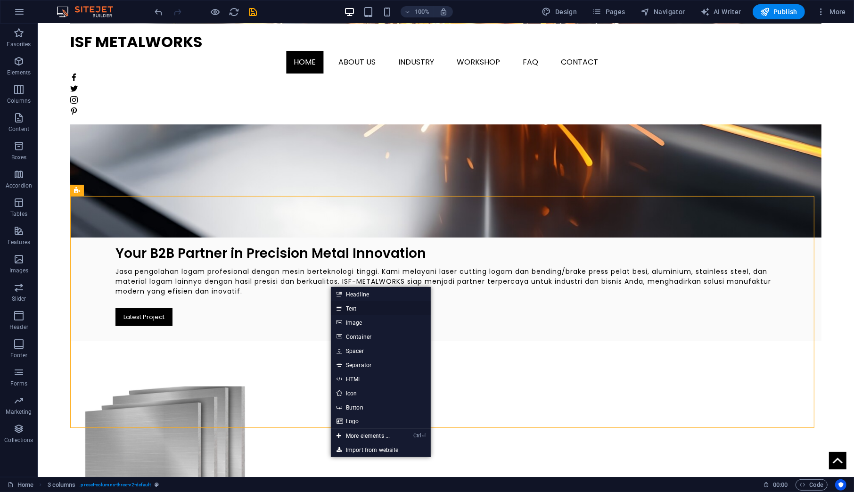
click at [358, 308] on link "Text" at bounding box center [381, 308] width 100 height 14
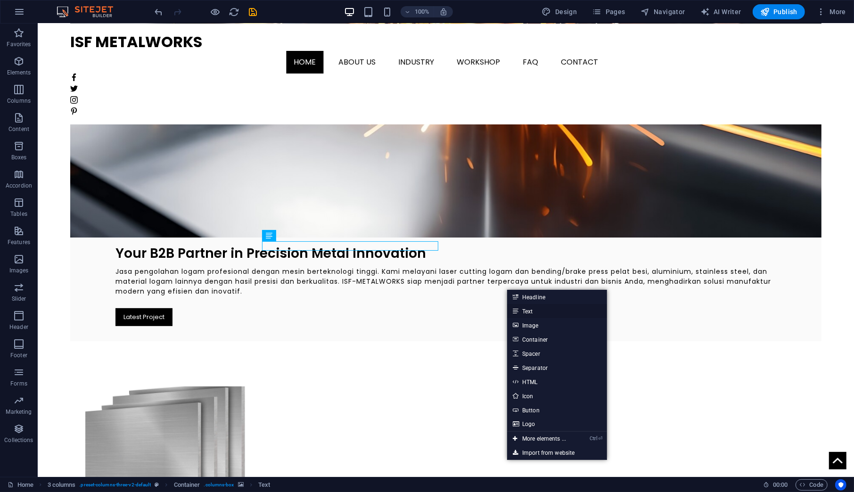
click at [530, 310] on link "Text" at bounding box center [557, 311] width 100 height 14
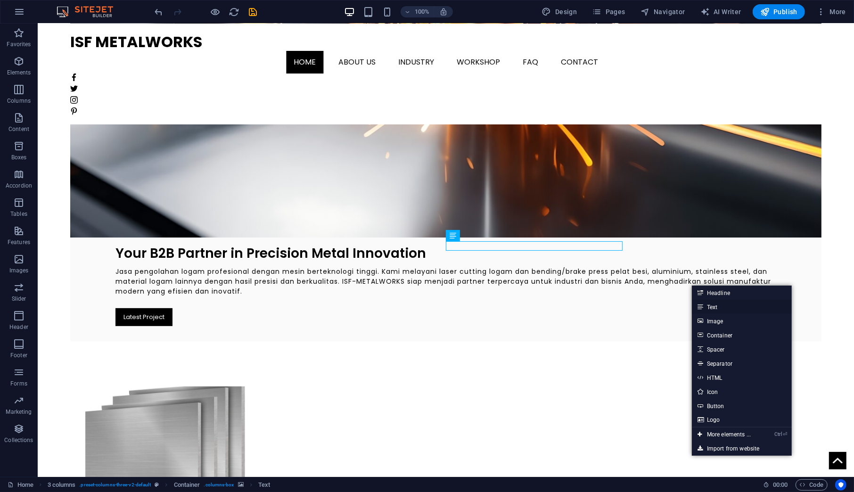
click at [714, 302] on link "Text" at bounding box center [742, 307] width 100 height 14
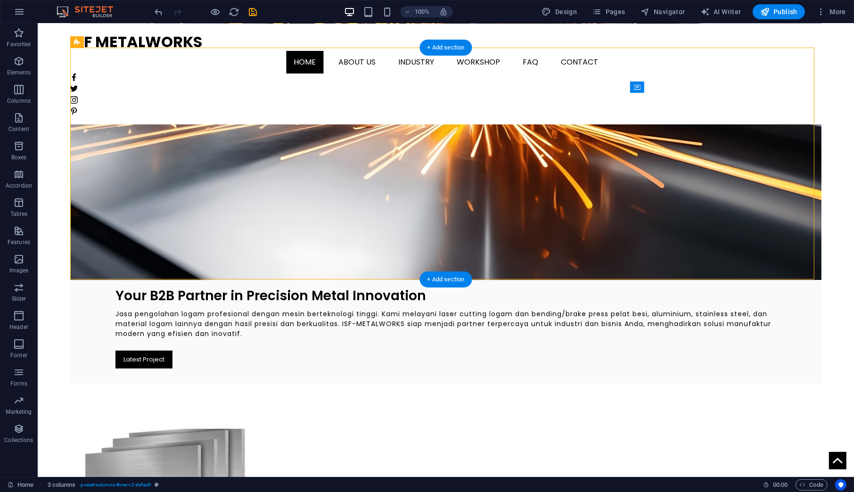
scroll to position [157, 0]
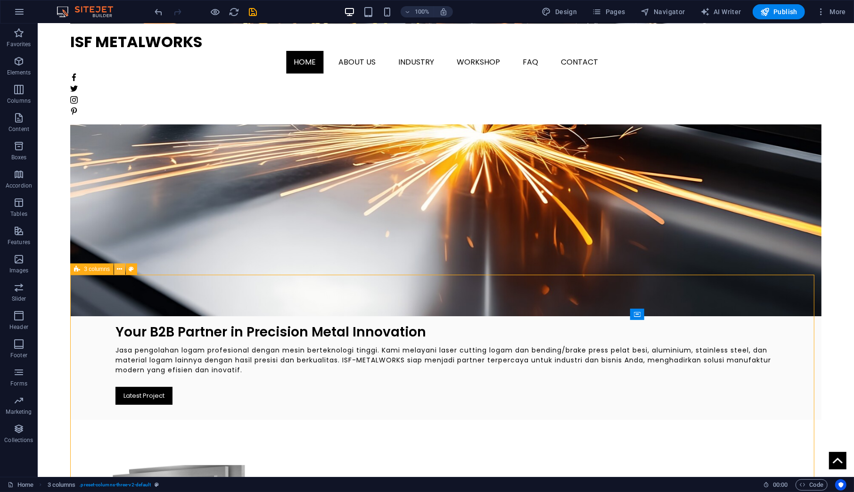
click at [119, 268] on icon at bounding box center [119, 269] width 5 height 10
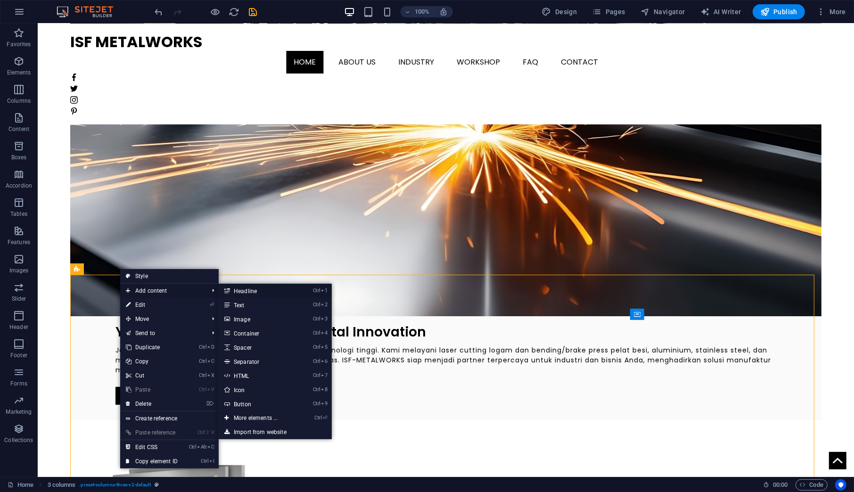
click at [244, 294] on link "Ctrl 1 Headline" at bounding box center [258, 291] width 78 height 14
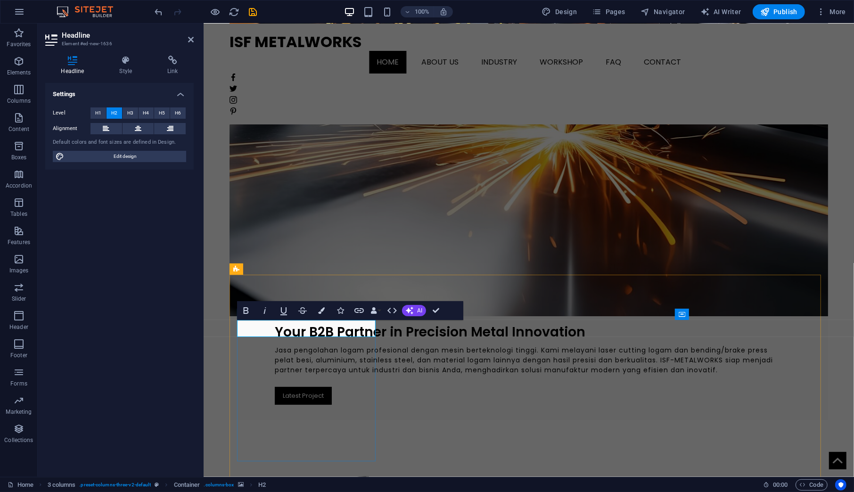
drag, startPoint x: 351, startPoint y: 325, endPoint x: 230, endPoint y: 339, distance: 121.8
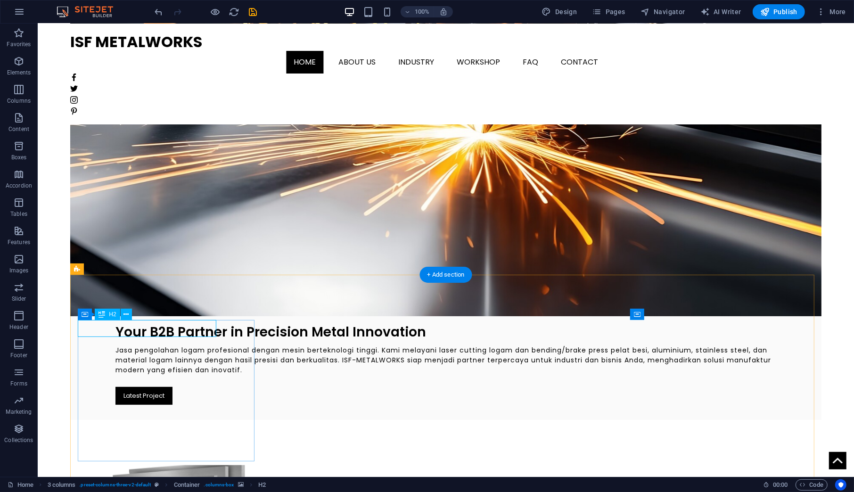
click at [126, 319] on icon at bounding box center [125, 315] width 5 height 10
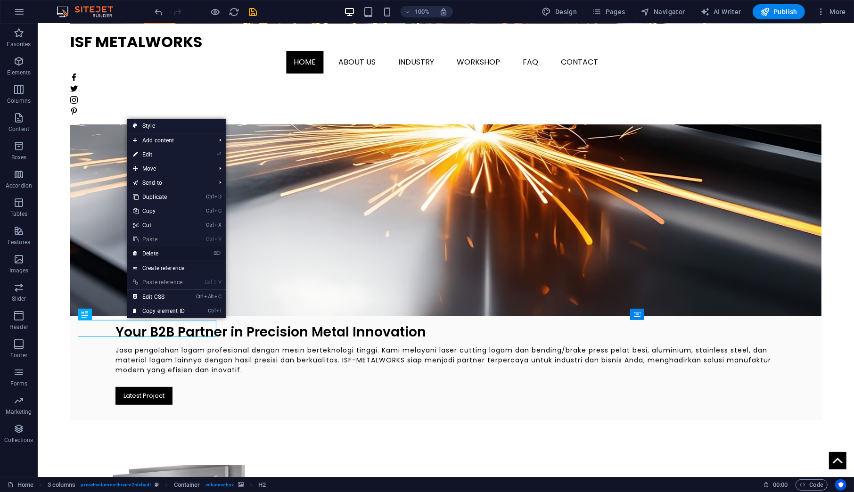
click at [156, 254] on link "⌦ Delete" at bounding box center [158, 253] width 63 height 14
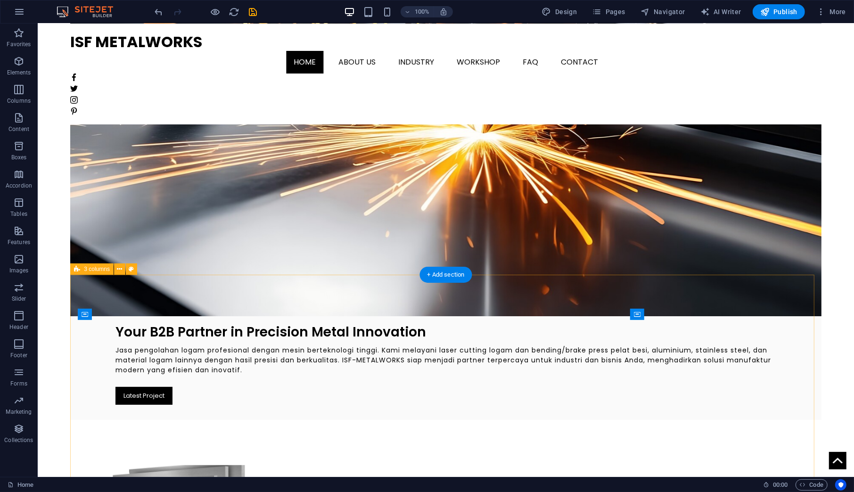
select select "rem"
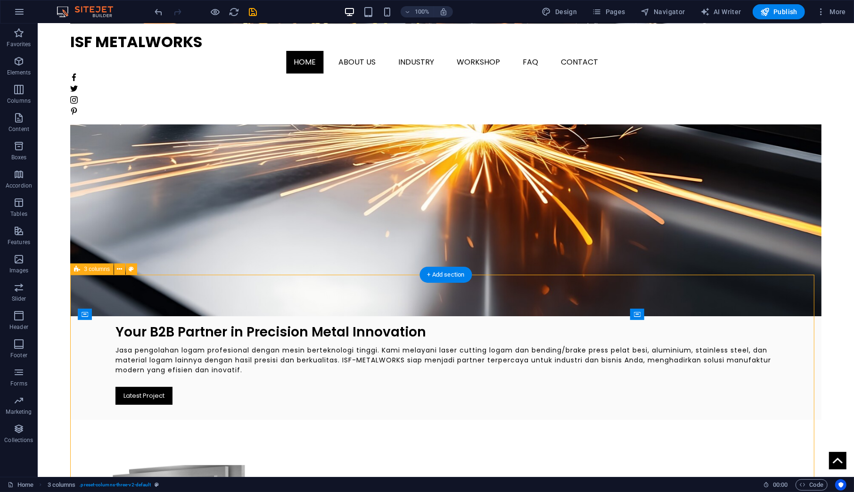
select select "px"
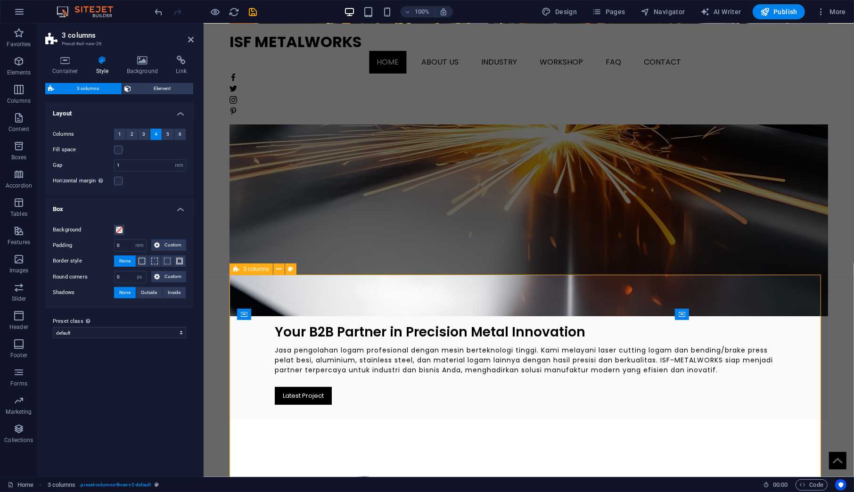
click at [280, 270] on icon at bounding box center [278, 269] width 5 height 10
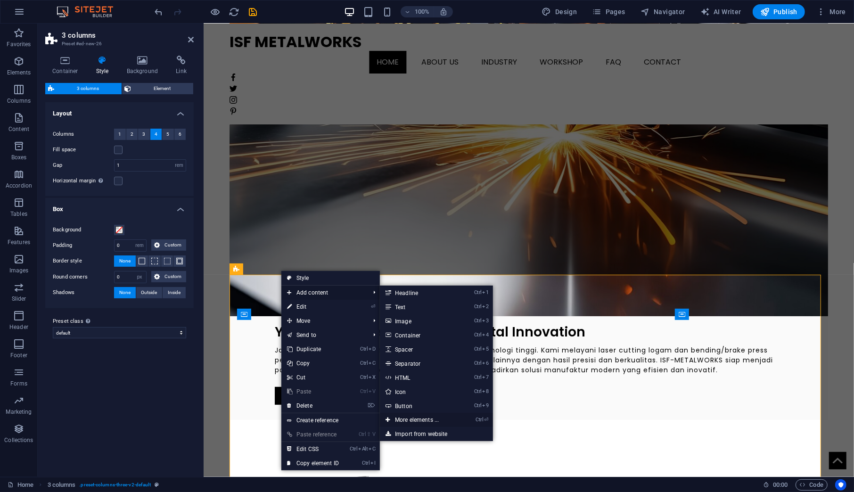
click at [434, 415] on link "Ctrl ⏎ More elements ..." at bounding box center [419, 420] width 78 height 14
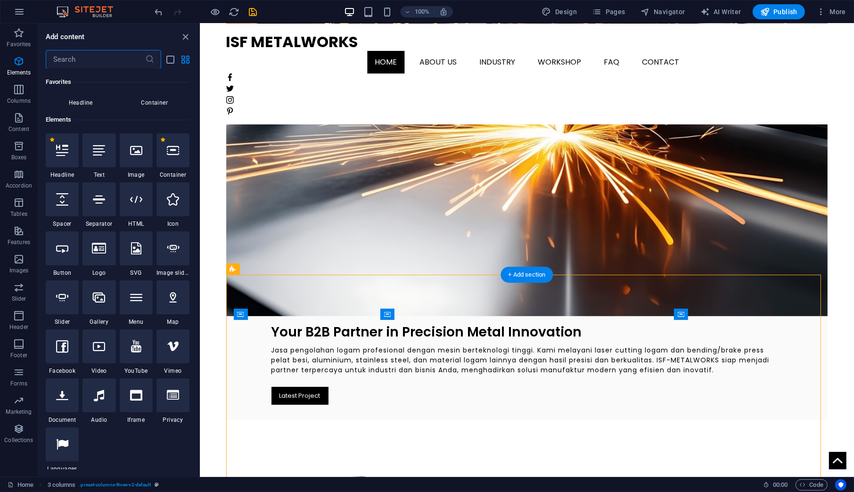
scroll to position [100, 0]
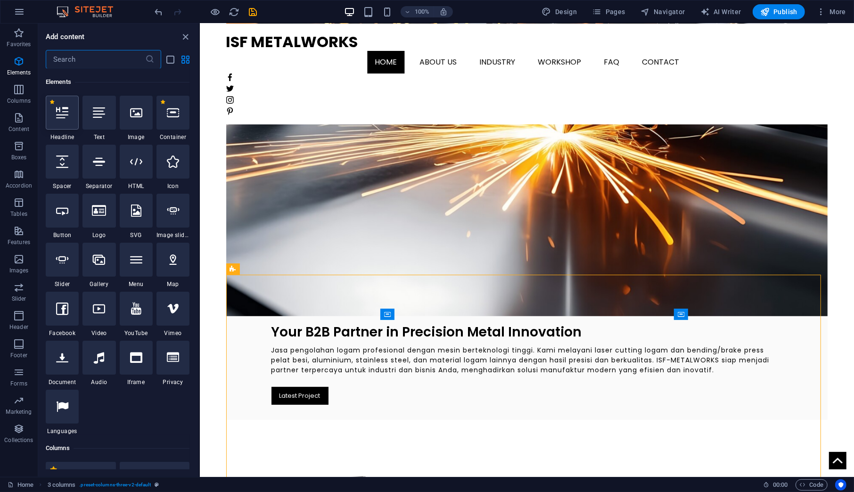
click at [74, 114] on div at bounding box center [62, 113] width 33 height 34
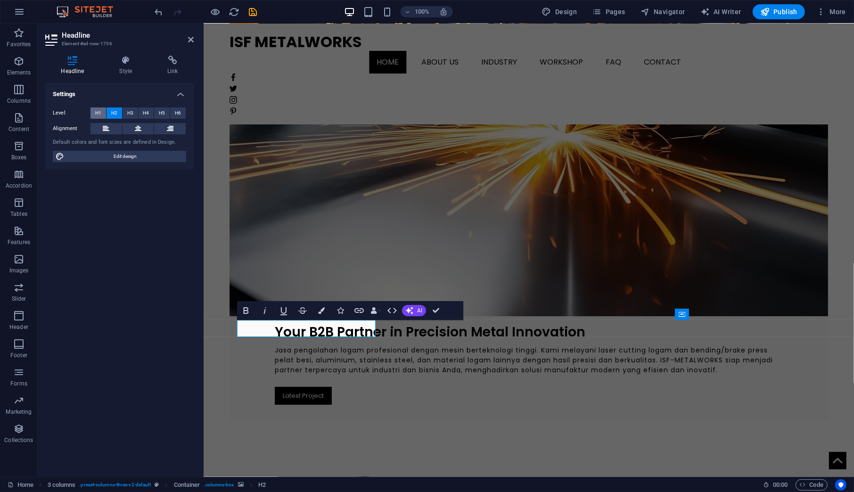
click at [97, 114] on span "H1" at bounding box center [98, 112] width 6 height 11
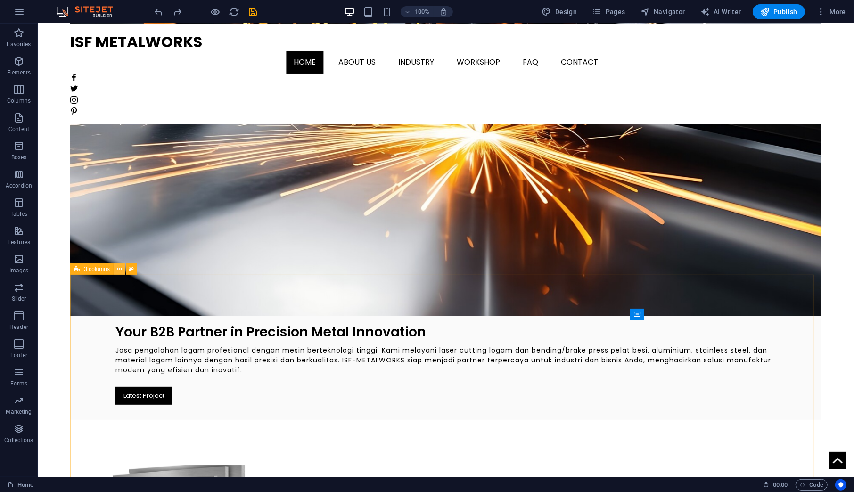
click at [117, 273] on icon at bounding box center [119, 269] width 5 height 10
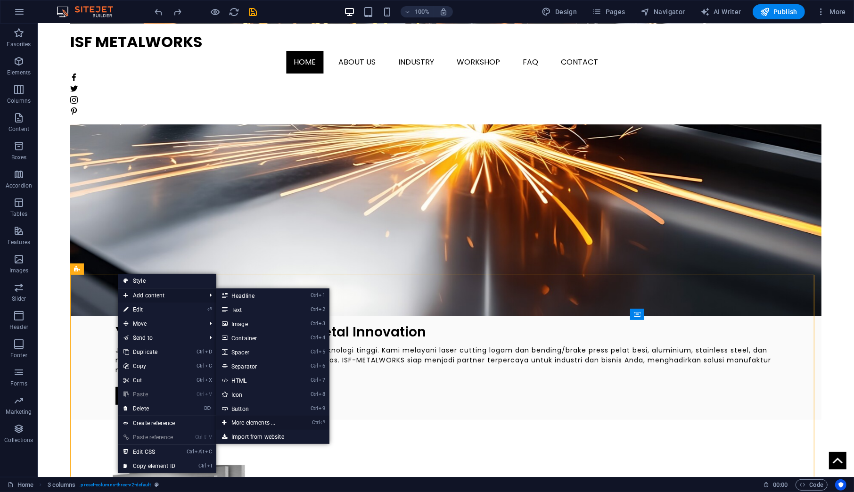
click at [263, 421] on link "Ctrl ⏎ More elements ..." at bounding box center [255, 422] width 78 height 14
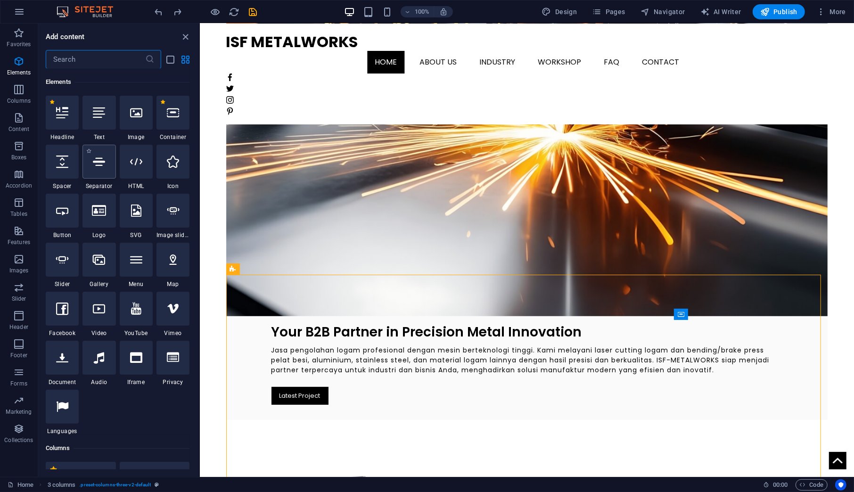
click at [104, 170] on div at bounding box center [98, 162] width 33 height 34
select select "%"
select select "px"
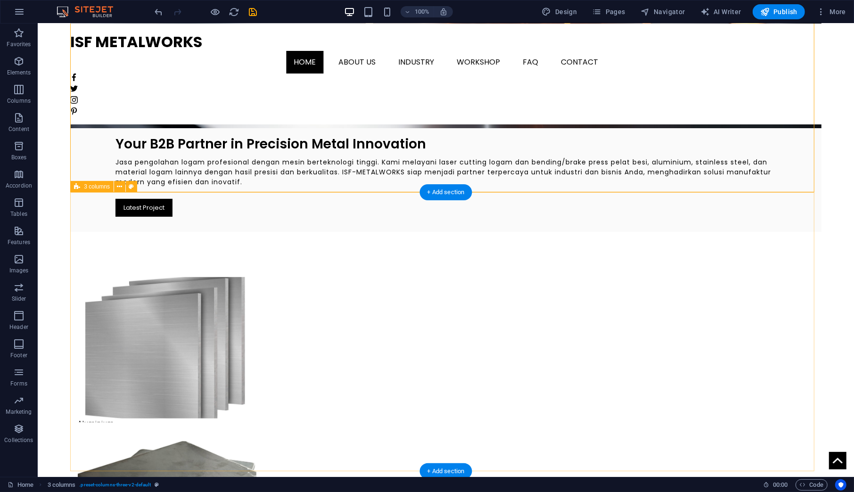
scroll to position [314, 0]
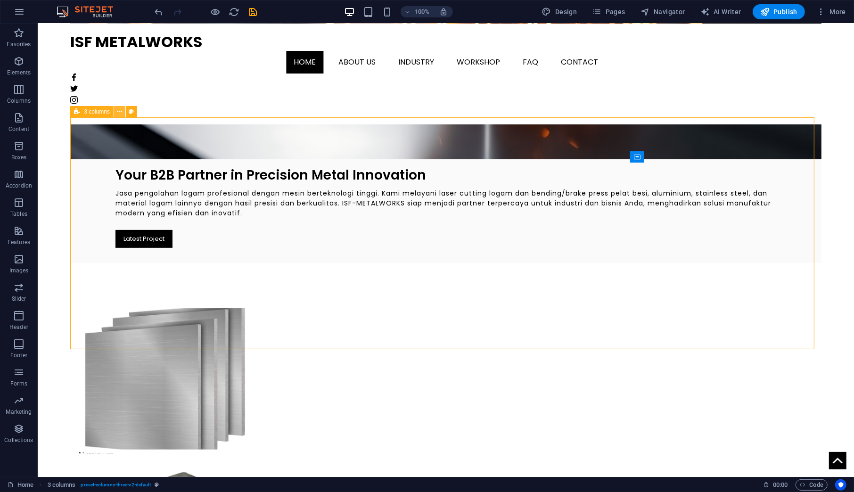
click at [118, 114] on icon at bounding box center [119, 112] width 5 height 10
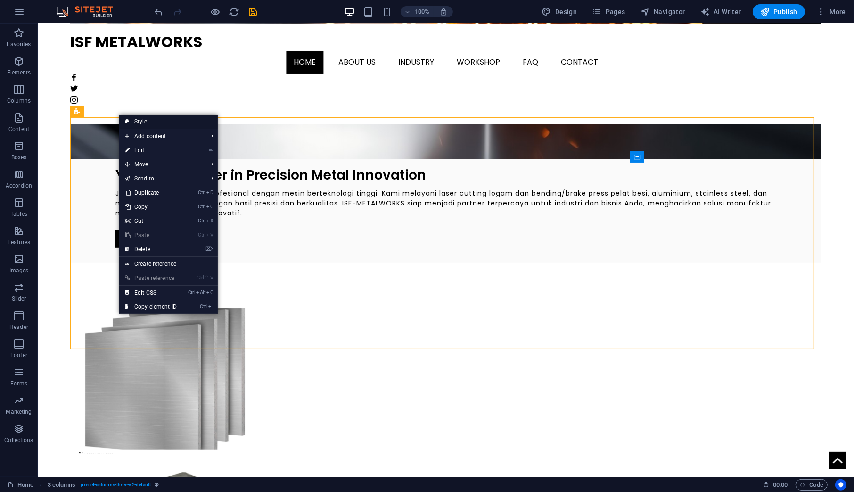
click at [145, 124] on link "Style" at bounding box center [168, 121] width 98 height 14
select select "rem"
select select "px"
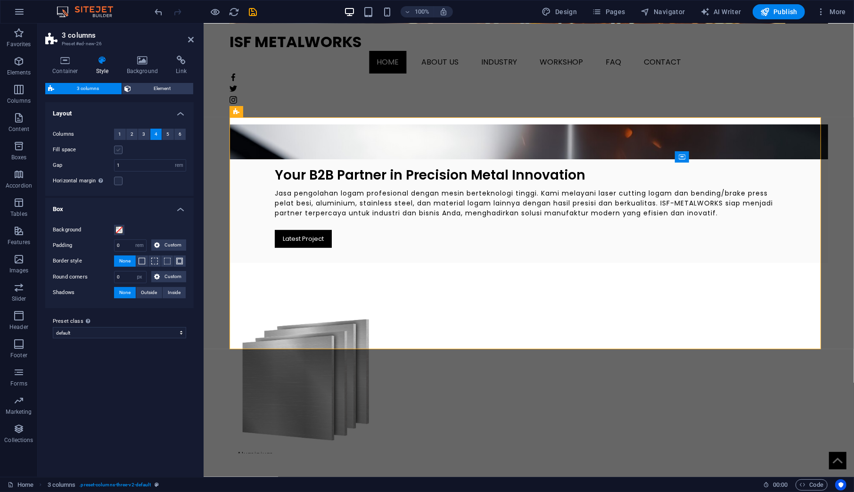
click at [120, 146] on label at bounding box center [118, 150] width 8 height 8
click at [0, 0] on input "Fill space" at bounding box center [0, 0] width 0 height 0
click at [140, 135] on button "3" at bounding box center [144, 134] width 12 height 11
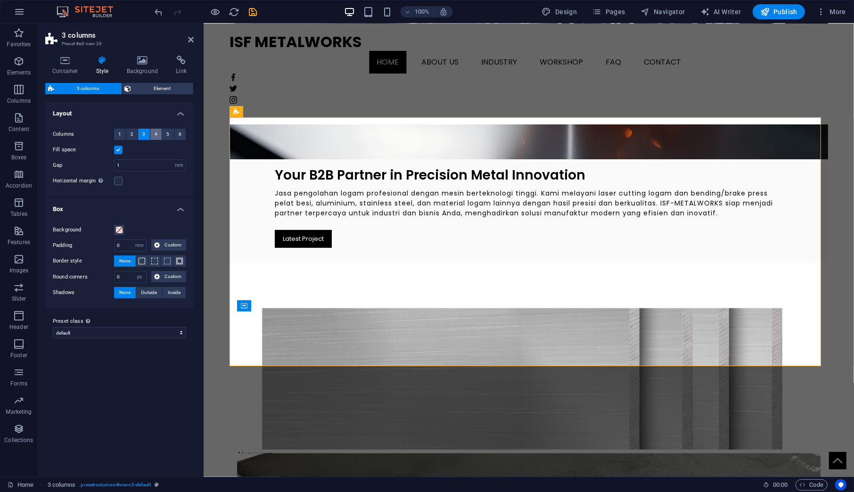
click at [152, 135] on button "4" at bounding box center [156, 134] width 12 height 11
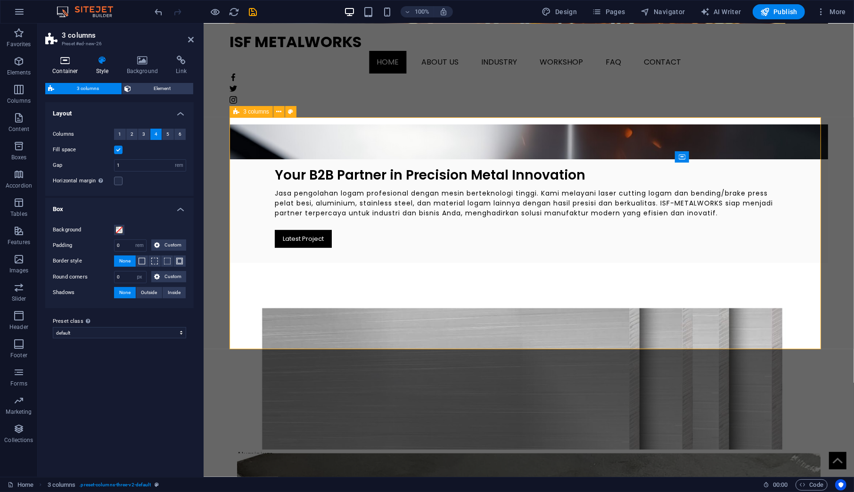
click at [71, 68] on h4 "Container" at bounding box center [67, 66] width 44 height 20
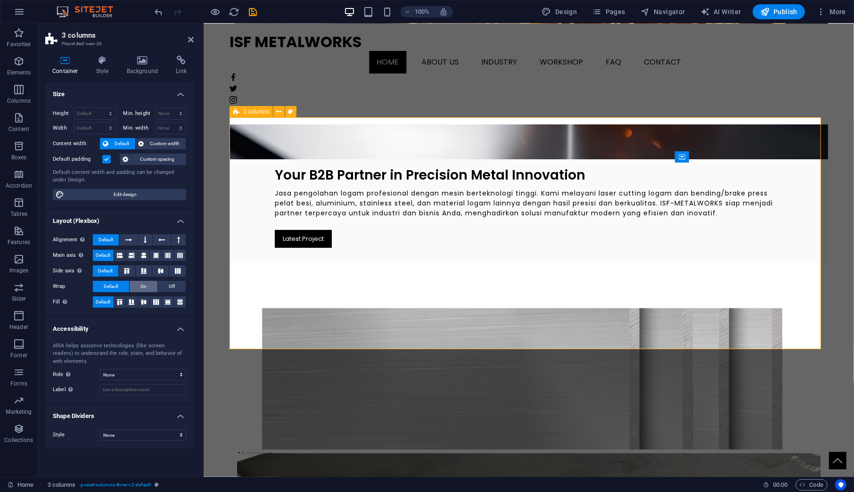
click at [138, 287] on button "On" at bounding box center [144, 286] width 28 height 11
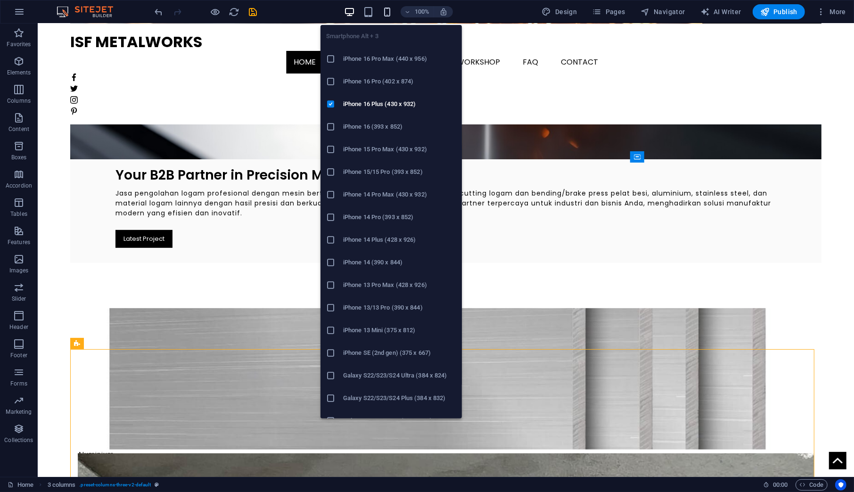
click at [391, 11] on icon "button" at bounding box center [387, 12] width 11 height 11
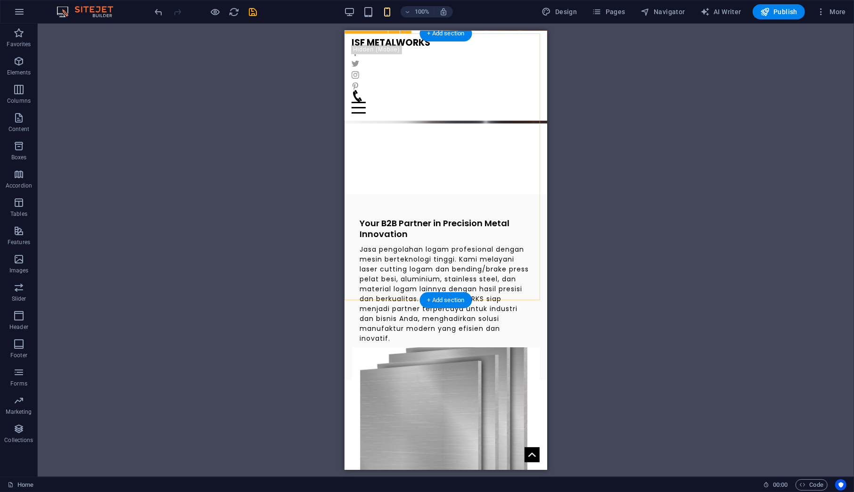
scroll to position [236, 0]
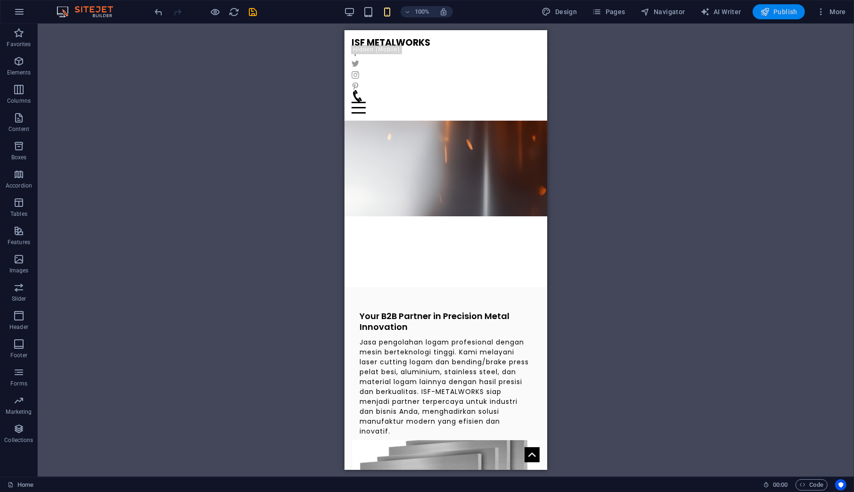
click at [771, 16] on span "Publish" at bounding box center [778, 11] width 37 height 9
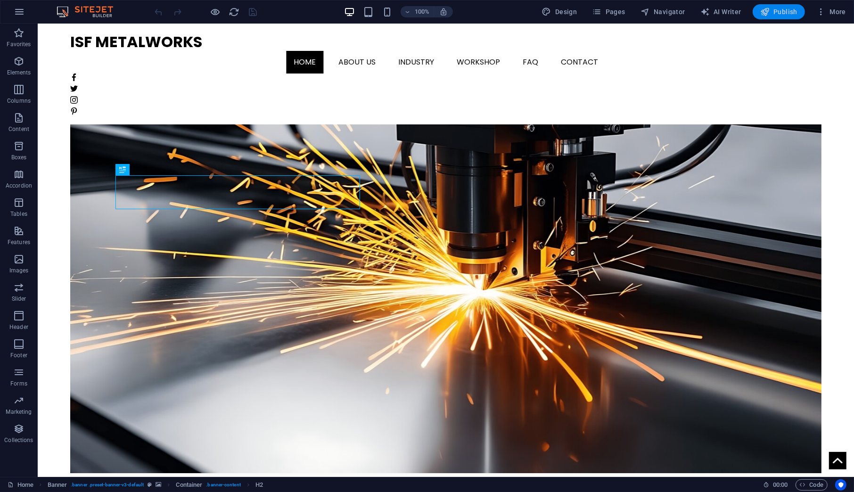
click at [769, 12] on icon "button" at bounding box center [764, 11] width 9 height 9
